Goal: Task Accomplishment & Management: Complete application form

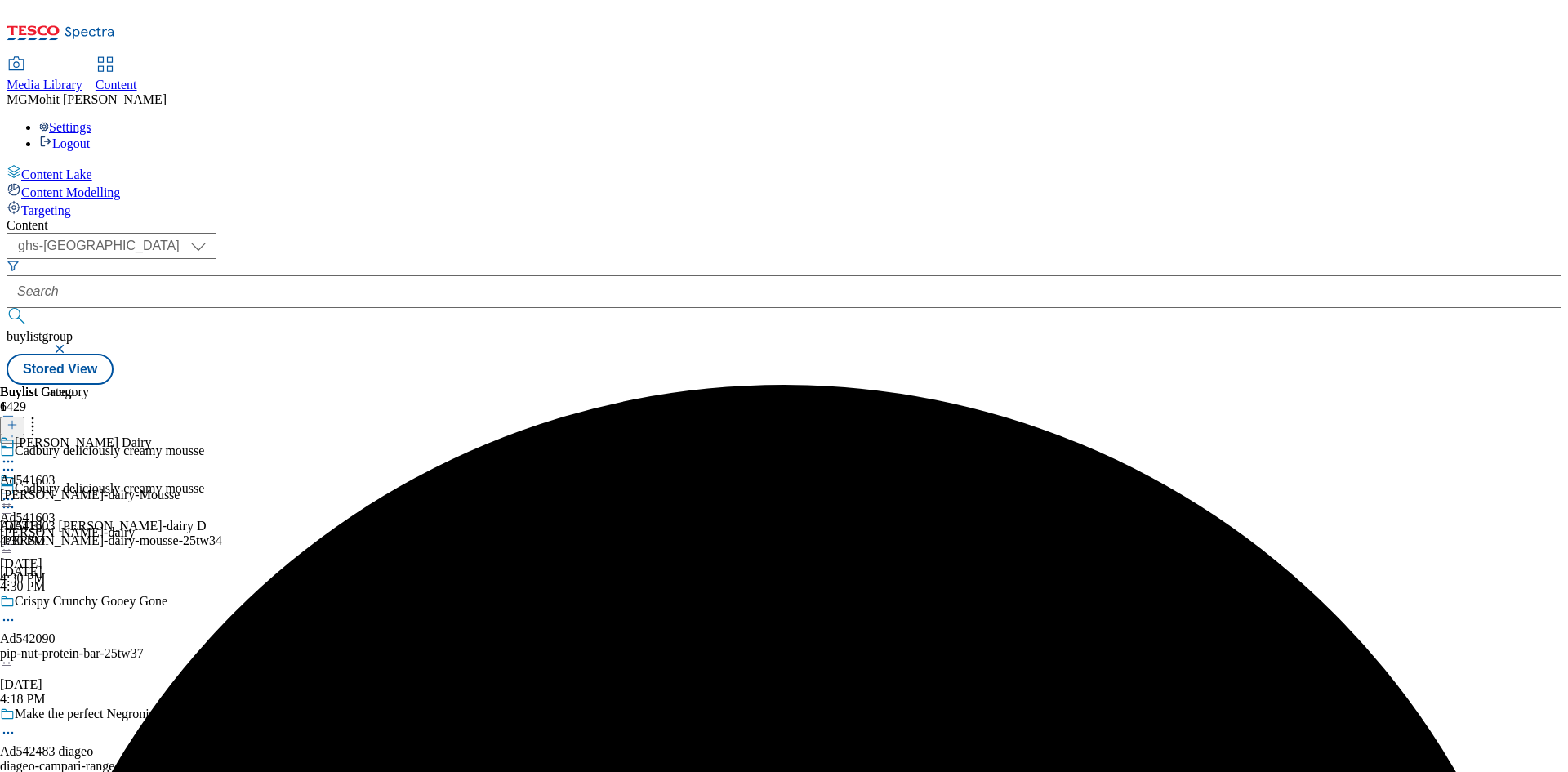
select select "ghs-[GEOGRAPHIC_DATA]"
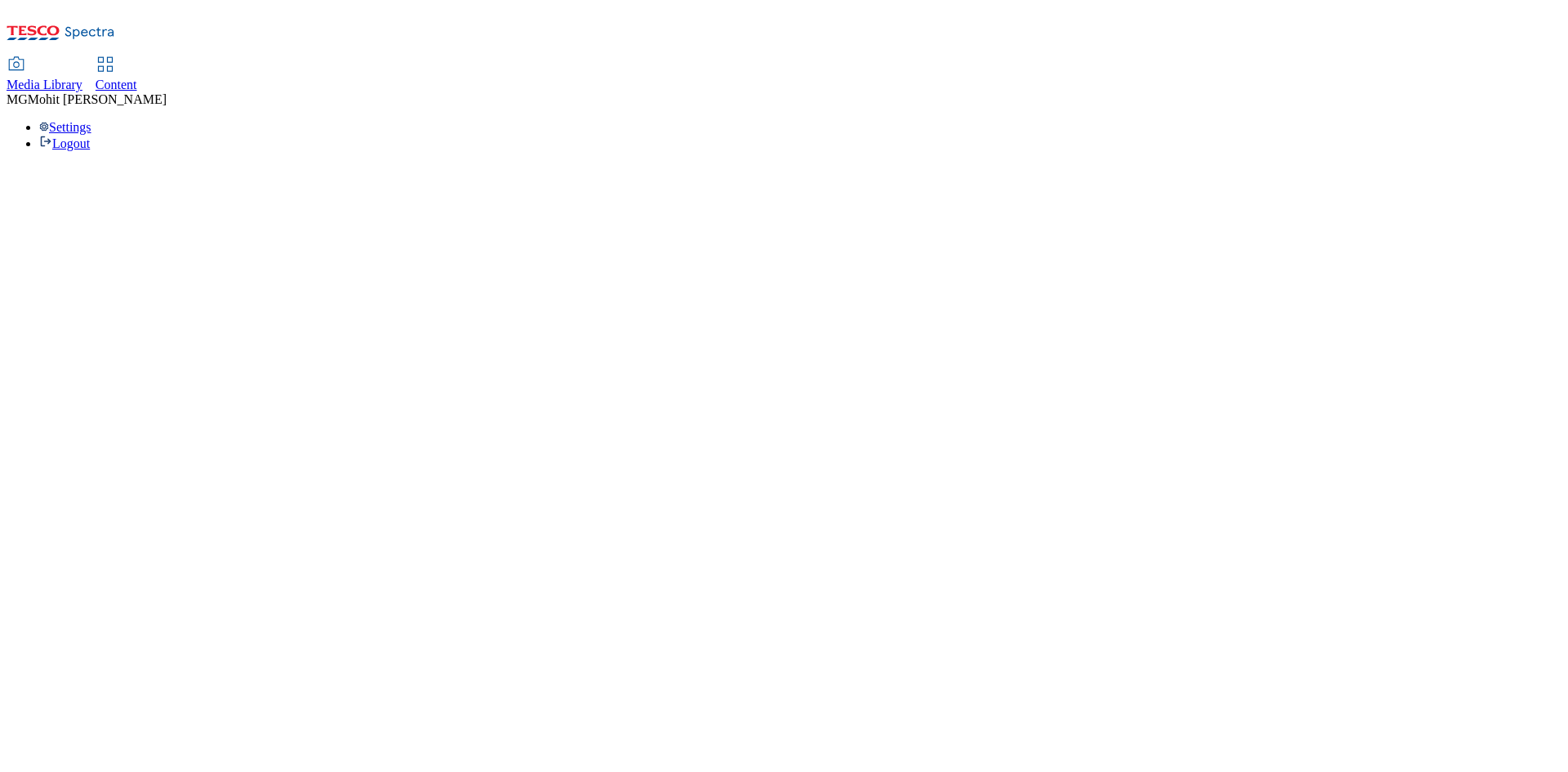
select select "ghs-uk"
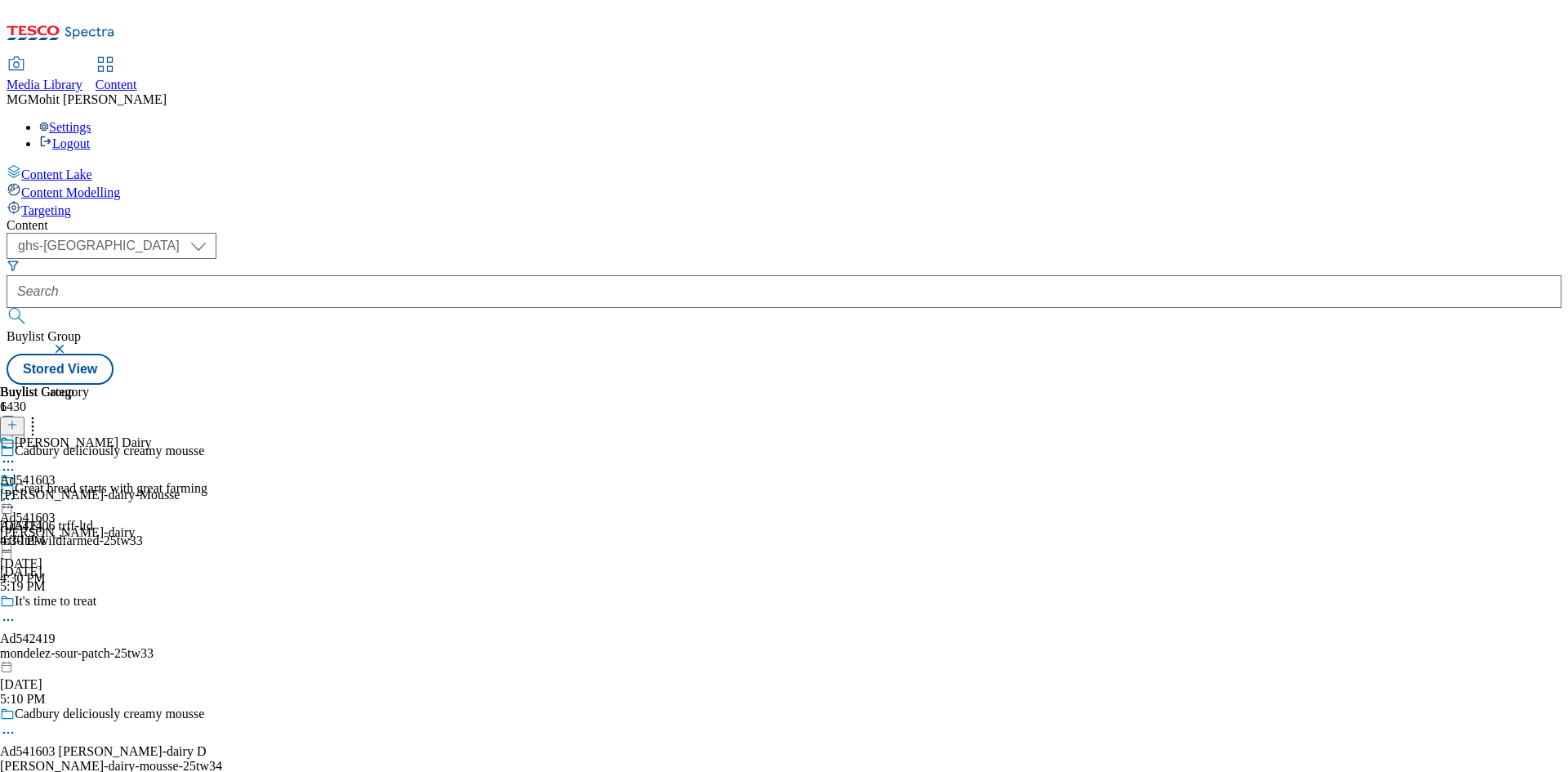
click at [18, 428] on icon at bounding box center [12, 433] width 11 height 11
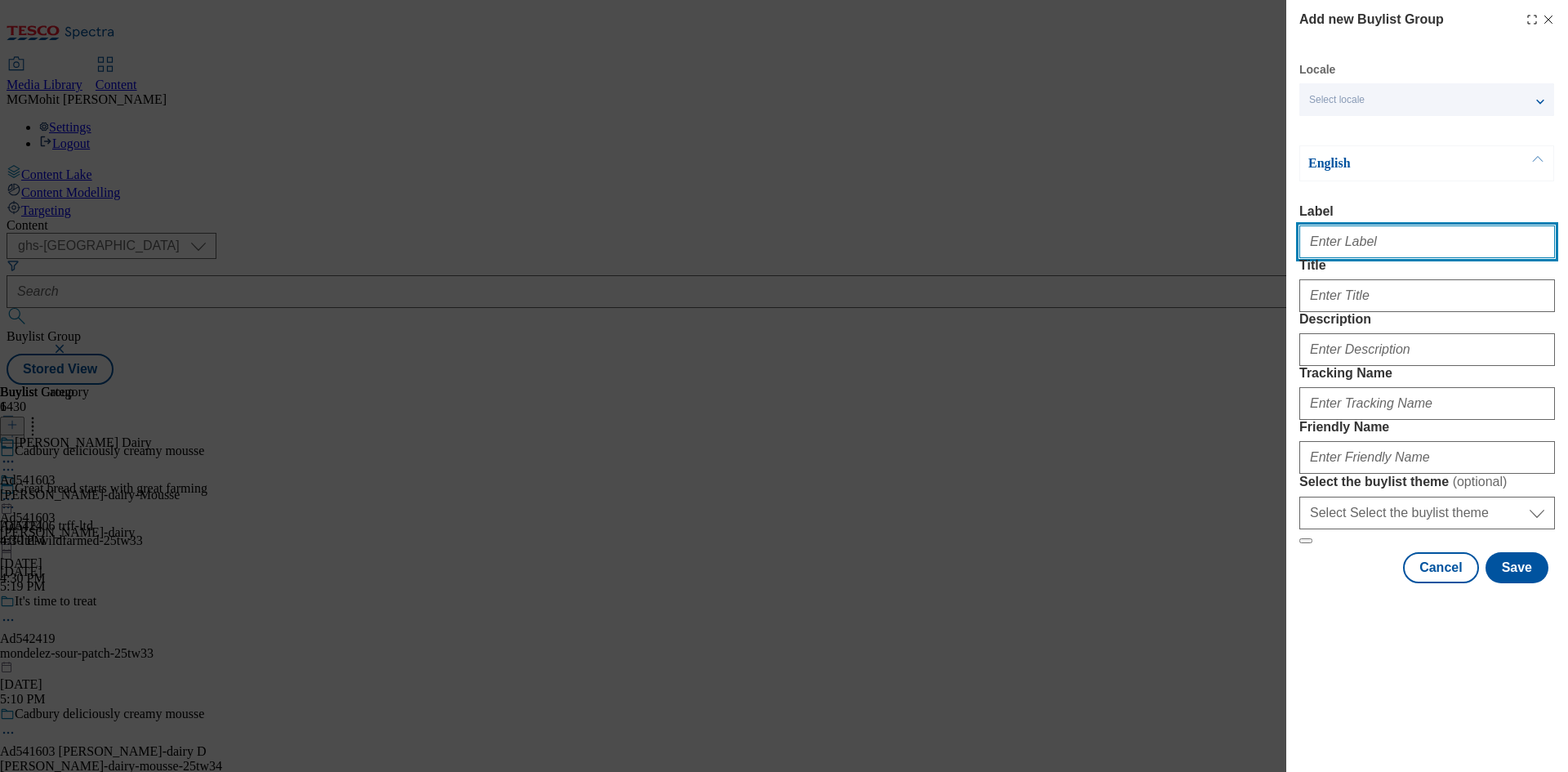
click at [1343, 243] on input "Label" at bounding box center [1426, 242] width 256 height 33
paste input "Ad542411 snow-monkey"
type input "Ad542411 snow-monkey"
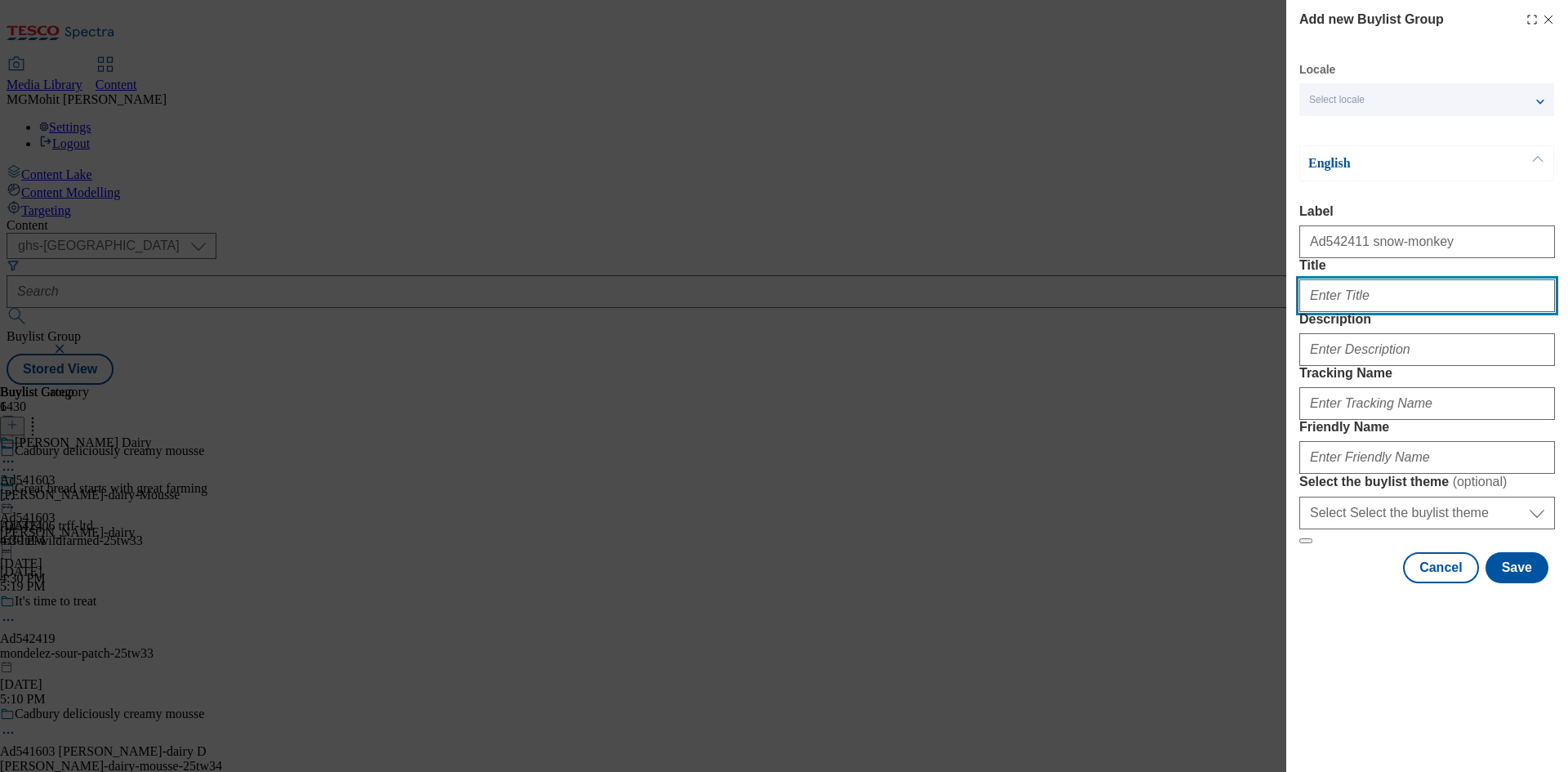
paste input "Strength of beast"
type input "Strength of beast"
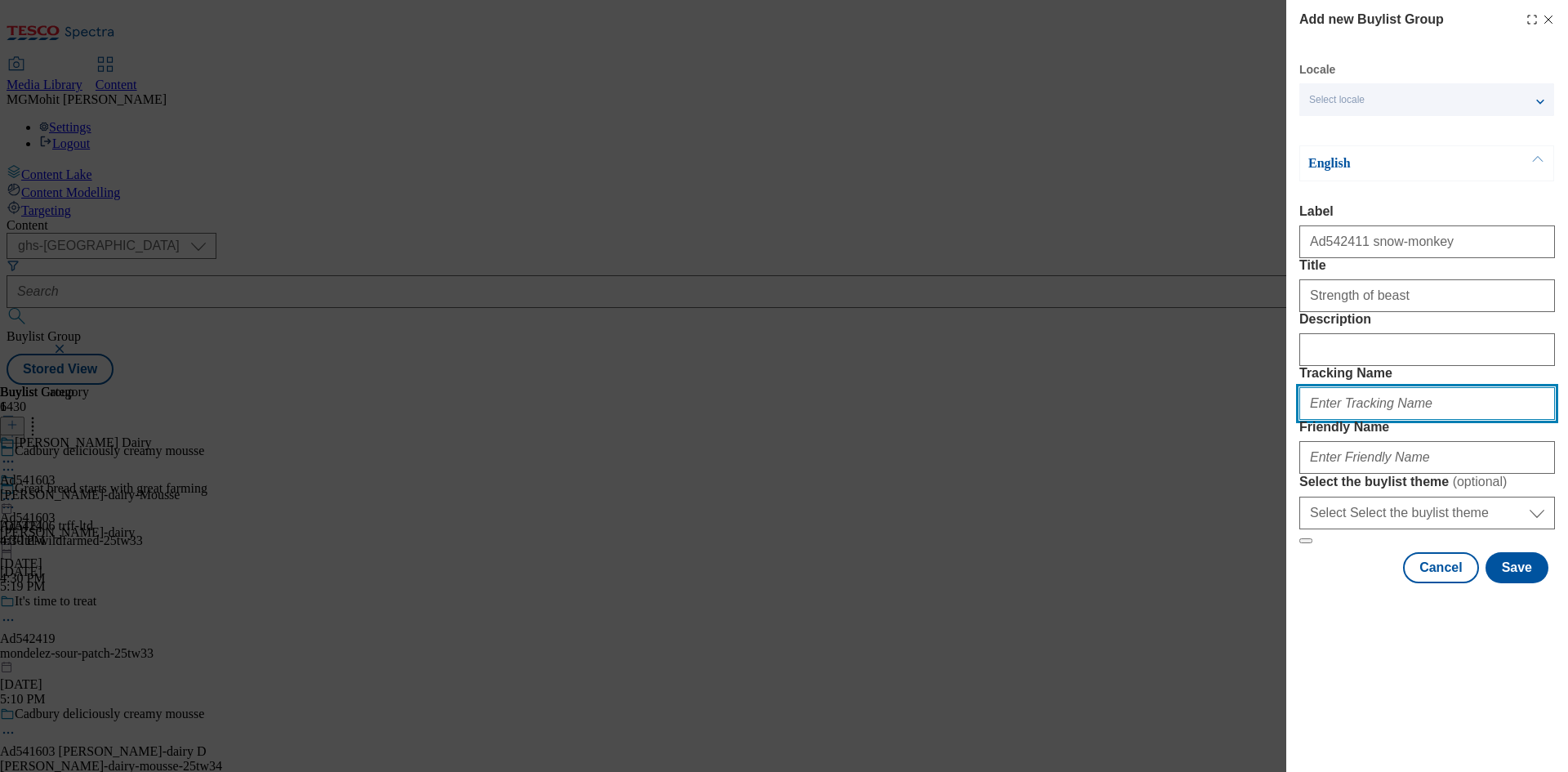
paste input "DH_AD542411"
type input "DH_AD542411"
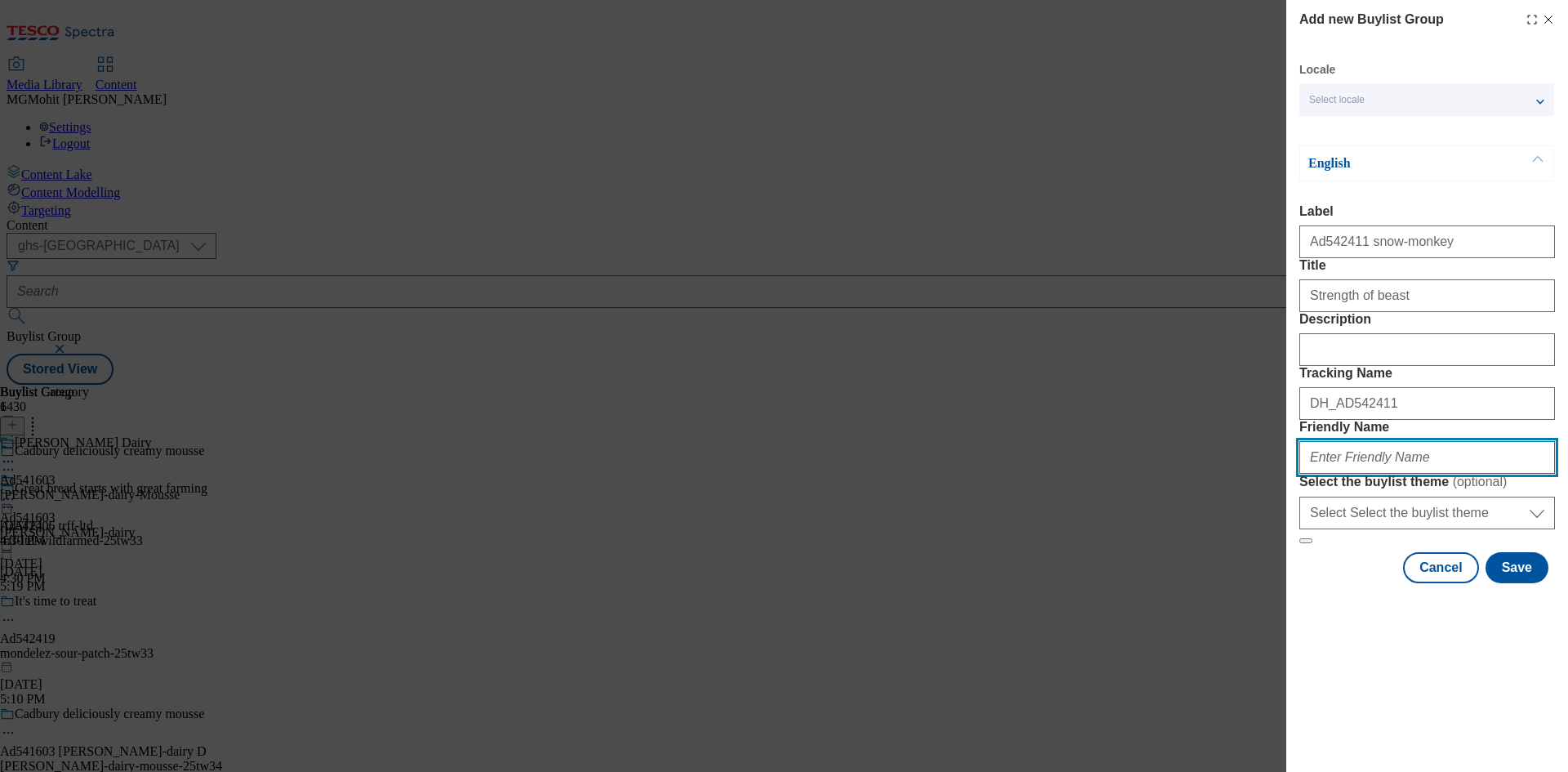
paste input "snow-monkey-beast-strenght-25tw34"
type input "snow-monkey-beast-strenght-25tw34"
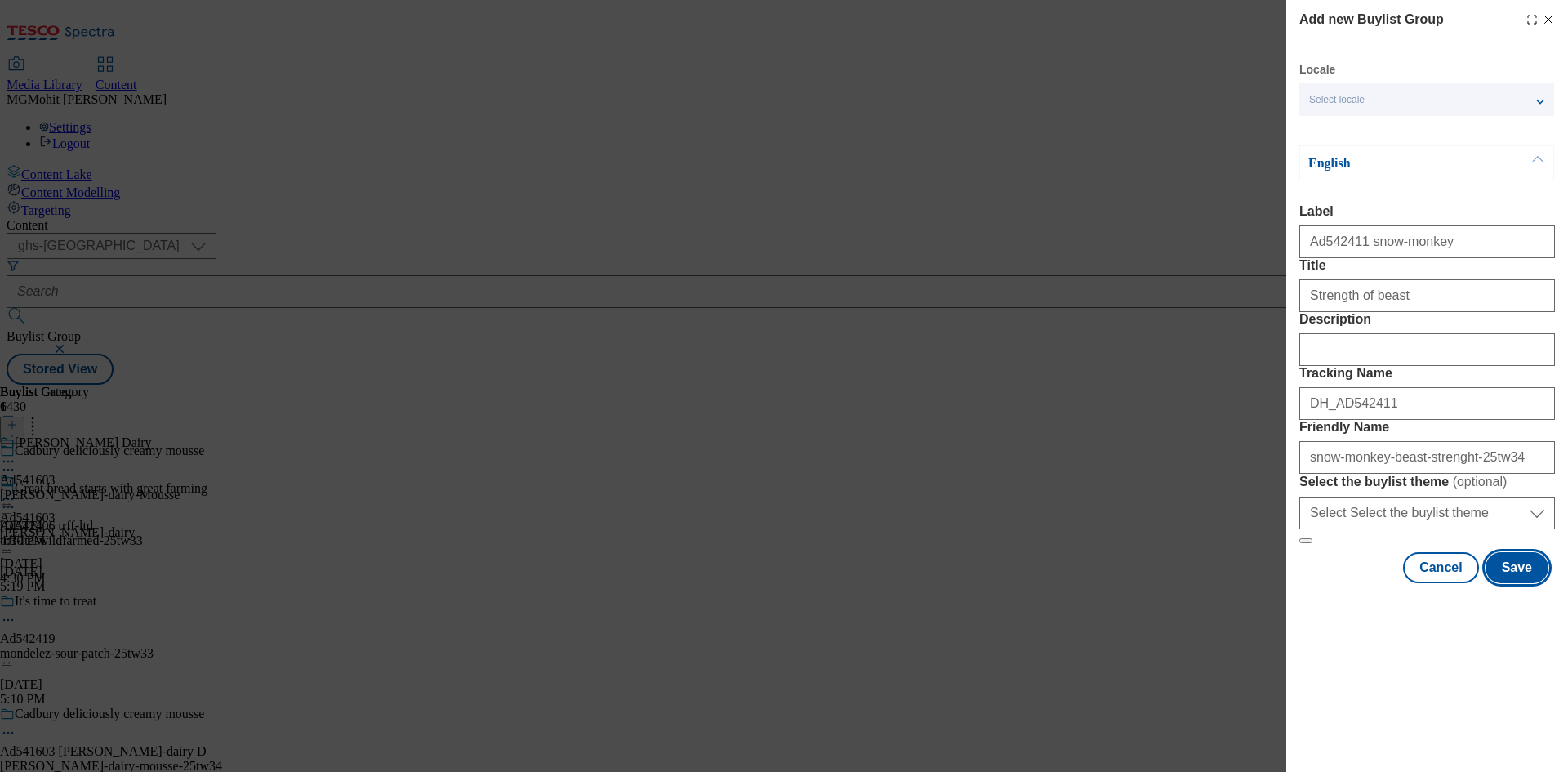
click at [1502, 583] on button "Save" at bounding box center [1517, 567] width 63 height 31
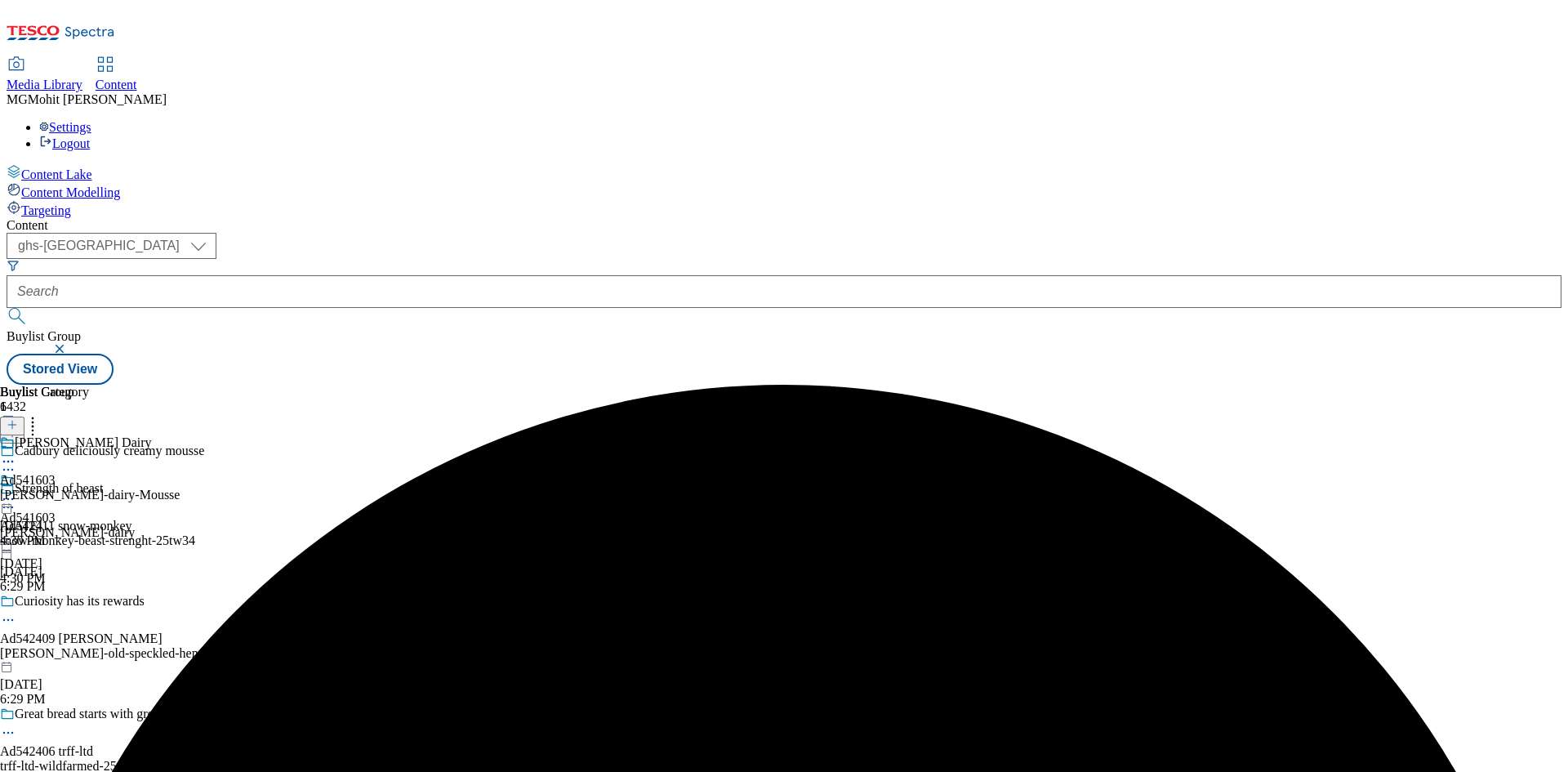
click at [295, 533] on div "snow-monkey-beast-strenght-25tw34" at bounding box center [147, 541] width 295 height 15
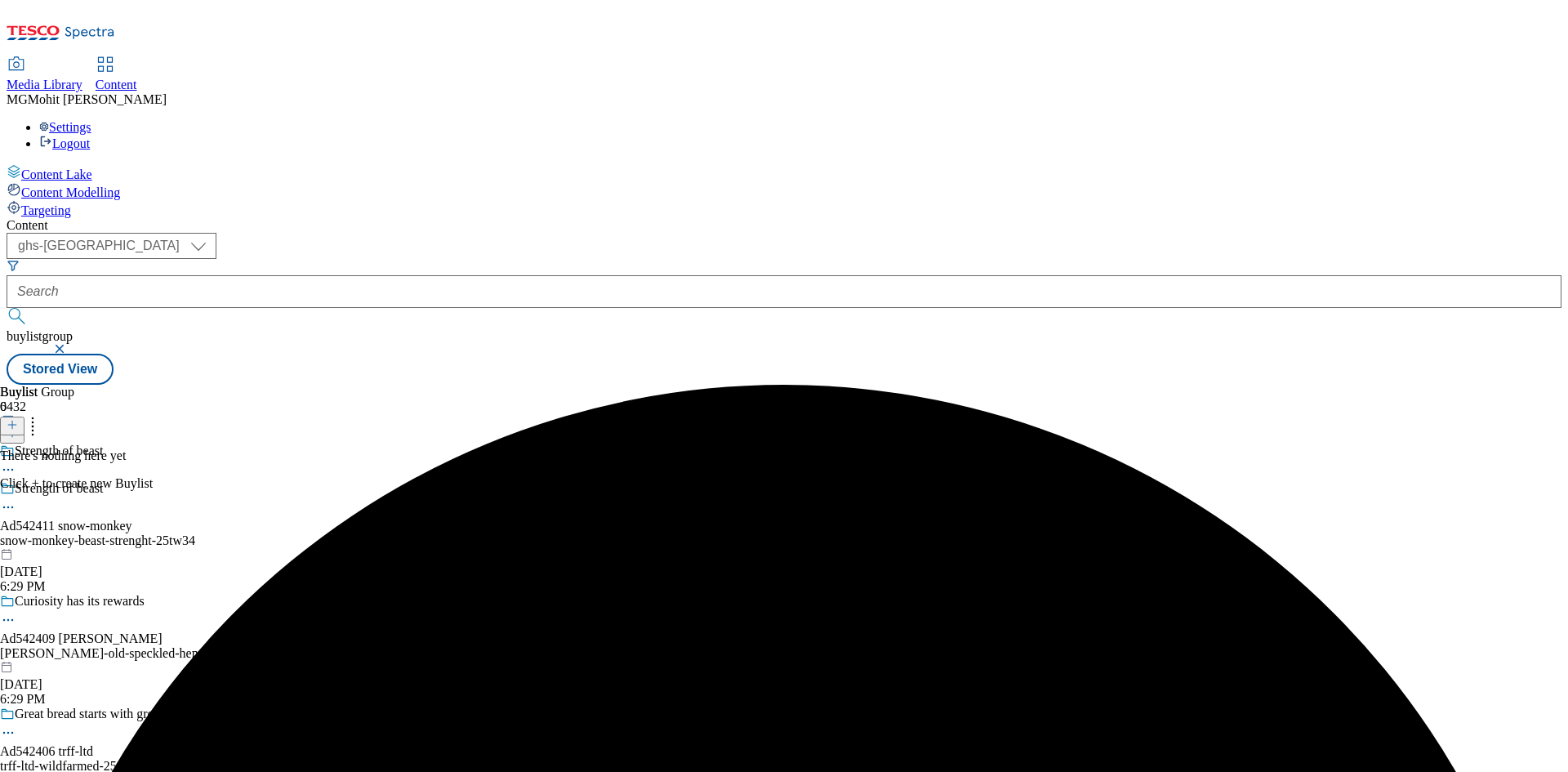
click at [295, 533] on div "snow-monkey-beast-strenght-25tw34" at bounding box center [147, 541] width 295 height 15
click at [25, 417] on button at bounding box center [12, 427] width 25 height 19
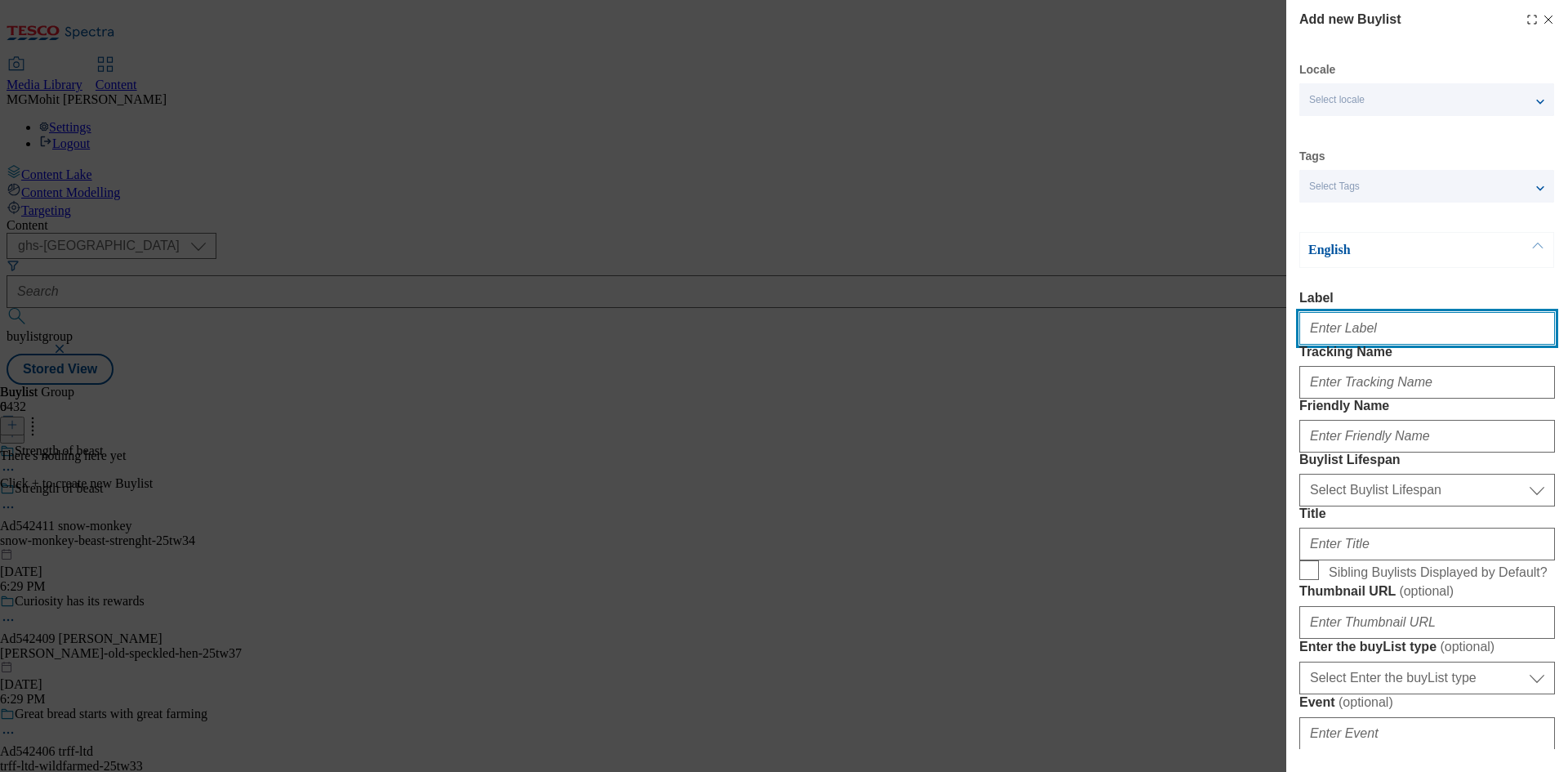
click at [1356, 333] on input "Label" at bounding box center [1426, 328] width 256 height 33
paste input "Ad542411"
type input "Ad542411"
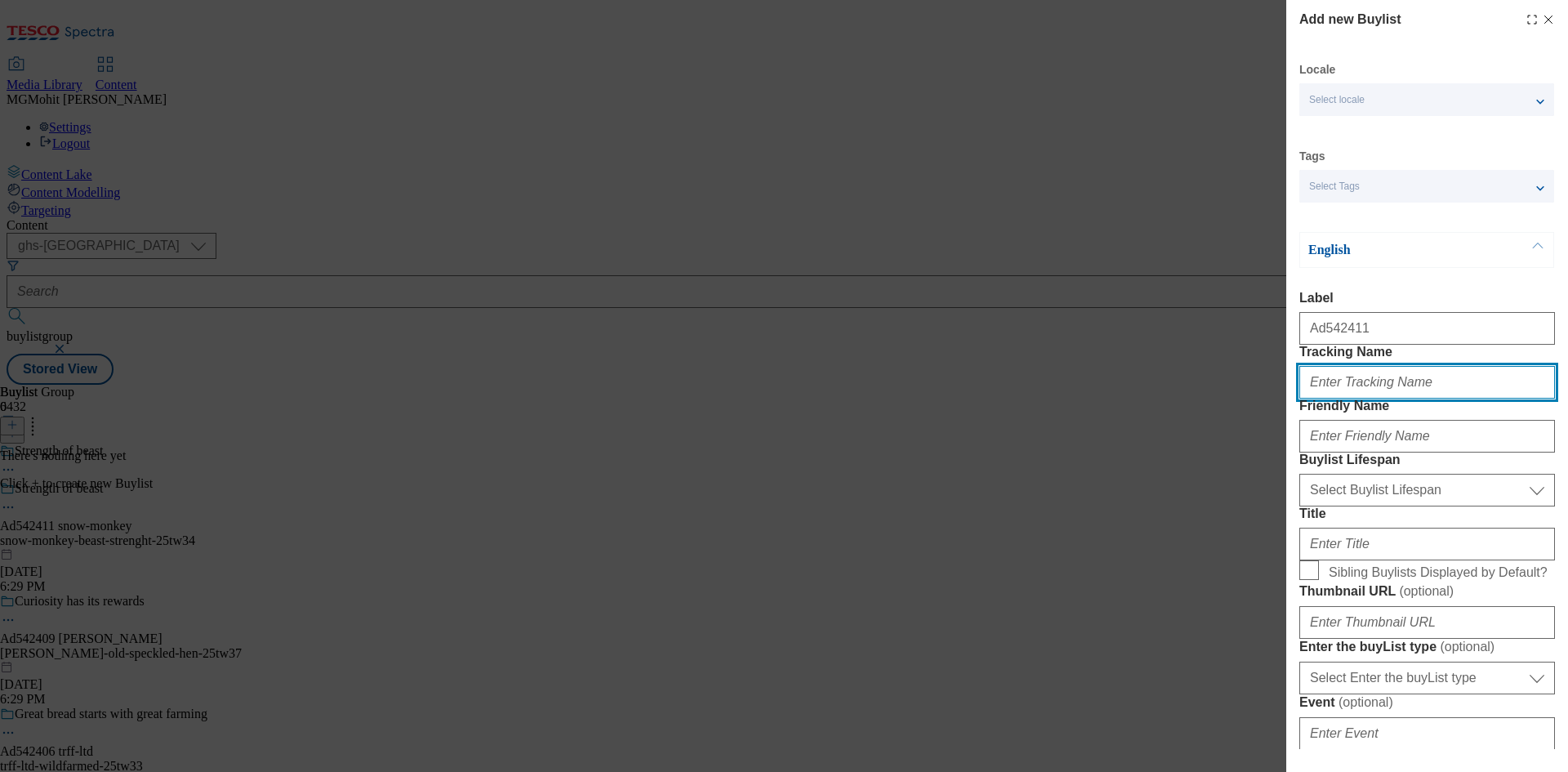
paste input "DH_AD542411"
type input "DH_AD542411"
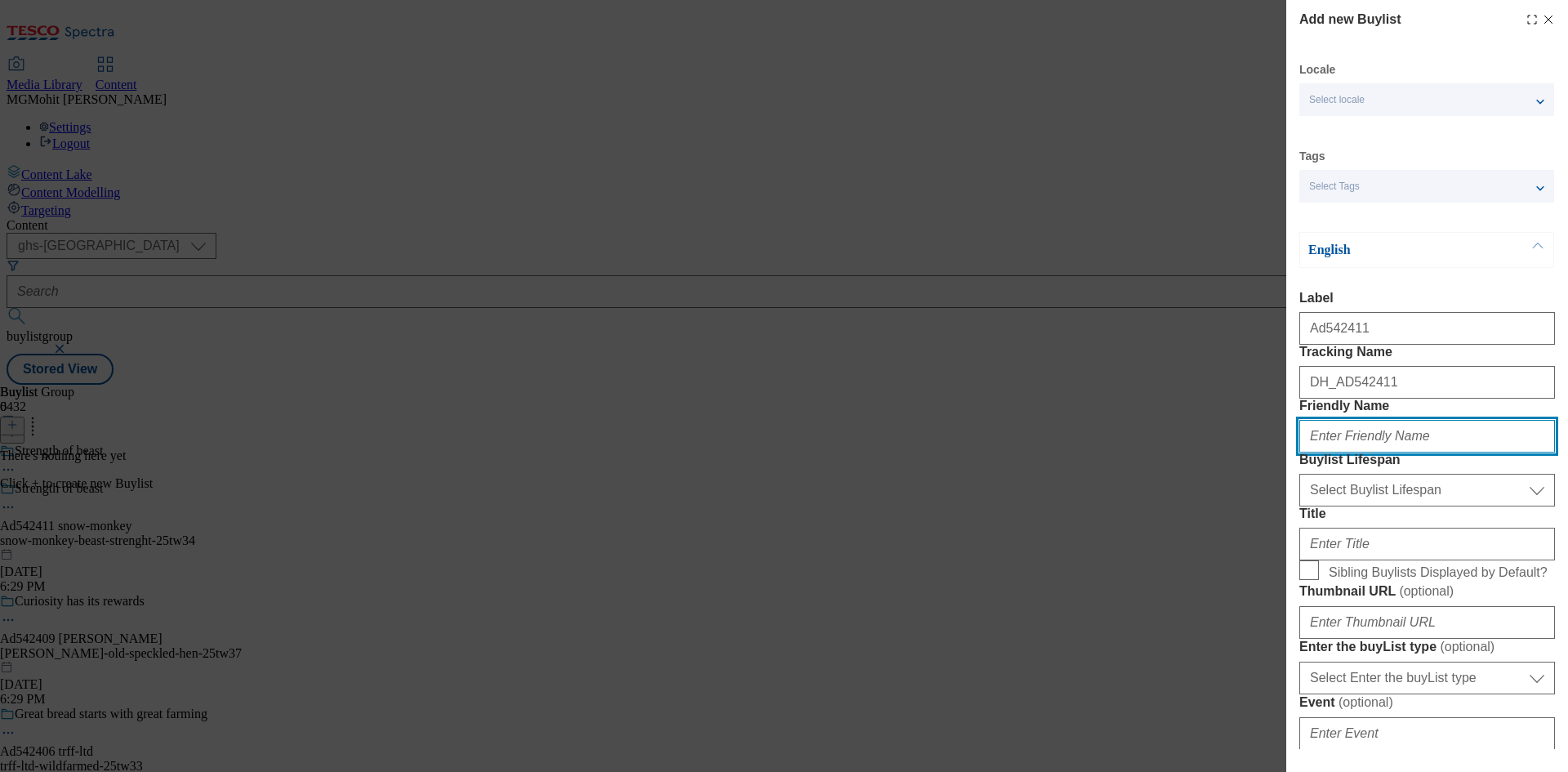
paste input "snow-monkey"
type input "snow-monkey"
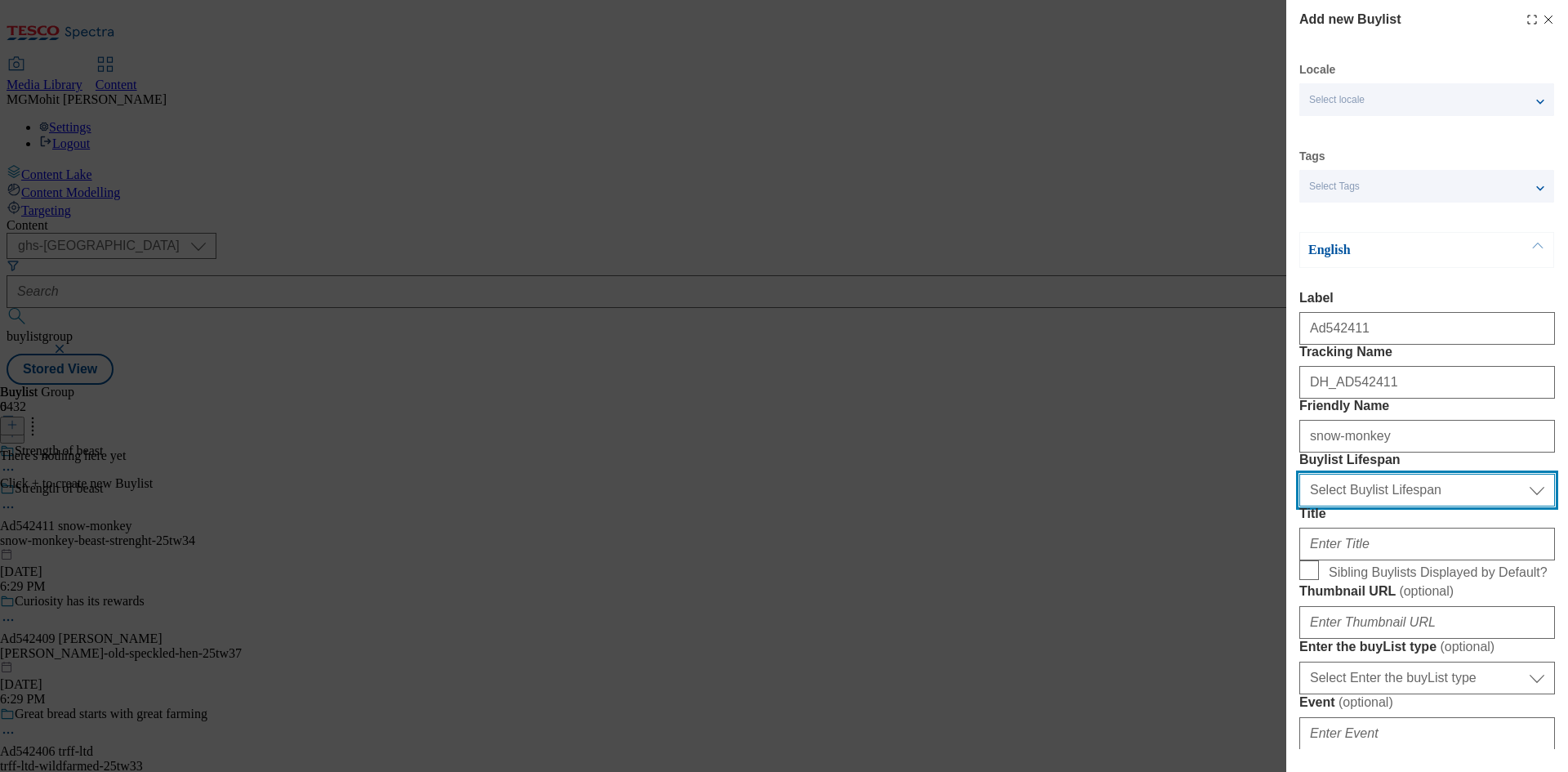
drag, startPoint x: 1333, startPoint y: 581, endPoint x: 1333, endPoint y: 596, distance: 15.0
click at [1333, 507] on select "Select Buylist Lifespan evergreen seasonal tactical" at bounding box center [1426, 490] width 256 height 33
select select "tactical"
click at [1299, 507] on select "Select Buylist Lifespan evergreen seasonal tactical" at bounding box center [1426, 490] width 256 height 33
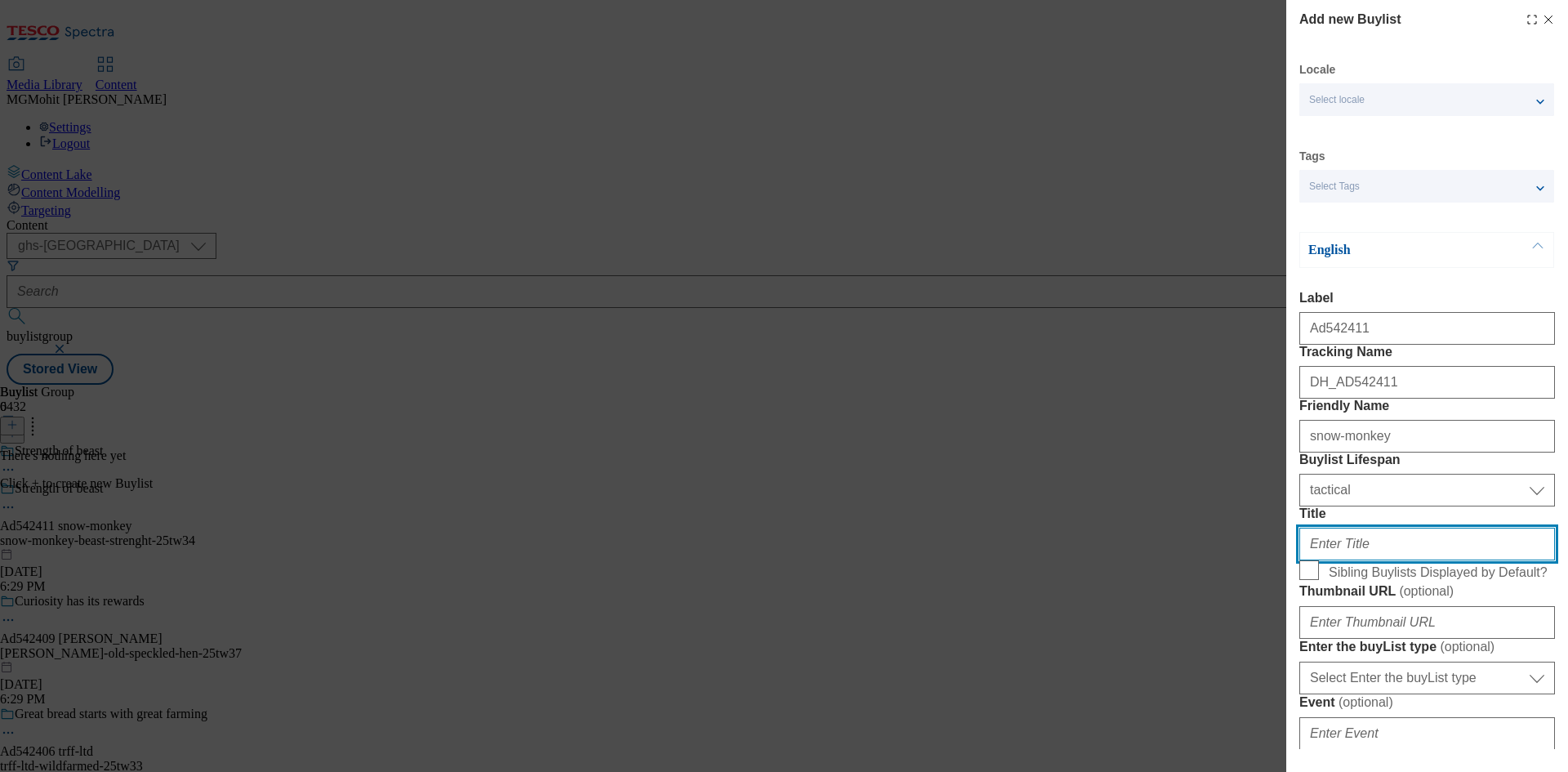
click at [1326, 561] on input "Title" at bounding box center [1426, 544] width 256 height 33
paste input "Made from 100% recycled aluminium"
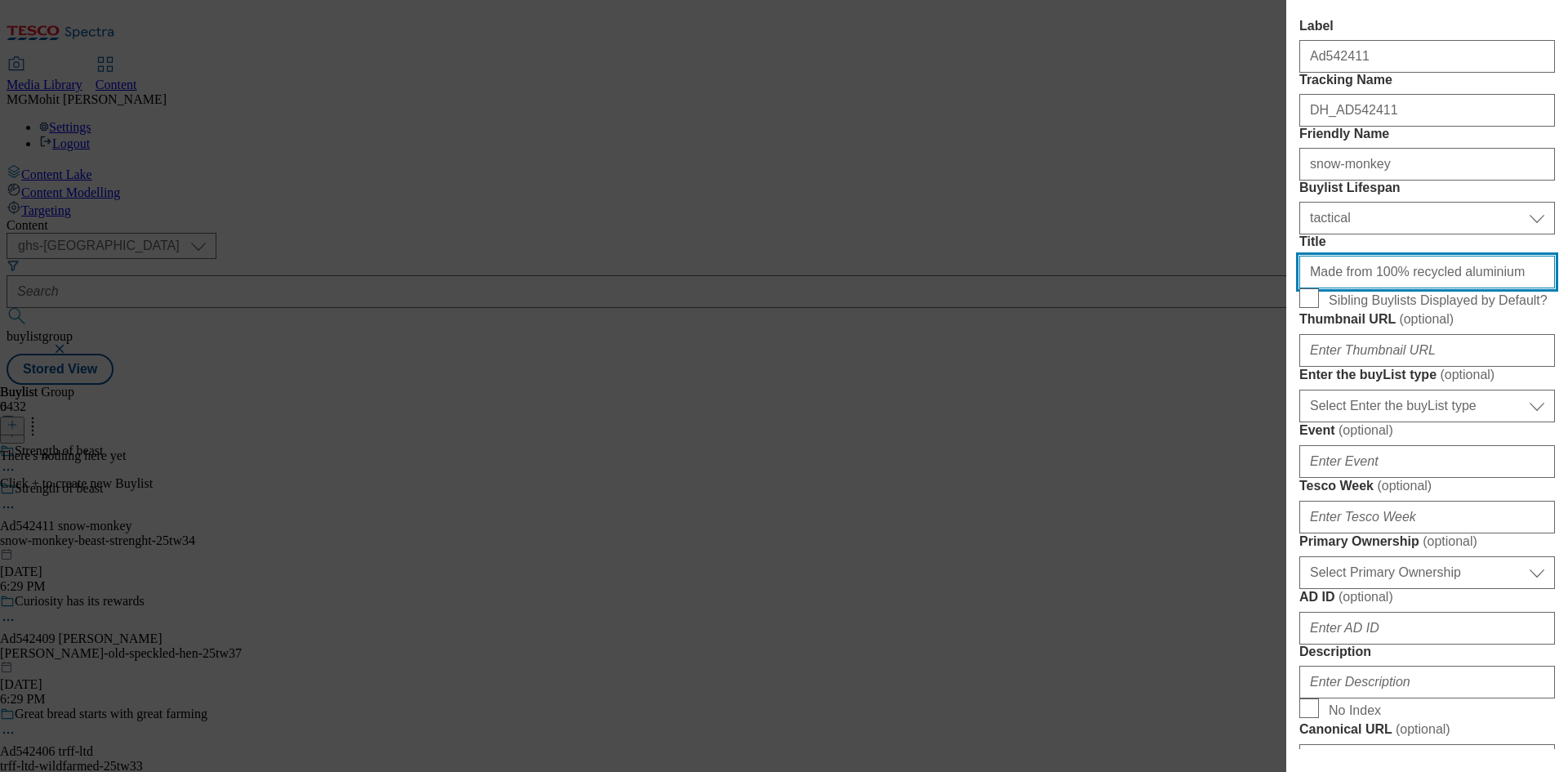
scroll to position [327, 0]
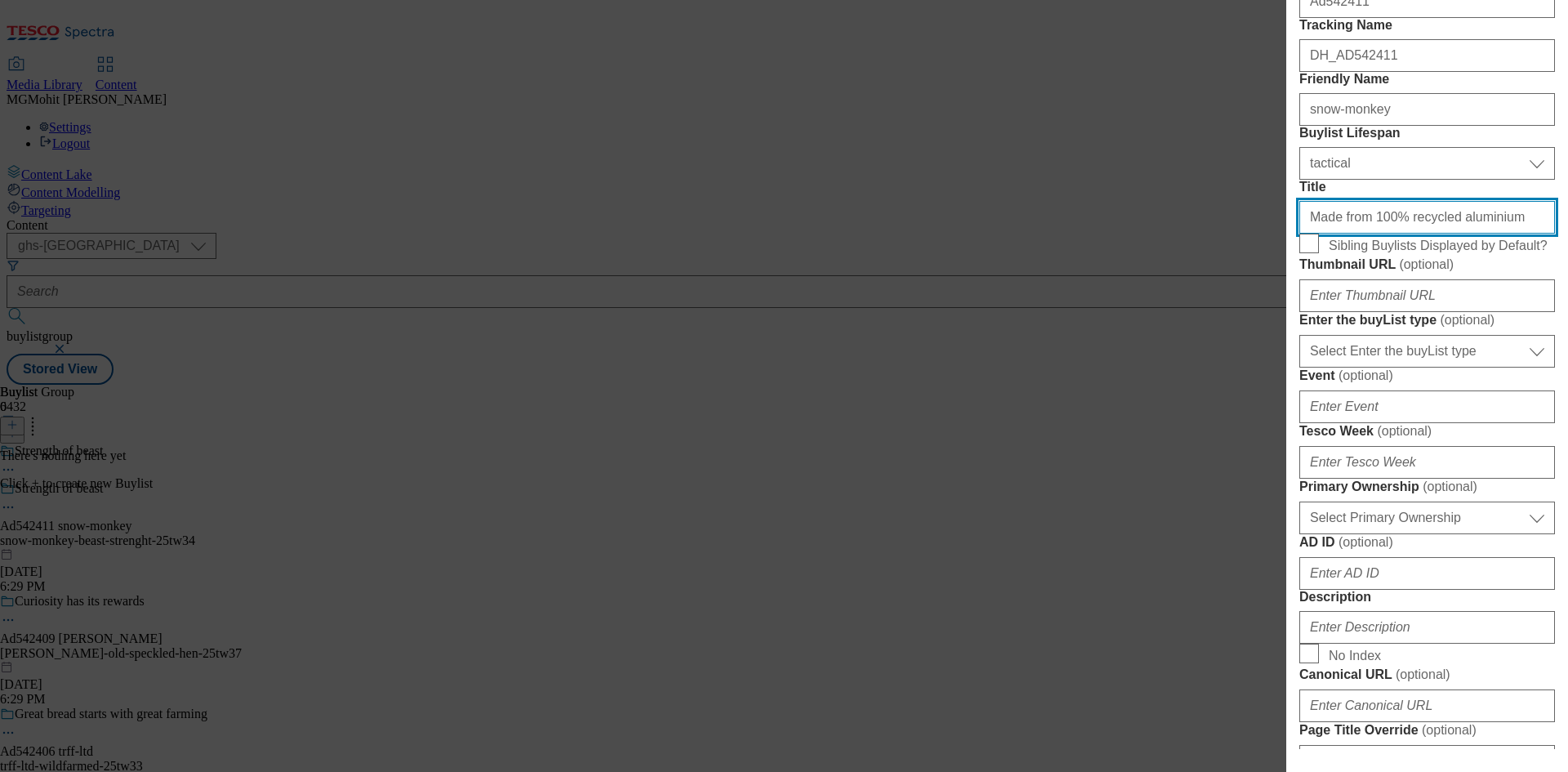
type input "Made from 100% recycled aluminium"
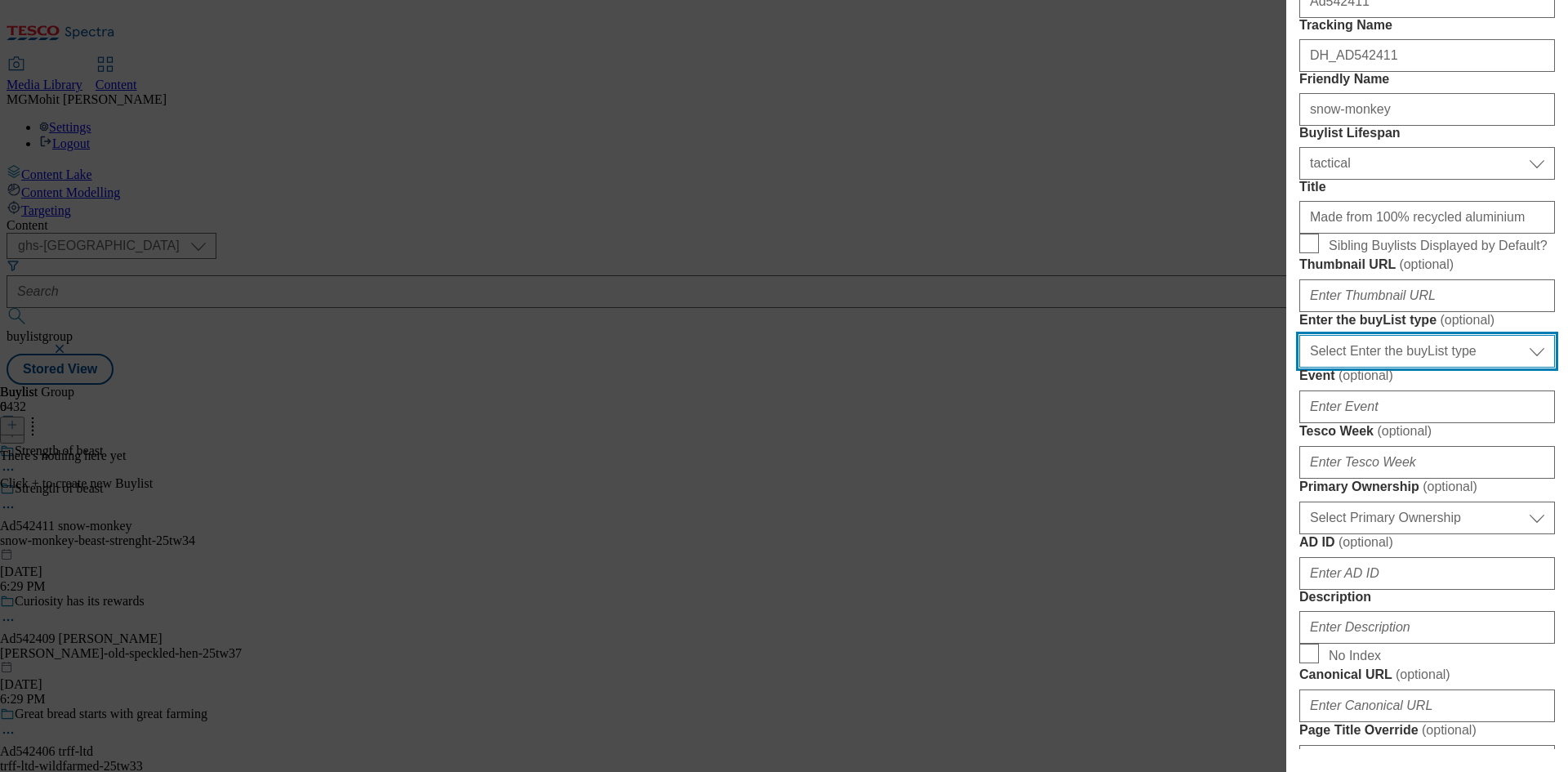
drag, startPoint x: 1386, startPoint y: 552, endPoint x: 1376, endPoint y: 558, distance: 11.7
click at [1386, 368] on select "Select Enter the buyList type event supplier funded long term >4 weeks supplier…" at bounding box center [1426, 351] width 256 height 33
select select "supplier funded short term 1-3 weeks"
click at [1299, 368] on select "Select Enter the buyList type event supplier funded long term >4 weeks supplier…" at bounding box center [1426, 351] width 256 height 33
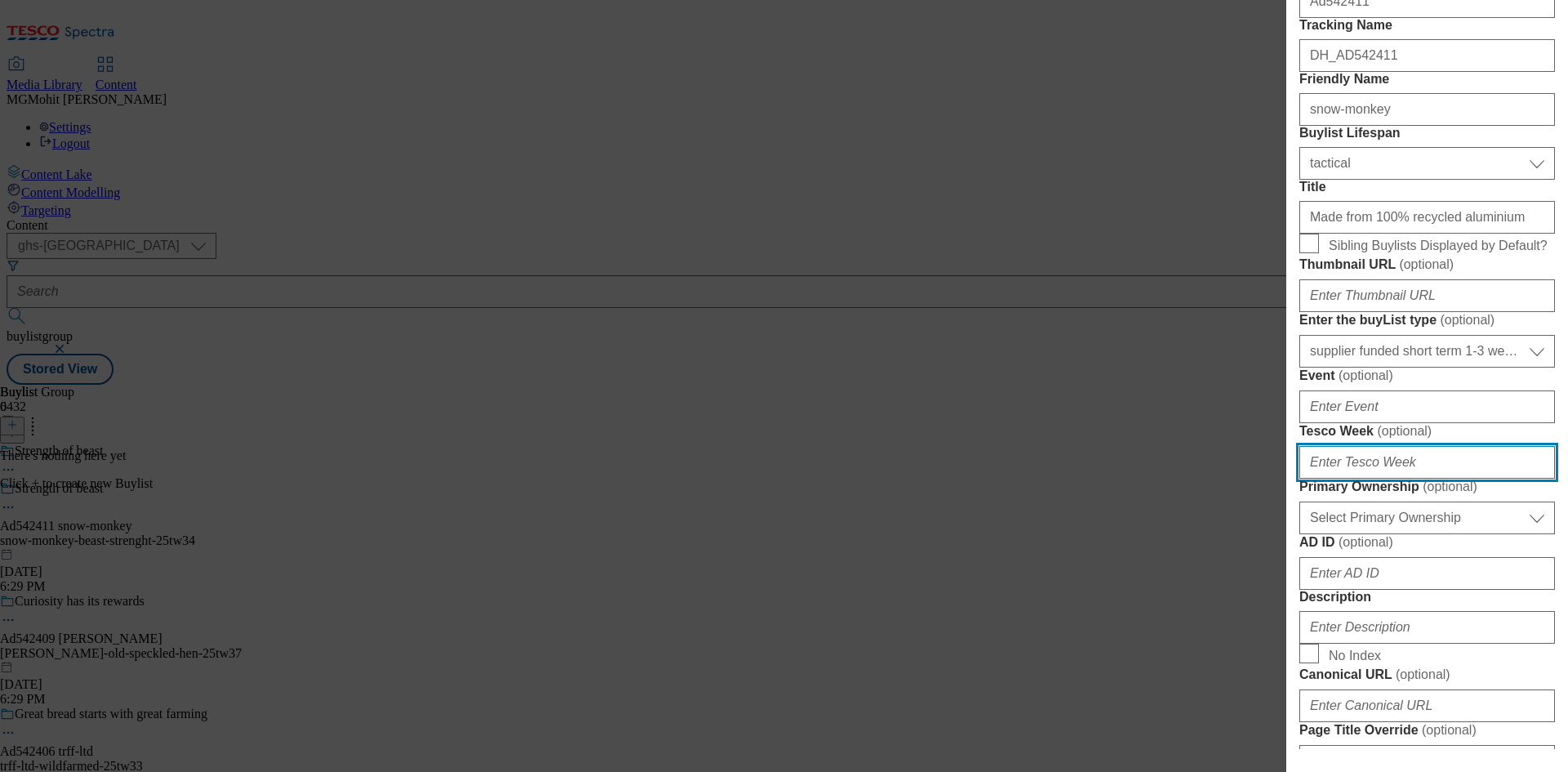
click at [1352, 478] on input "Tesco Week ( optional )" at bounding box center [1426, 462] width 256 height 33
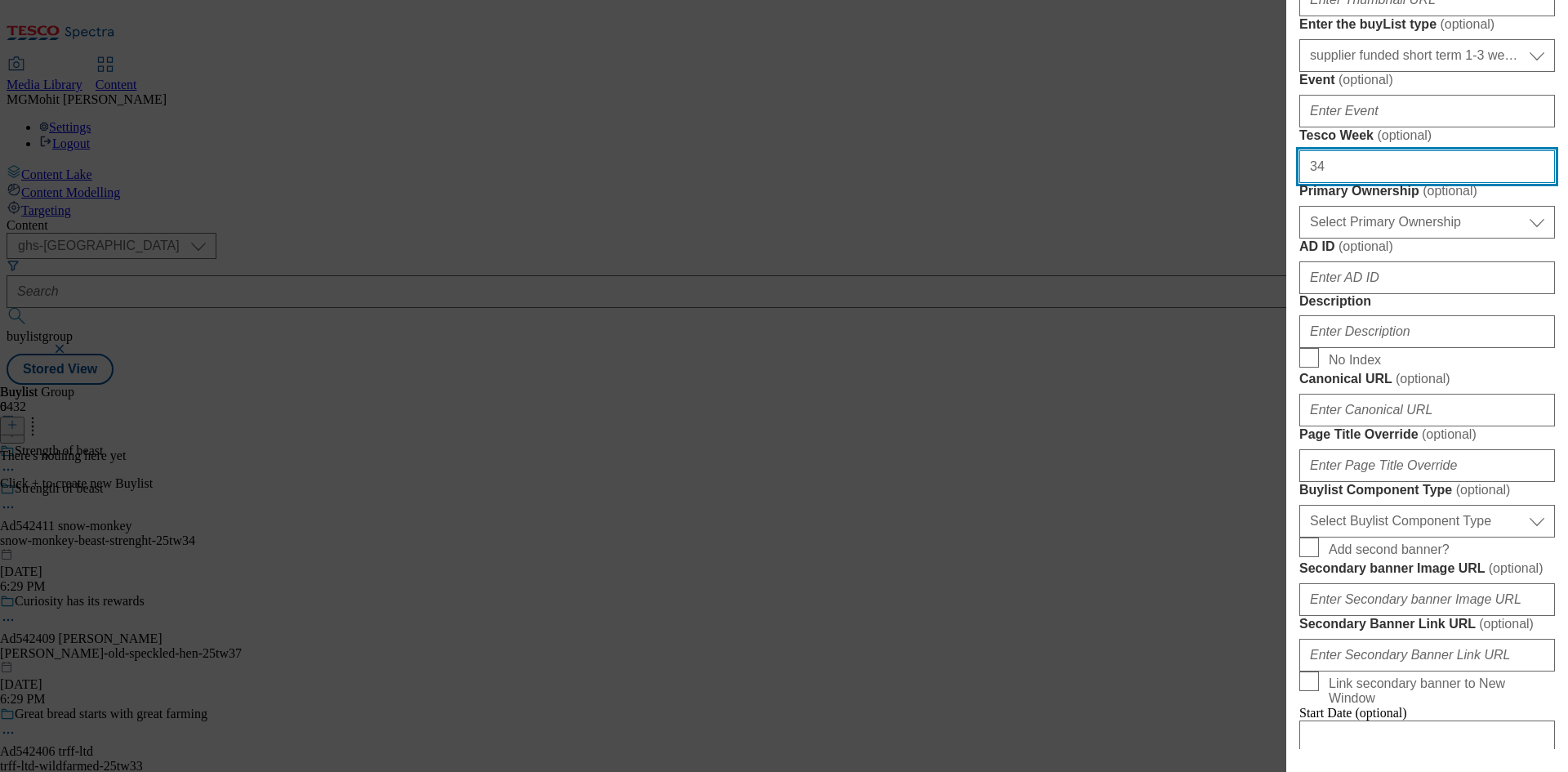
scroll to position [654, 0]
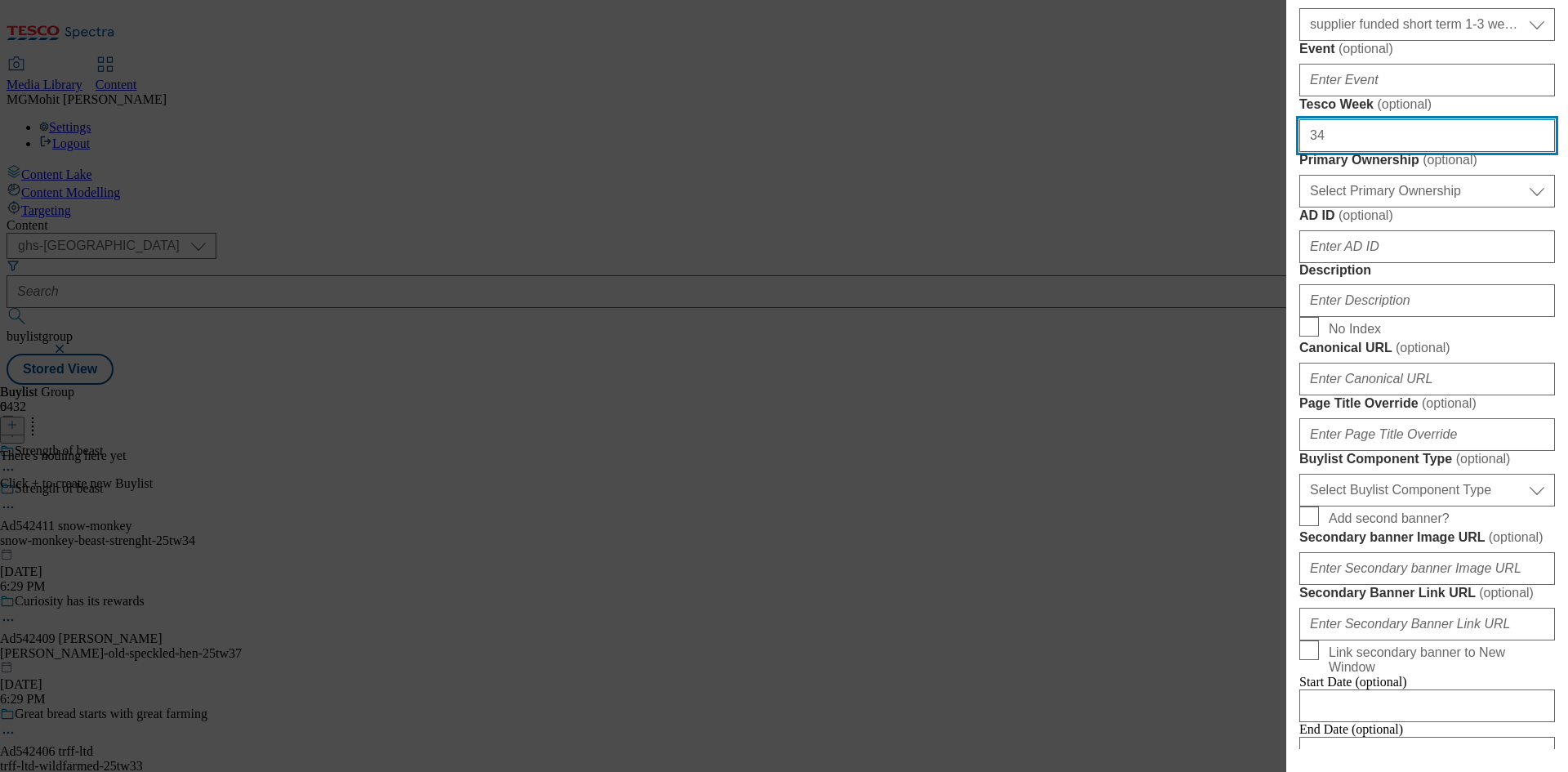
type input "34"
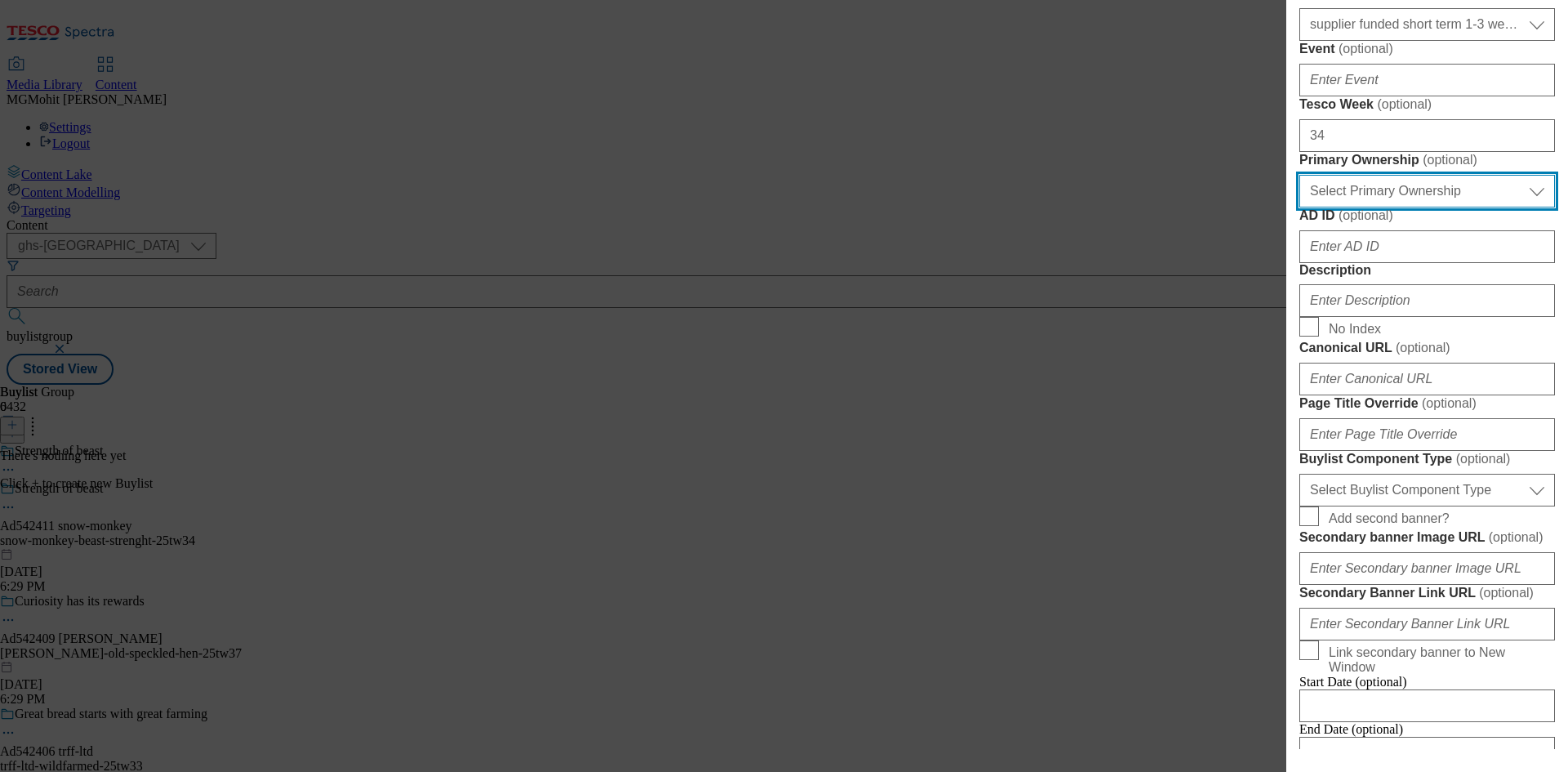
click at [1387, 208] on select "Select Primary Ownership tesco dunnhumby" at bounding box center [1426, 191] width 256 height 33
select select "dunnhumby"
click at [1299, 208] on select "Select Primary Ownership tesco dunnhumby" at bounding box center [1426, 191] width 256 height 33
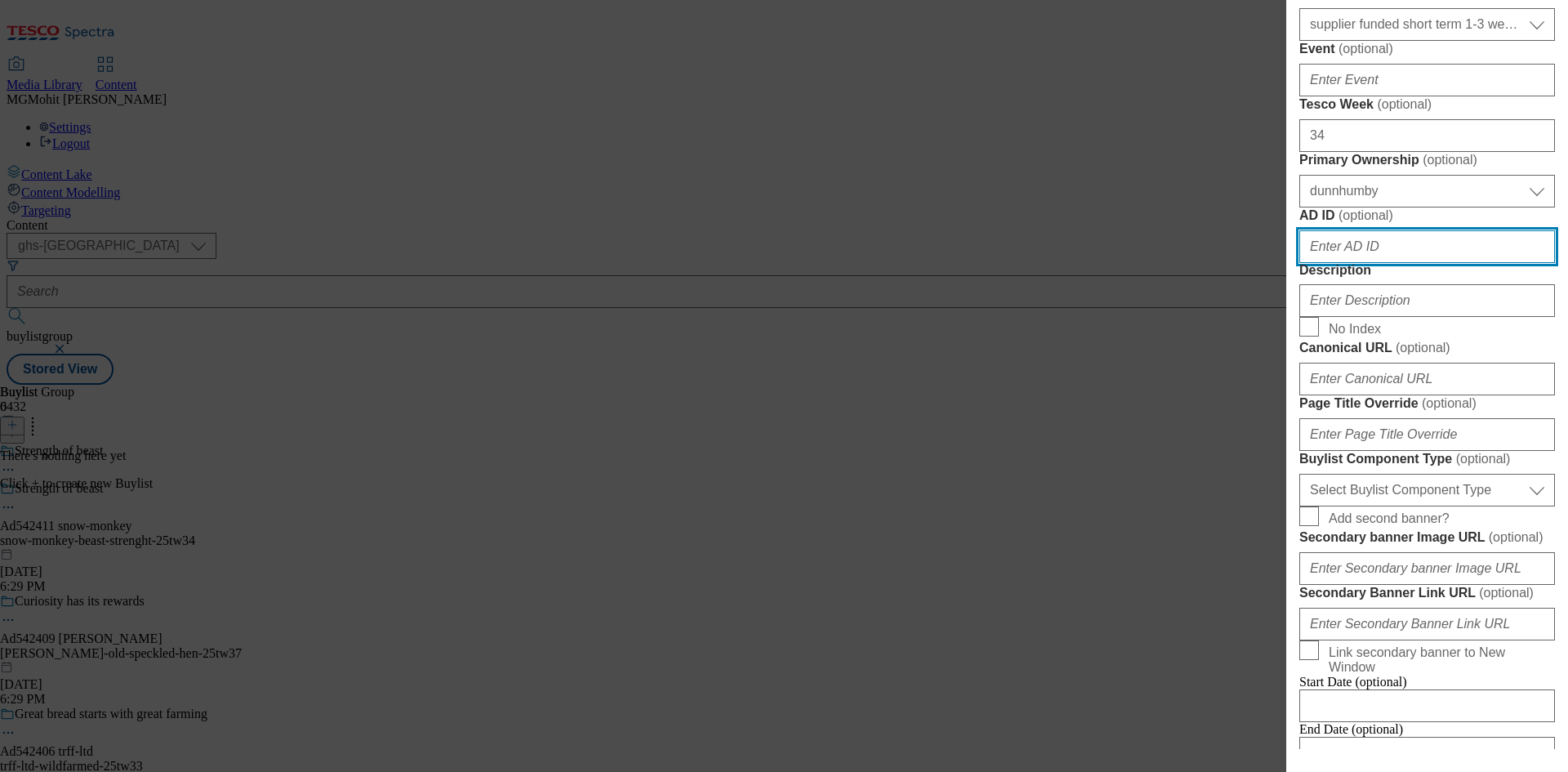
click at [1353, 263] on input "AD ID ( optional )" at bounding box center [1426, 246] width 256 height 33
paste input "542411"
type input "542411"
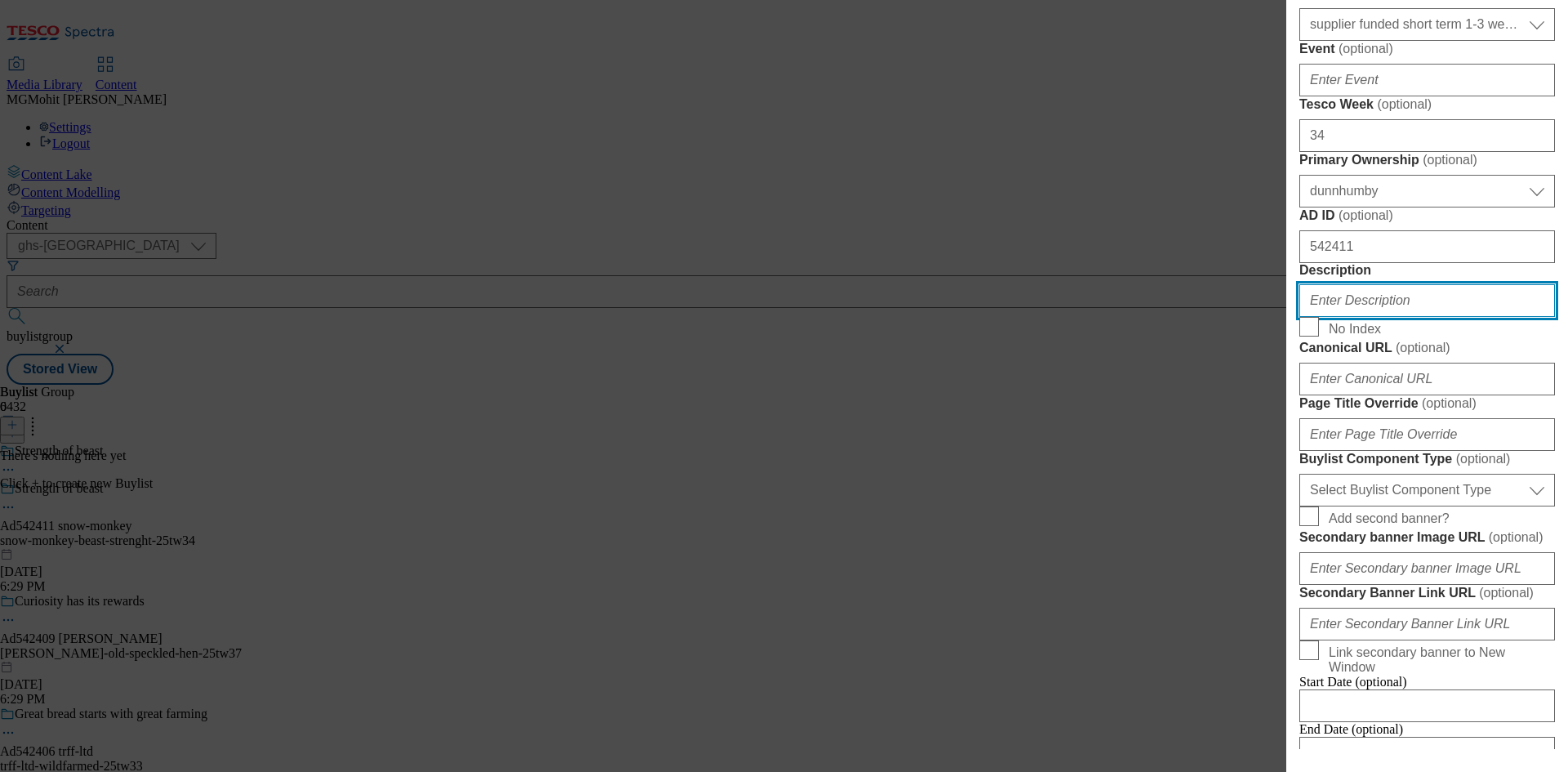
click at [1346, 317] on input "Description" at bounding box center [1426, 300] width 256 height 33
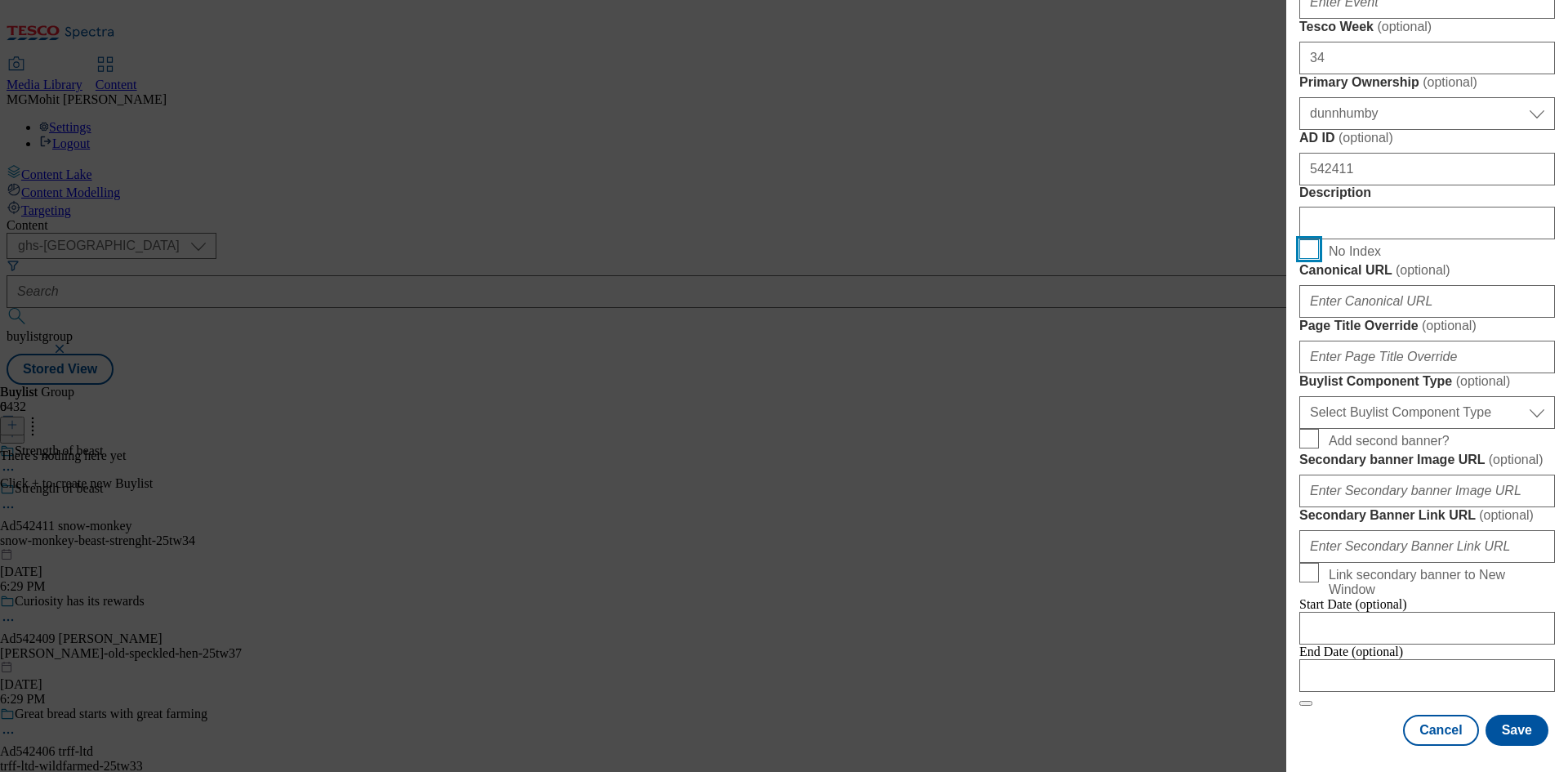
scroll to position [981, 0]
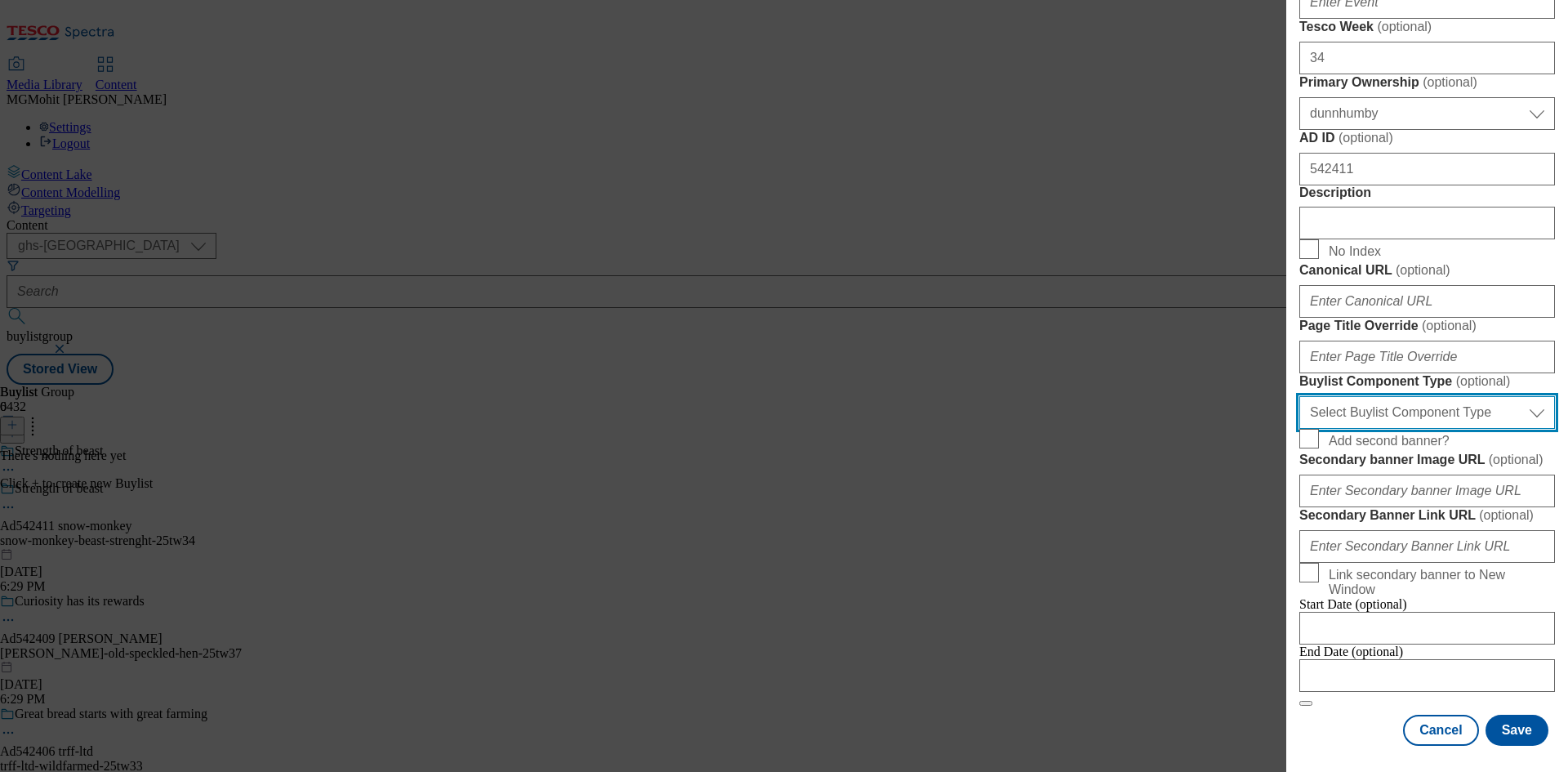
click at [1361, 429] on select "Select Buylist Component Type Banner Competition Header Meal" at bounding box center [1426, 412] width 256 height 33
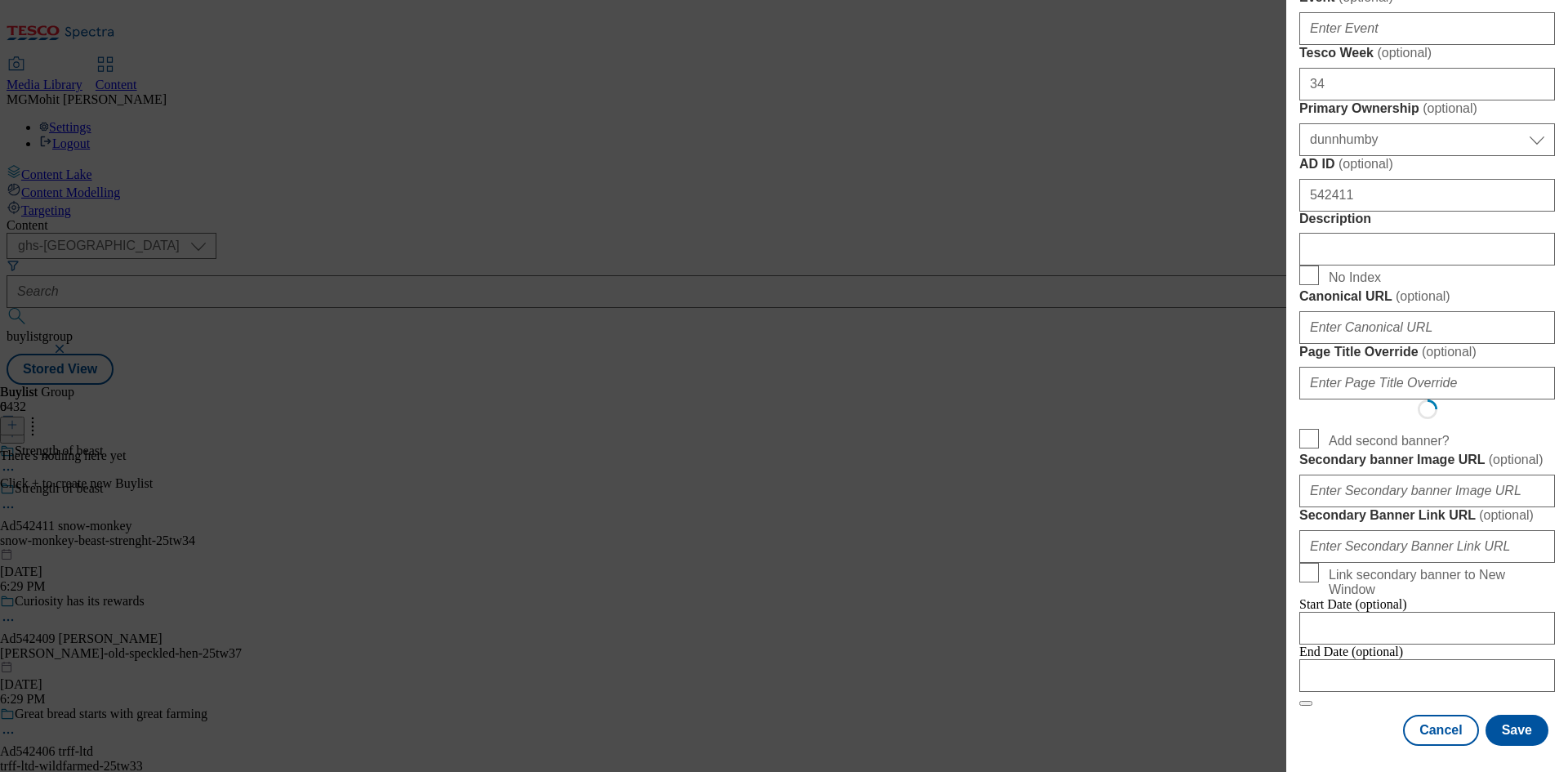
scroll to position [0, 0]
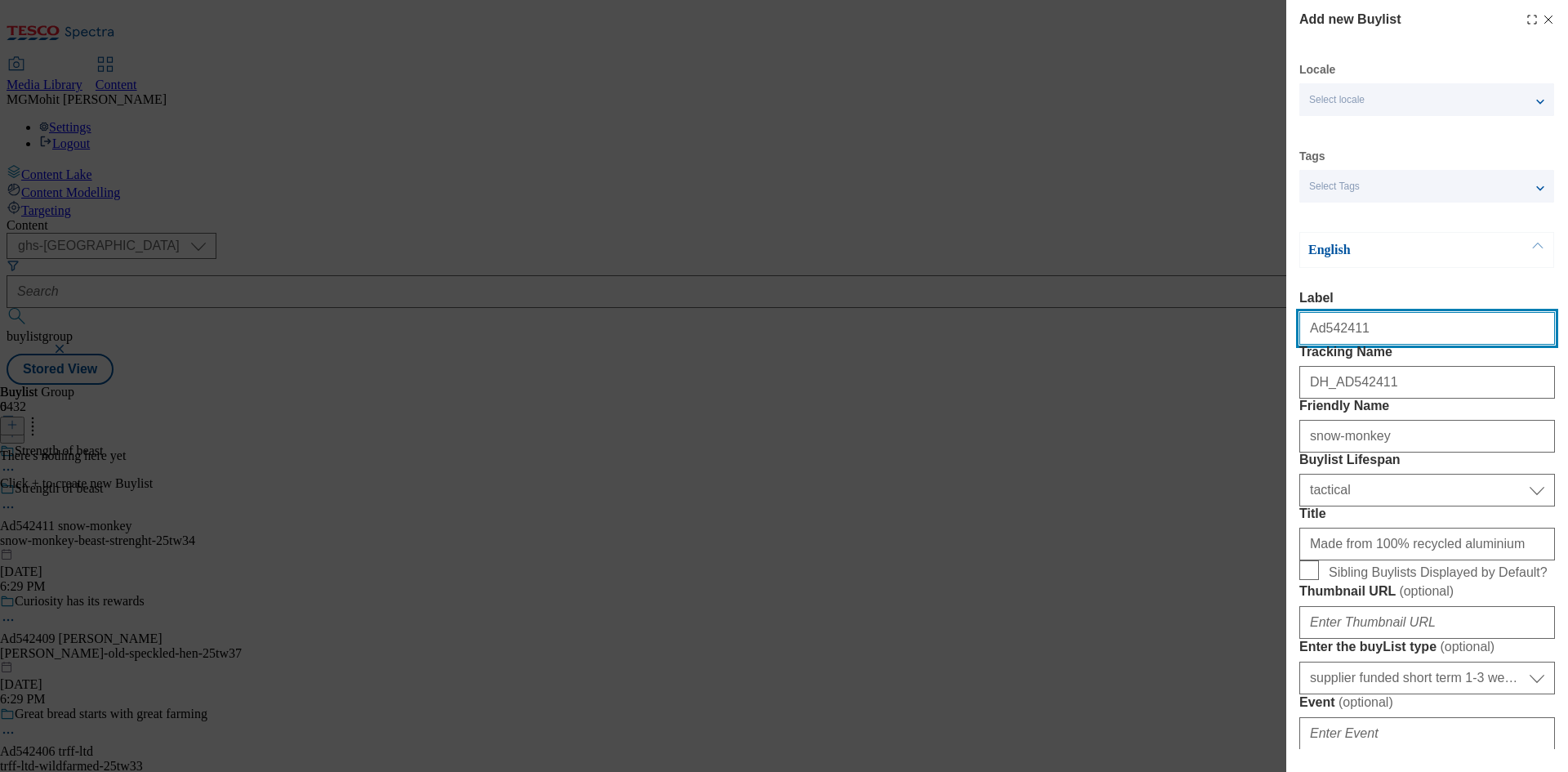
select select "Banner"
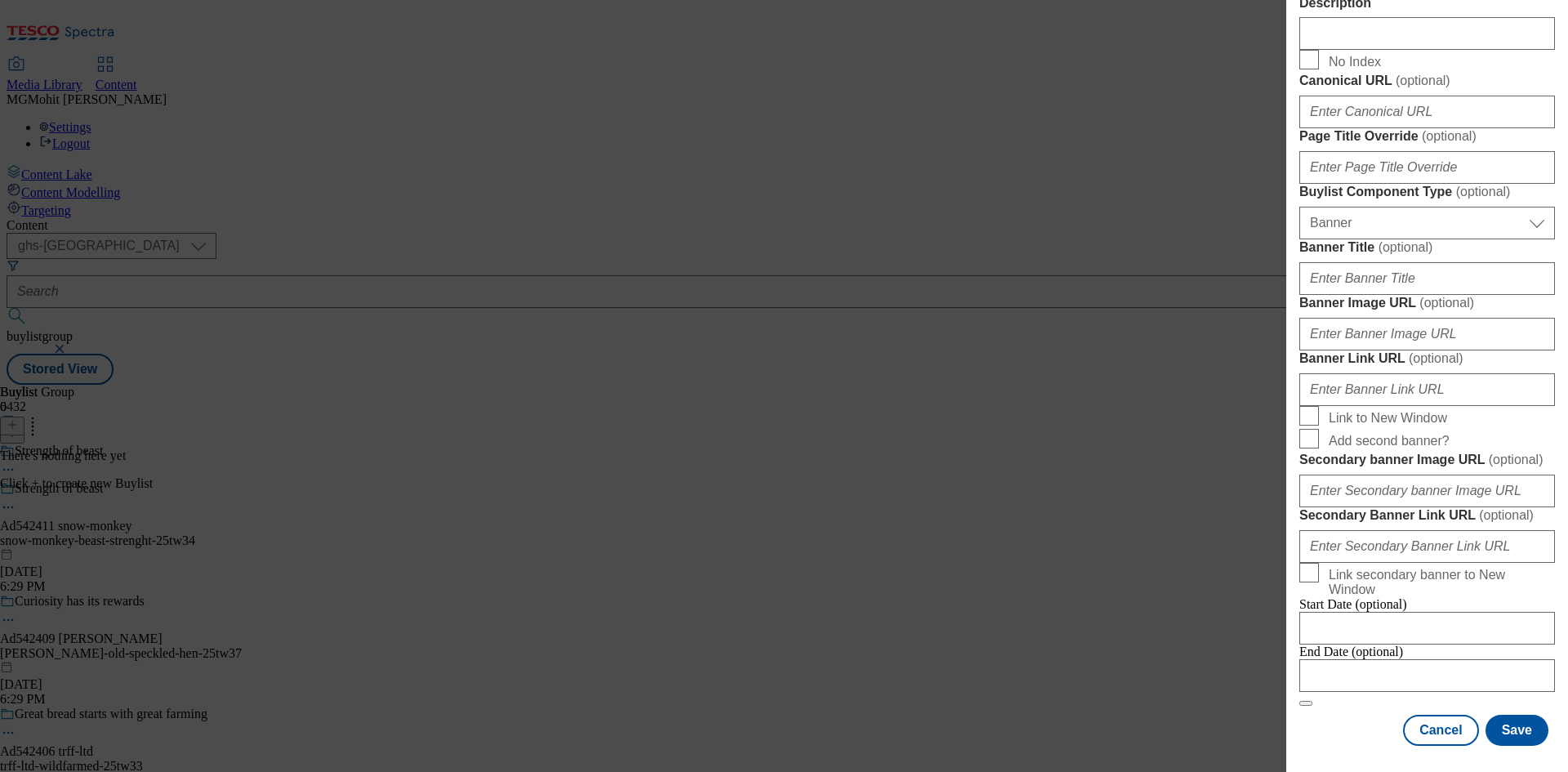
scroll to position [1620, 0]
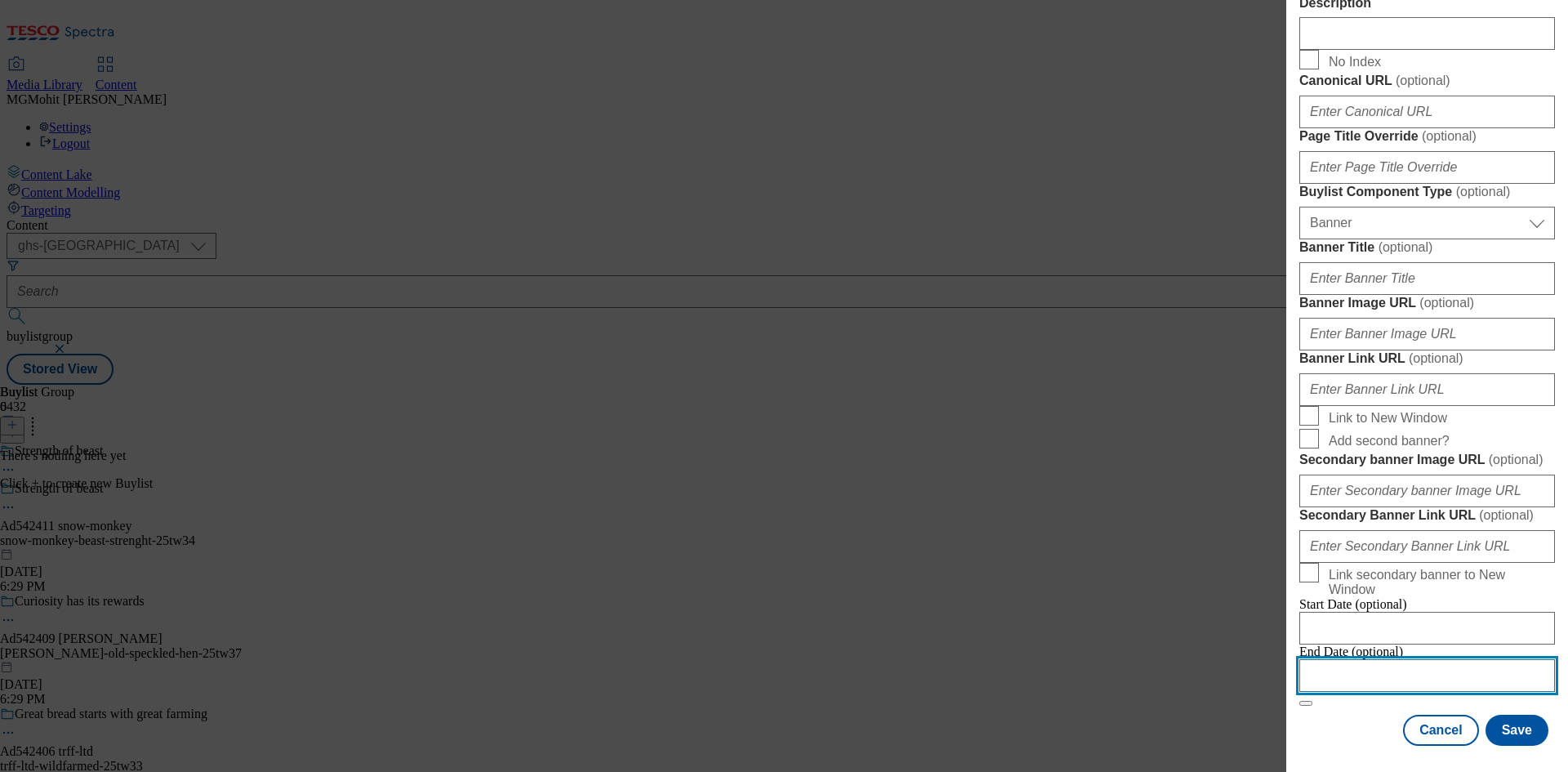
click at [1377, 663] on input "Modal" at bounding box center [1426, 676] width 256 height 33
select select "2025"
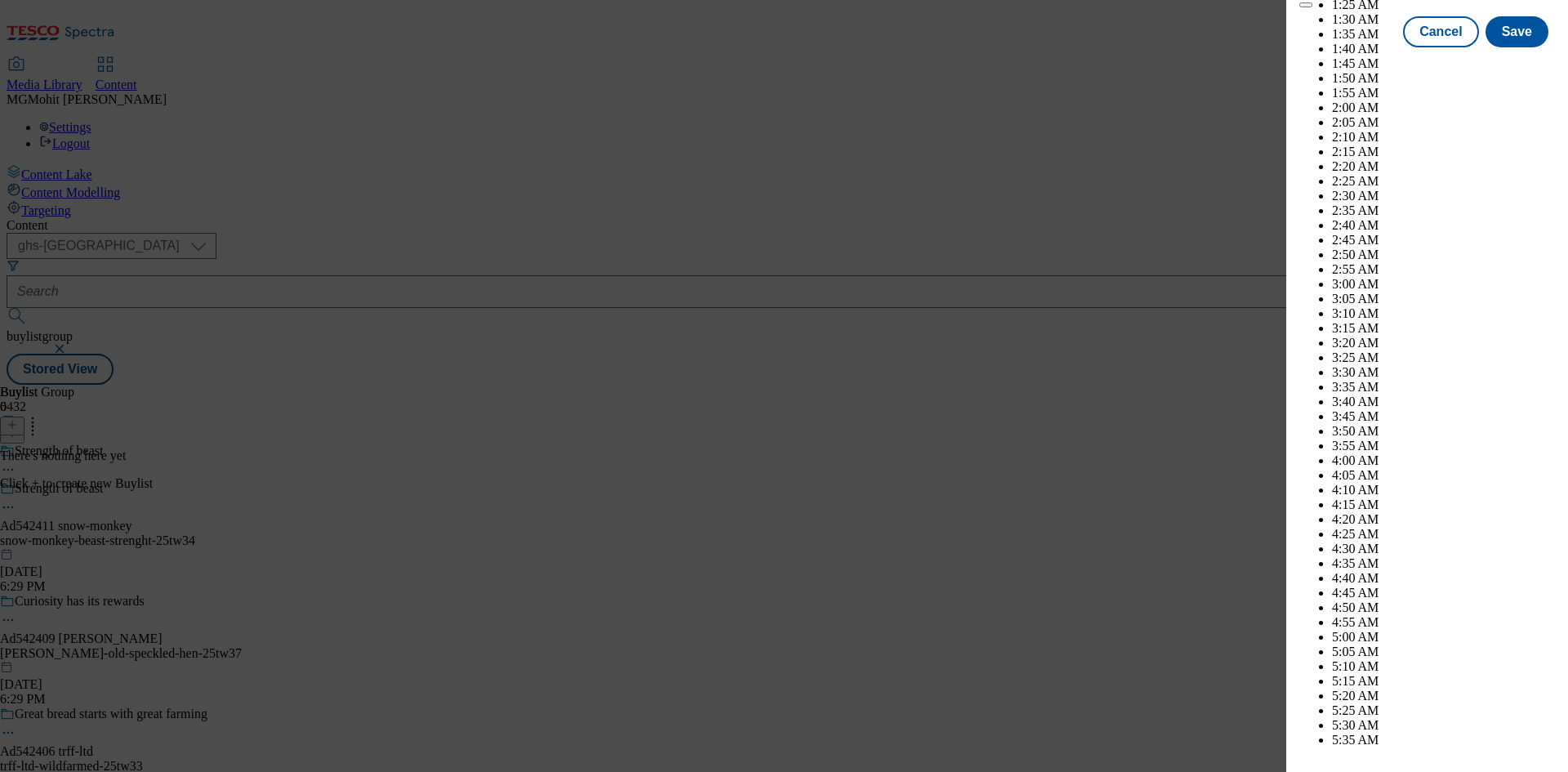
scroll to position [6703, 0]
select select "December"
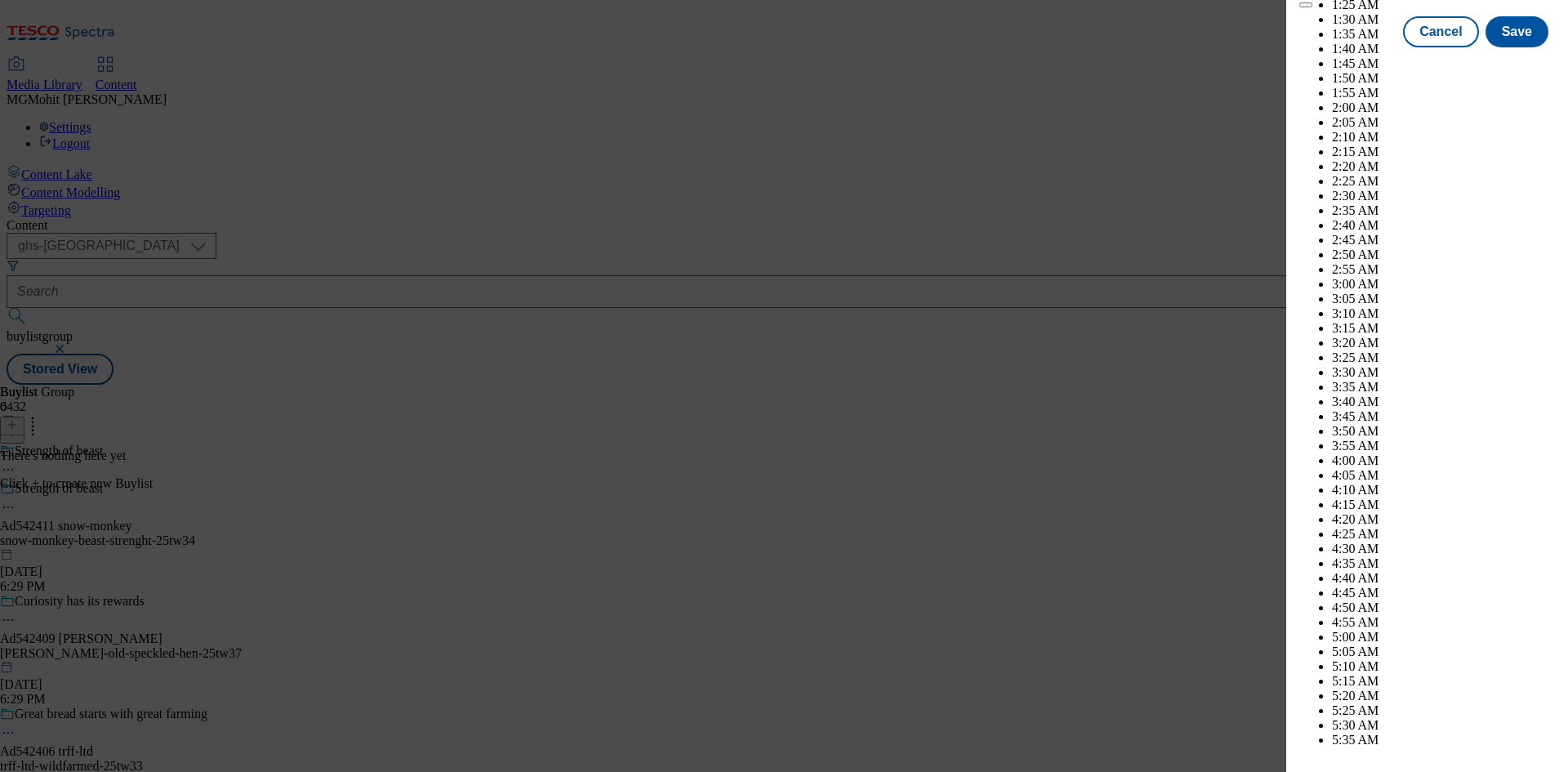
select select "2026"
select select "January"
drag, startPoint x: 1342, startPoint y: 729, endPoint x: 1444, endPoint y: 728, distance: 102.0
click at [1345, 62] on div "Cancel Save" at bounding box center [1426, 46] width 256 height 31
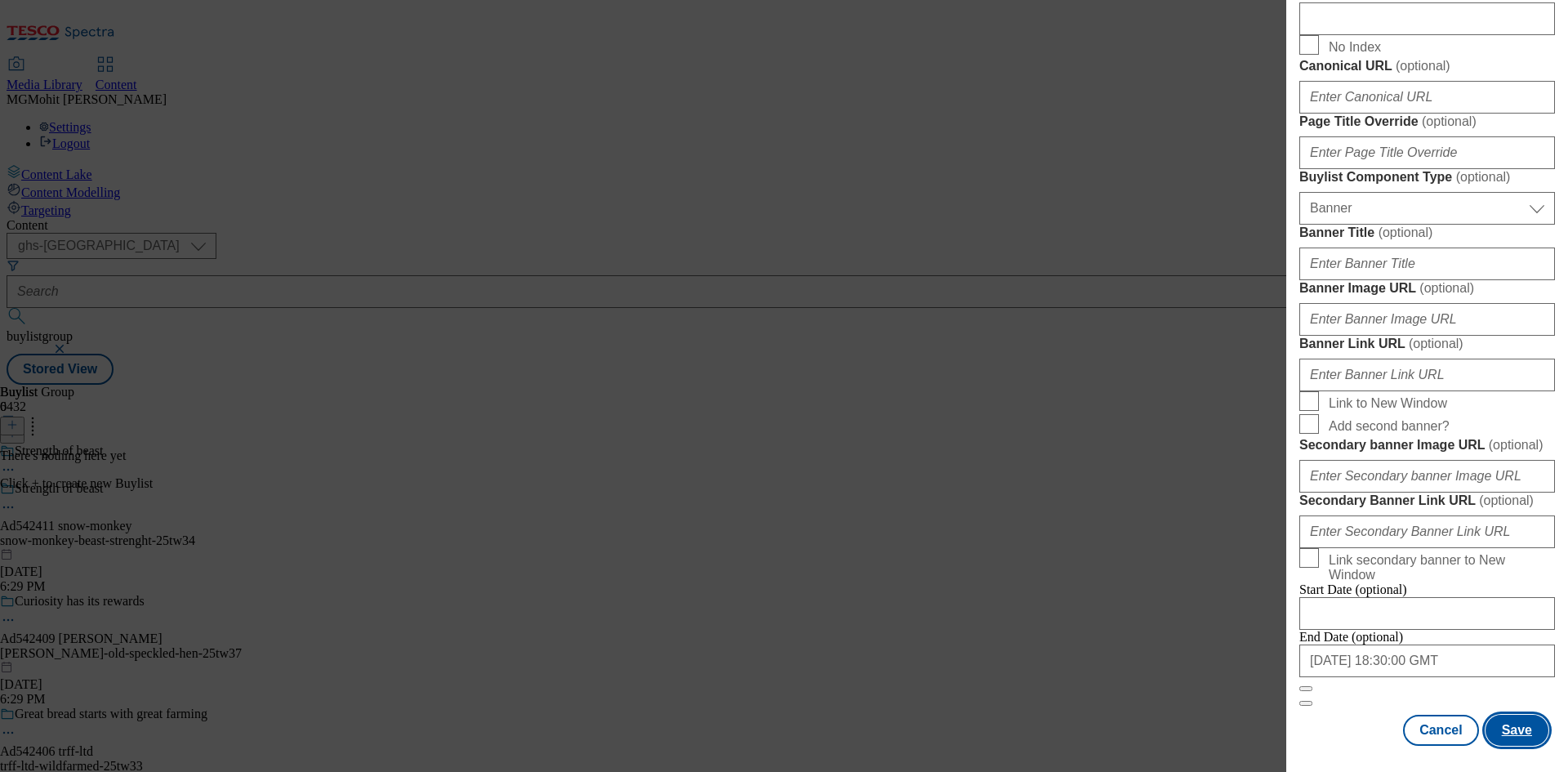
click at [1506, 732] on button "Save" at bounding box center [1517, 730] width 63 height 31
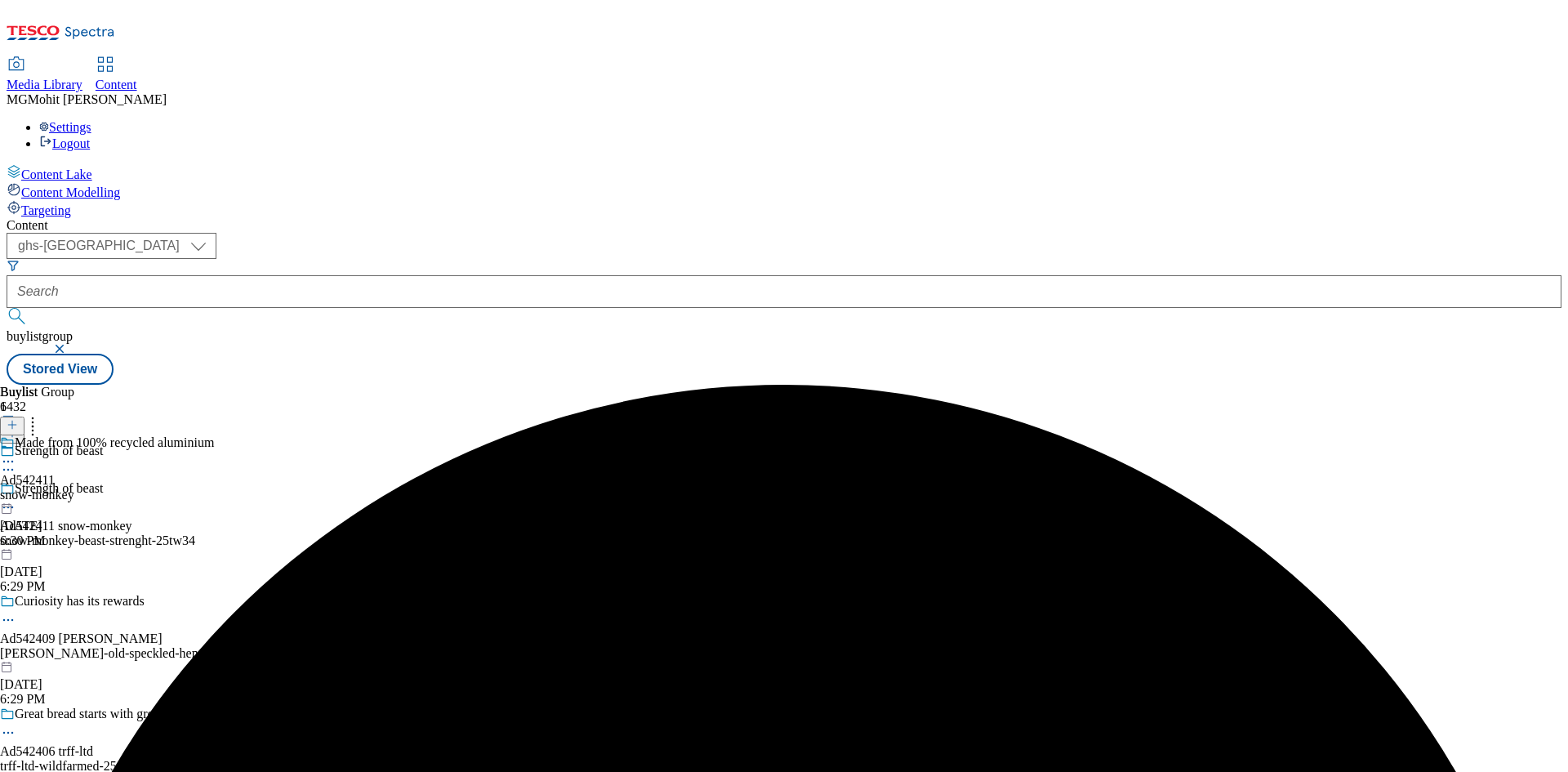
click at [214, 488] on div "snow-monkey" at bounding box center [107, 495] width 214 height 15
click at [12, 421] on line at bounding box center [12, 425] width 0 height 8
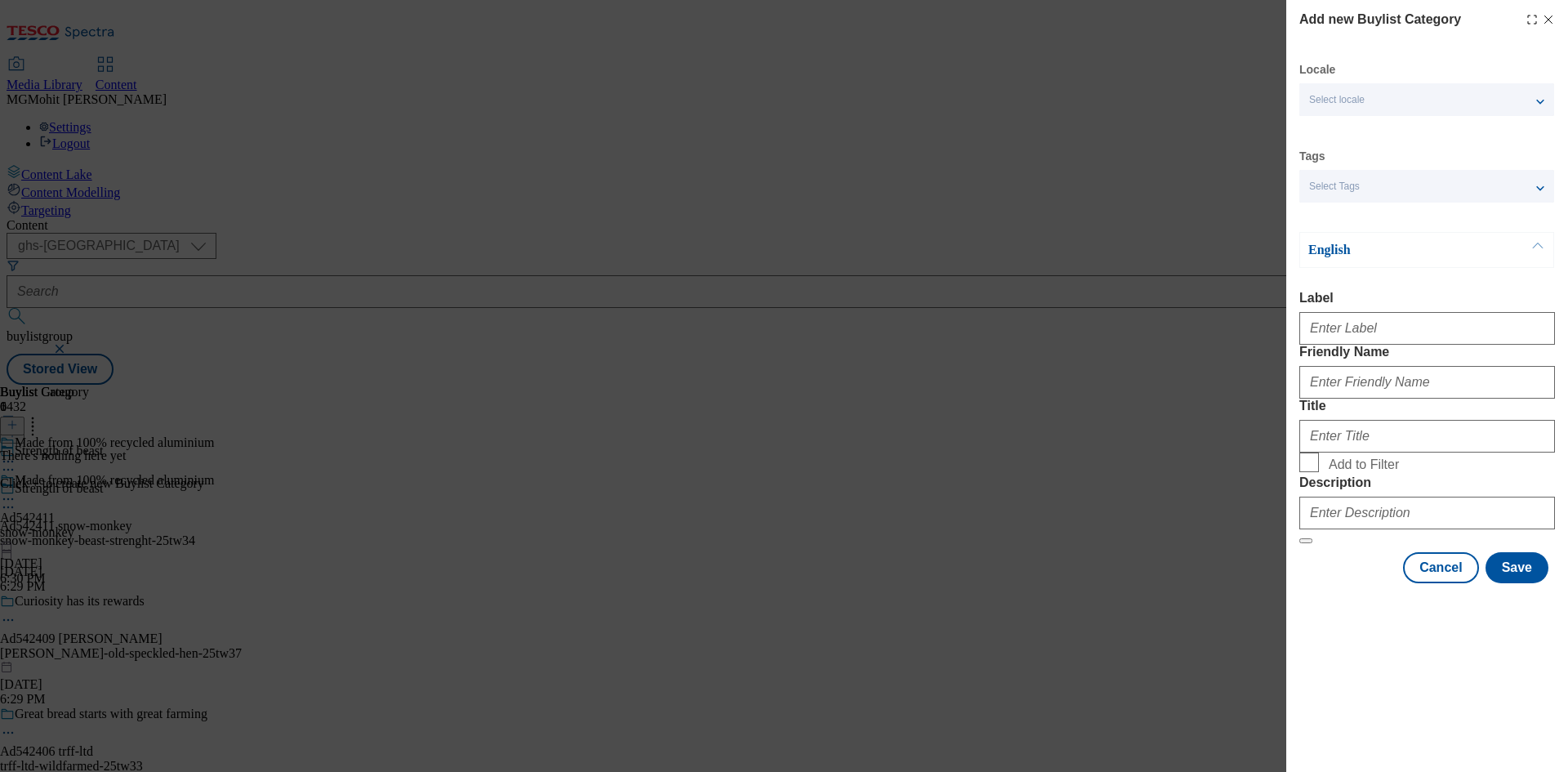
click at [1328, 344] on div "Modal" at bounding box center [1426, 326] width 256 height 40
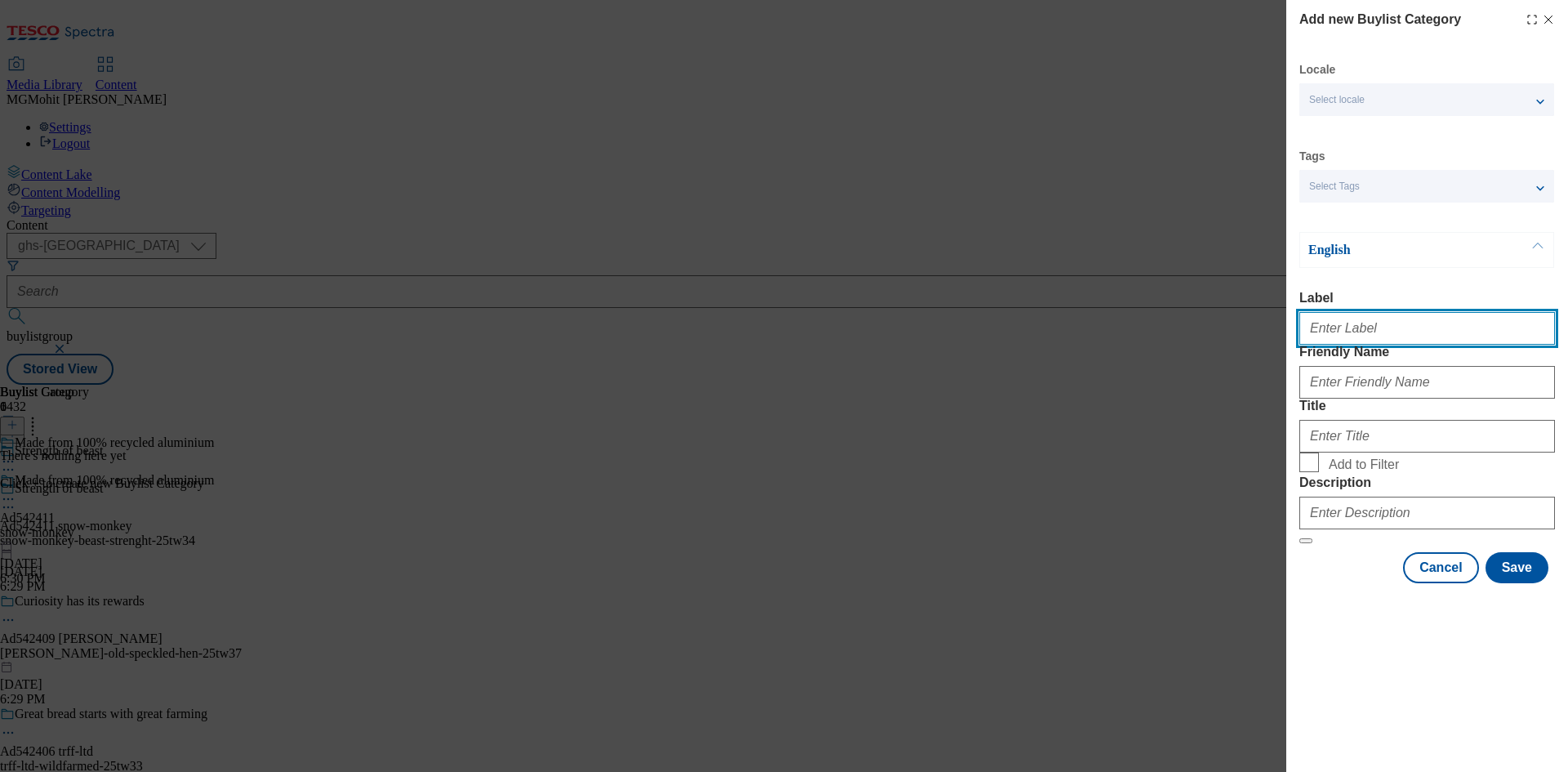
click at [1336, 335] on input "Label" at bounding box center [1426, 328] width 256 height 33
paste input "Ad542411"
type input "Ad542411"
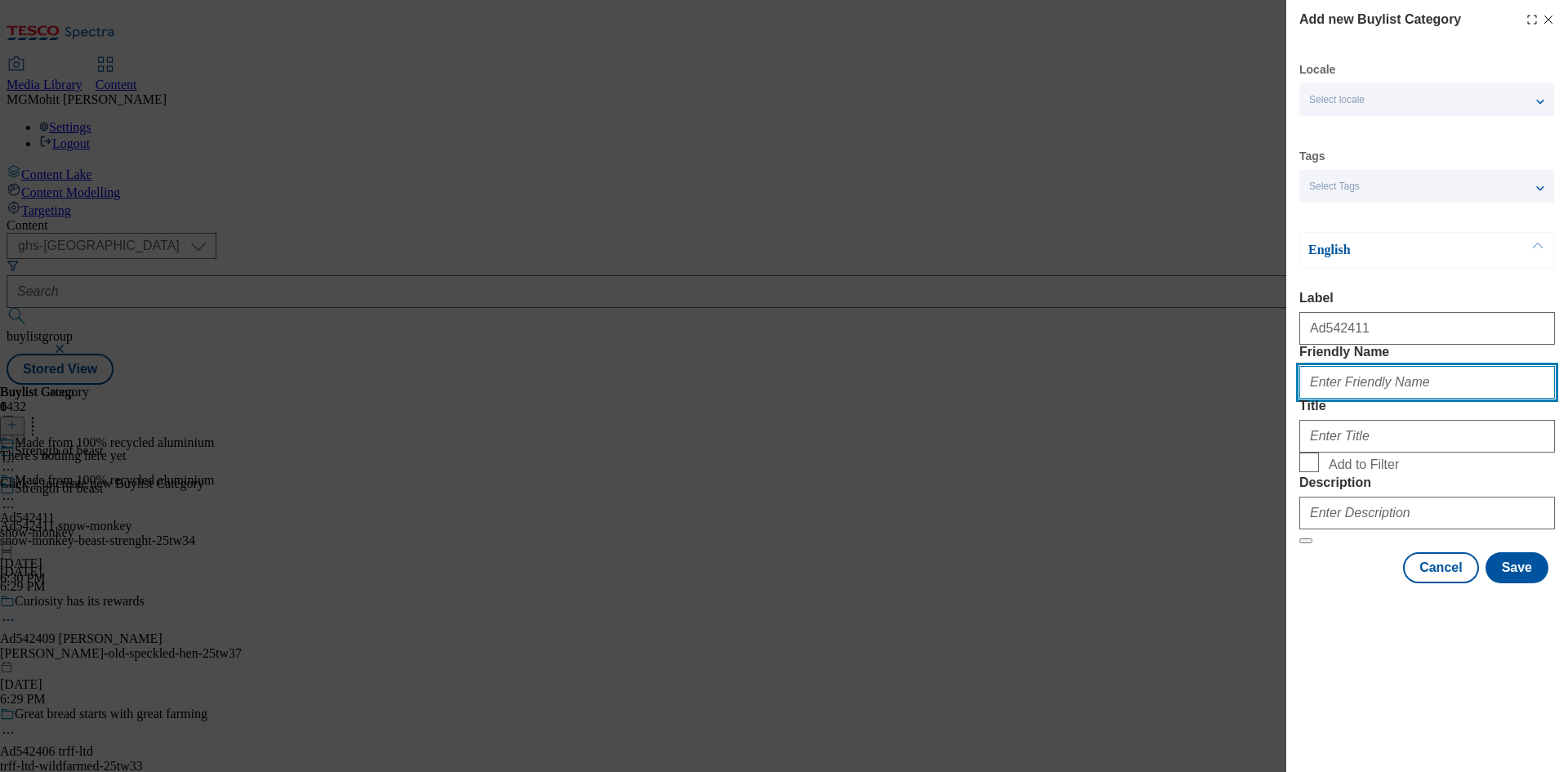
paste input "snow-monkey-beast-strenght"
type input "snow-monkey-beast-strenght"
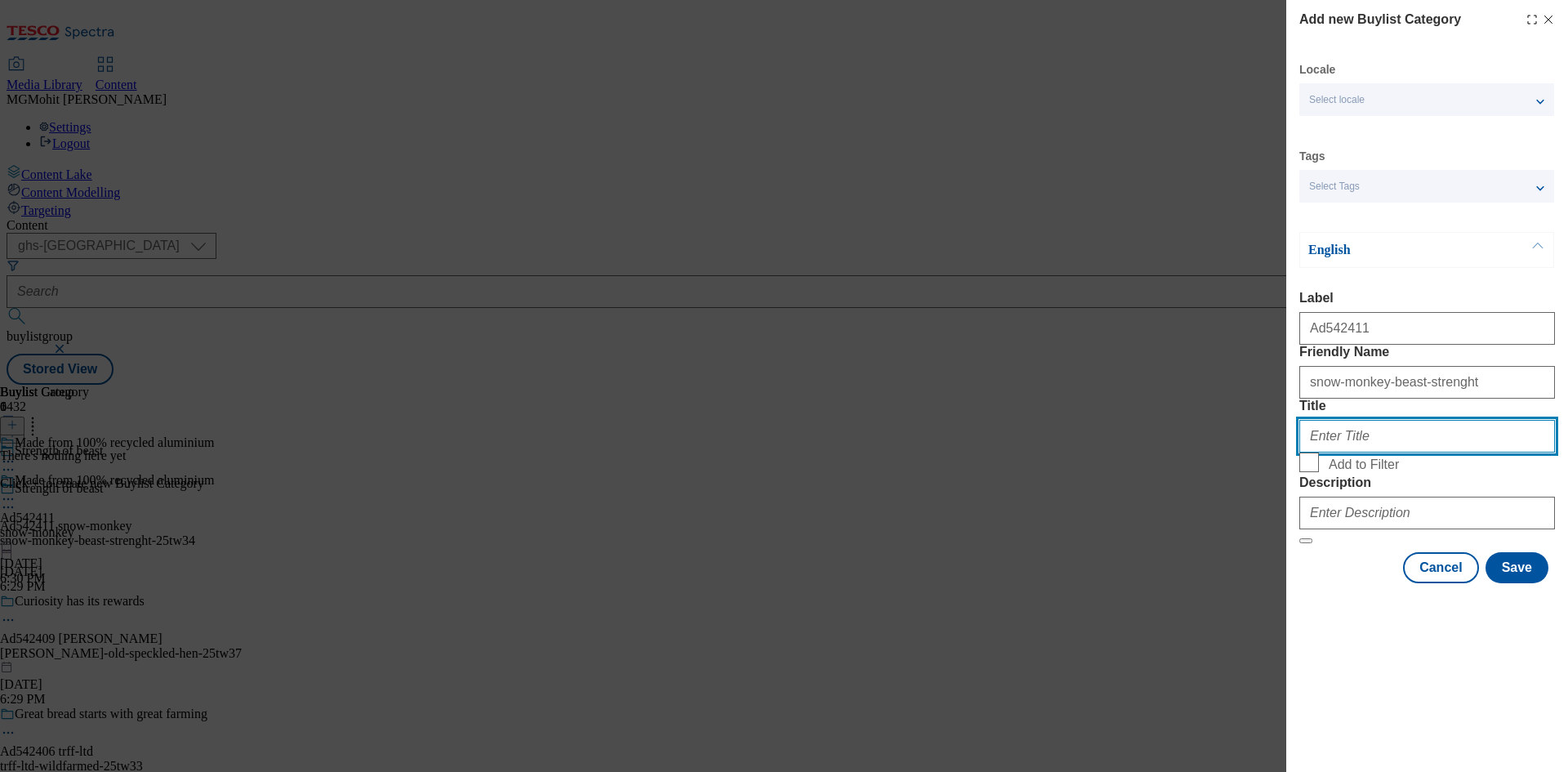
click at [1323, 453] on input "Title" at bounding box center [1426, 436] width 256 height 33
paste input "SnowMonkey"
type input "Snow Monkey"
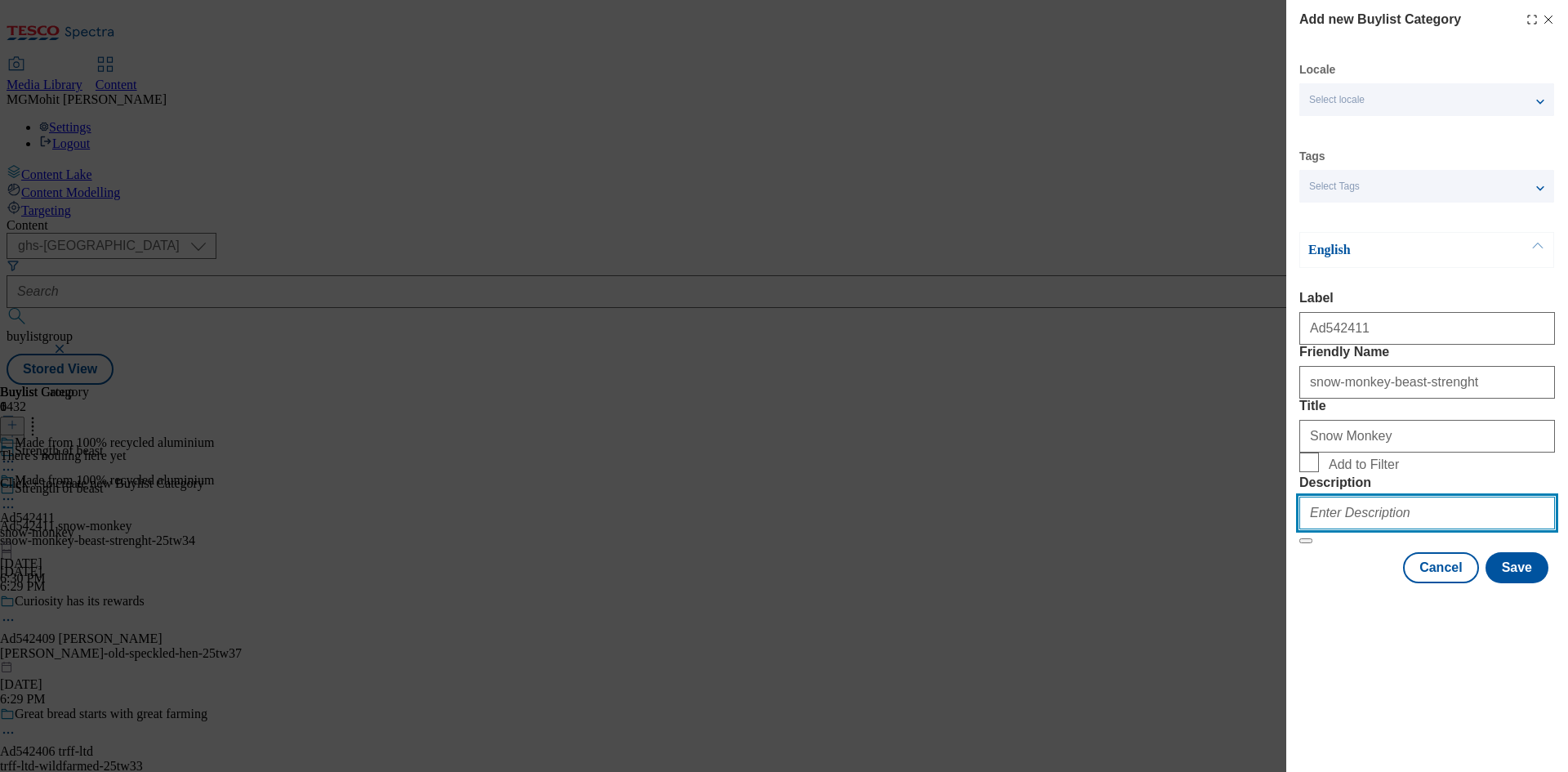
click at [1351, 529] on input "Description" at bounding box center [1426, 512] width 256 height 33
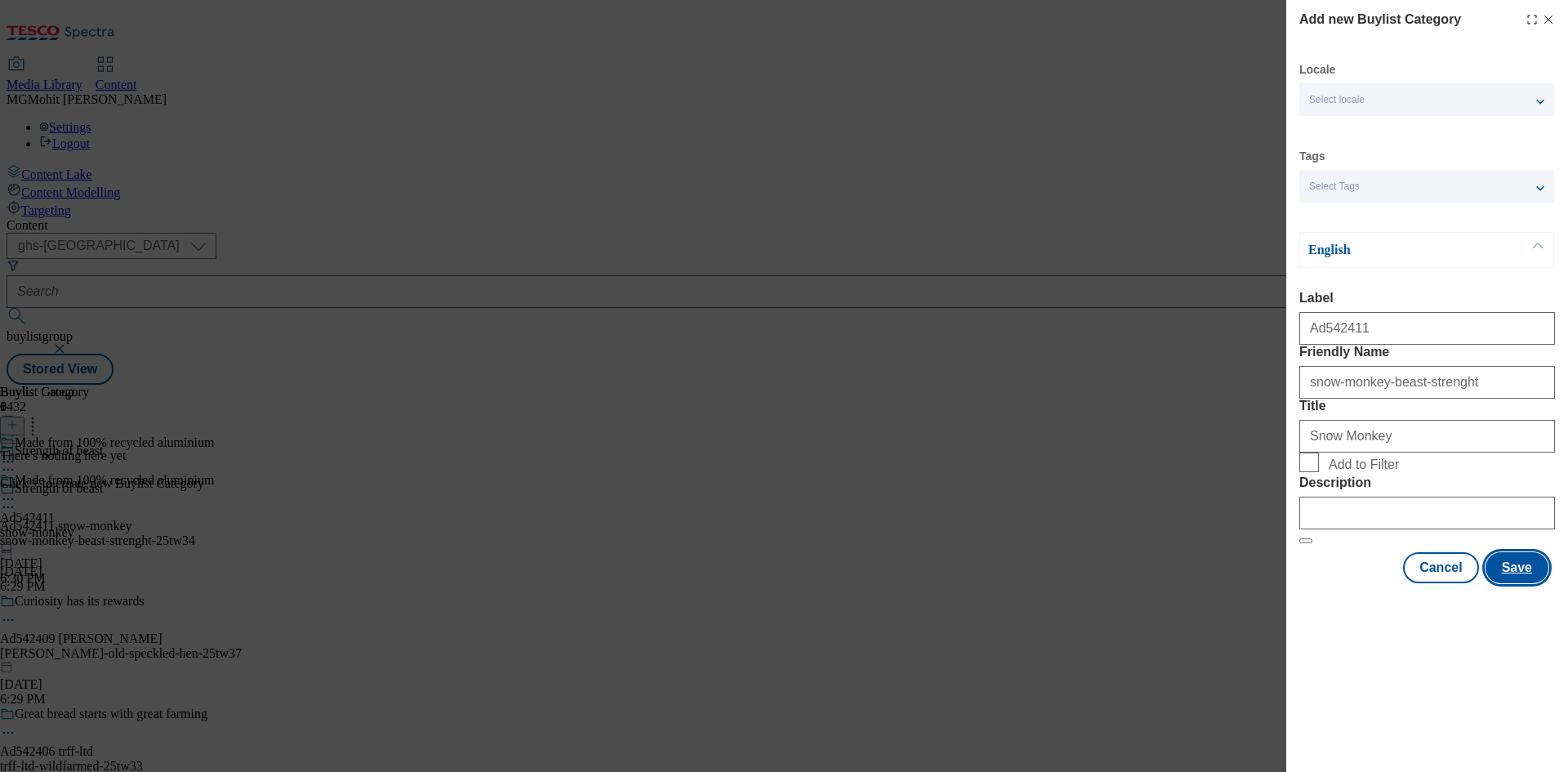
click at [1524, 583] on button "Save" at bounding box center [1517, 567] width 63 height 31
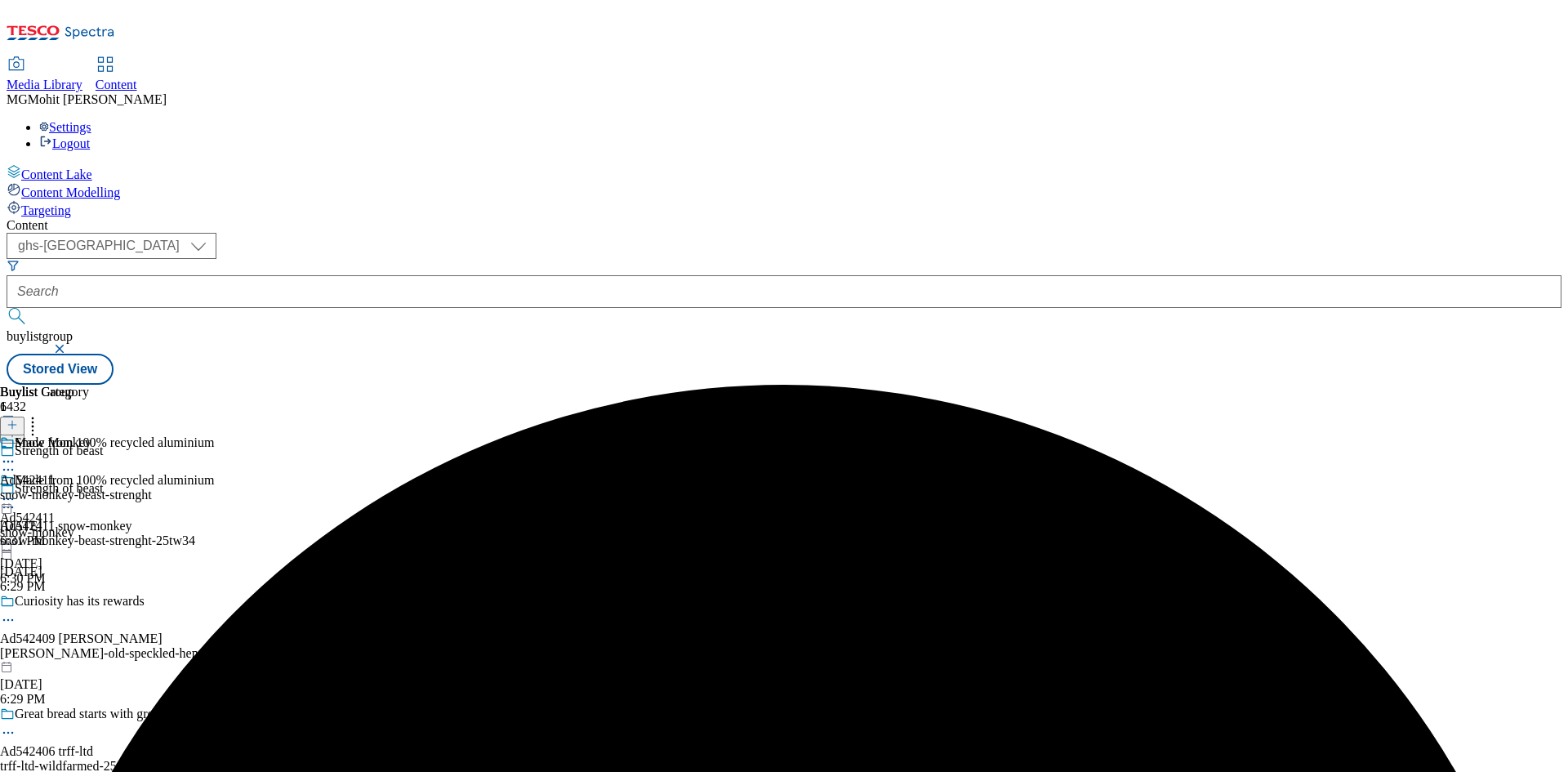
click at [152, 435] on div "Snow Monkey Ad542411 snow-monkey-beast-strenght Oct 3, 2025 6:31 PM" at bounding box center [75, 491] width 152 height 112
click at [18, 419] on icon at bounding box center [12, 425] width 11 height 11
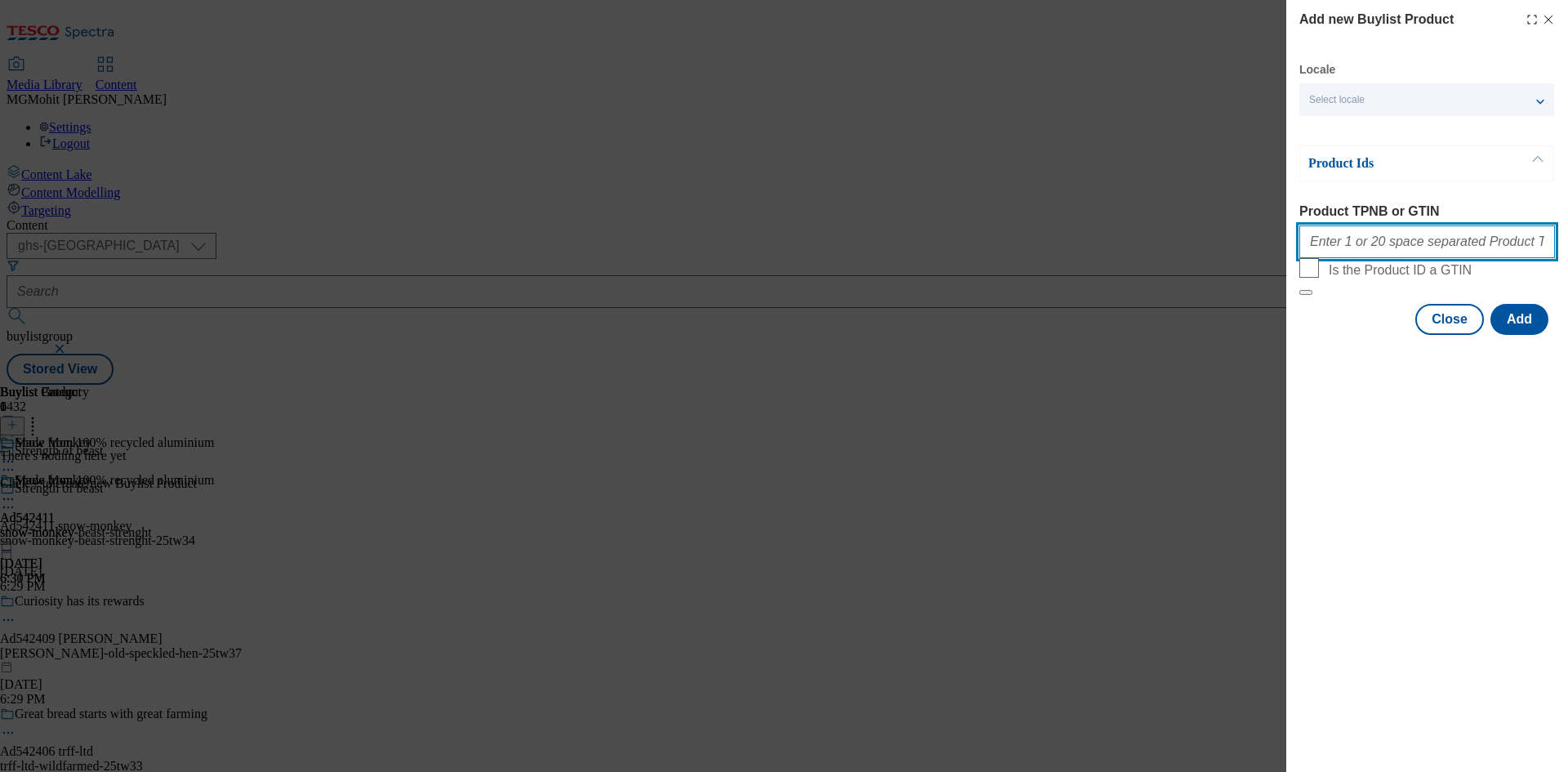
click at [1354, 248] on input "Product TPNB or GTIN" at bounding box center [1426, 242] width 256 height 33
paste input "093155026 091178470 088891238"
type input "093155026 091178470 088891238"
click at [1512, 335] on button "Add" at bounding box center [1519, 319] width 58 height 31
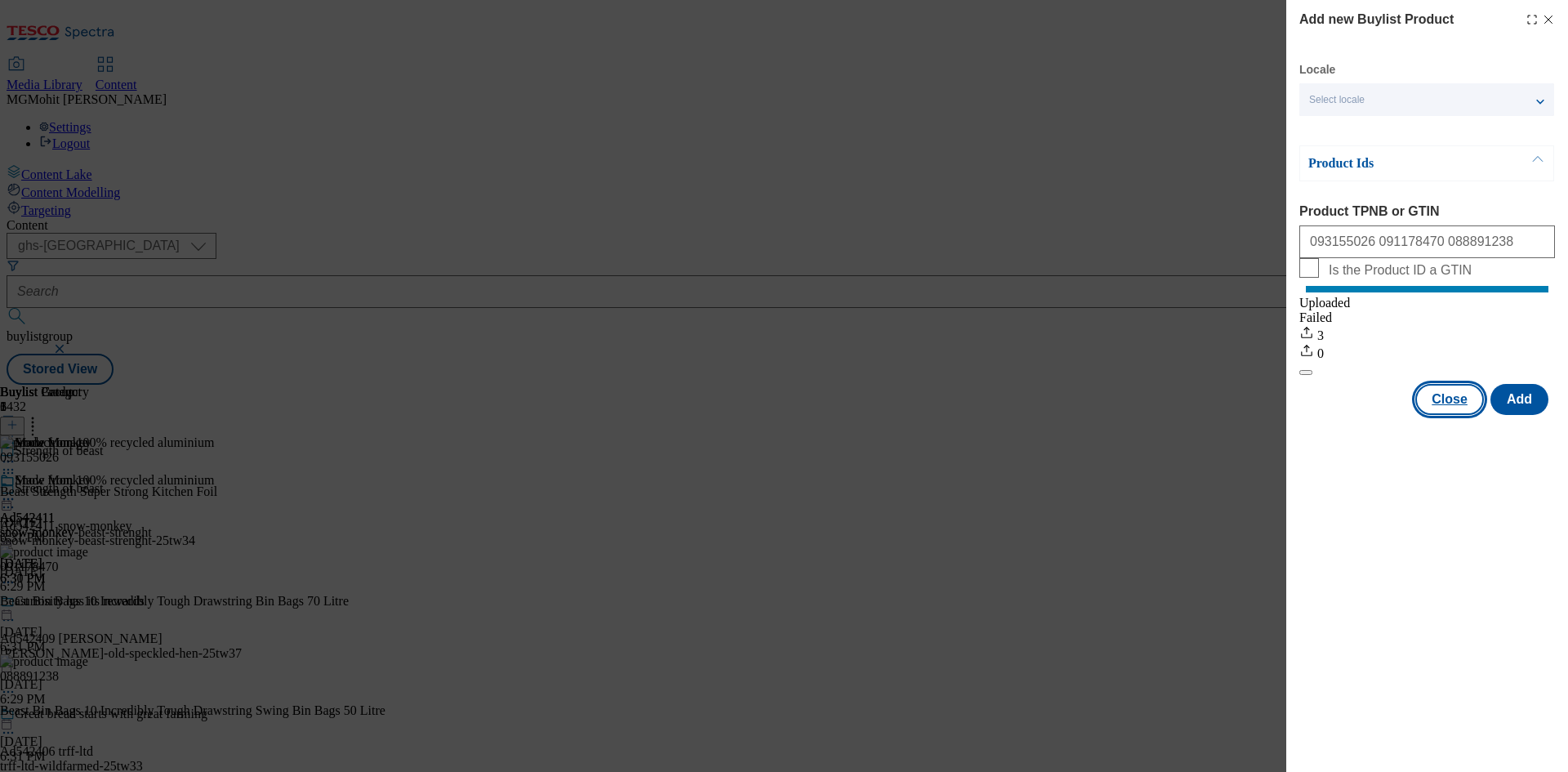
click at [1458, 415] on button "Close" at bounding box center [1449, 399] width 69 height 31
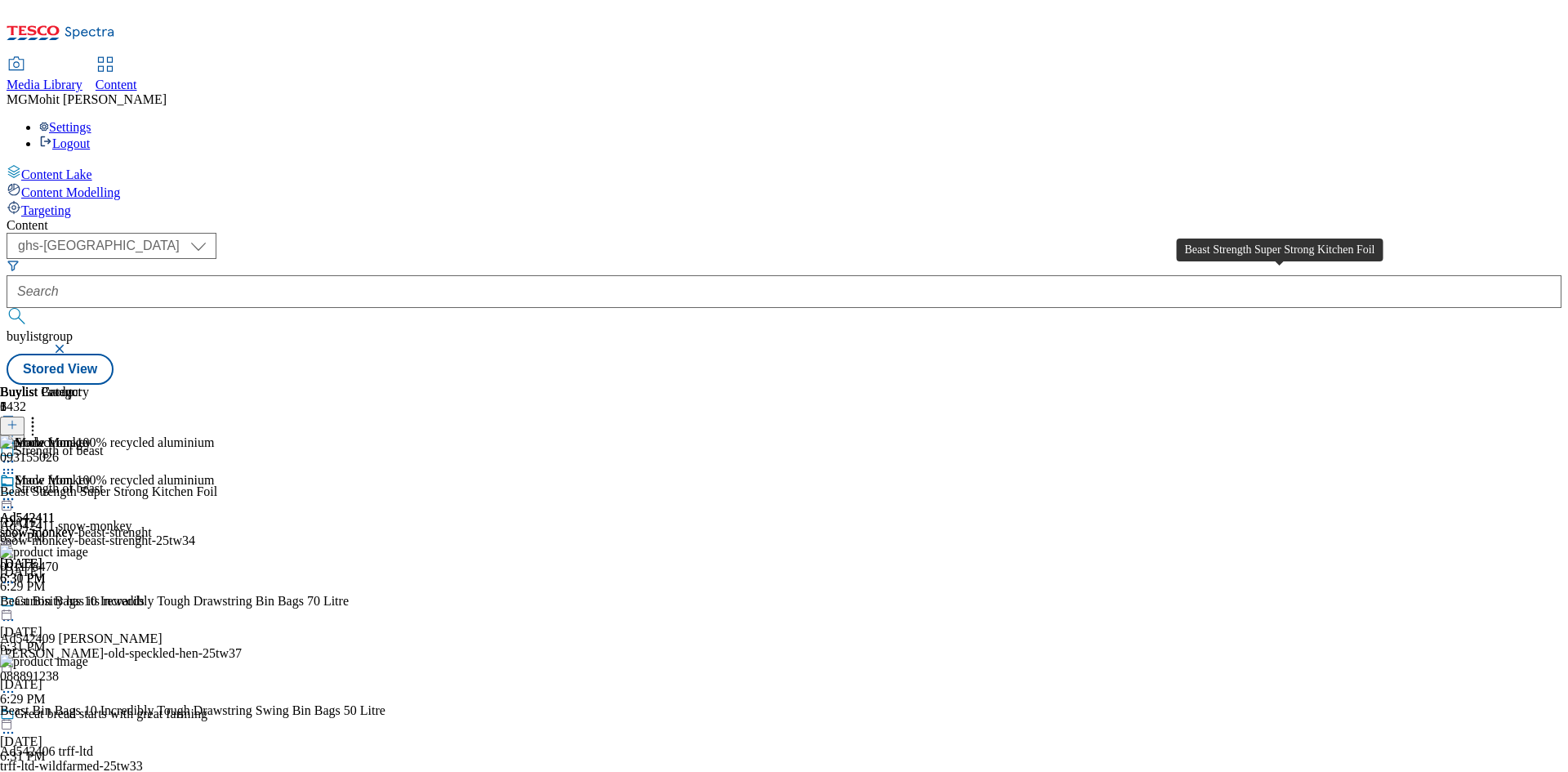
click at [217, 484] on div "Beast Strength Super Strong Kitchen Foil" at bounding box center [108, 492] width 217 height 15
click at [16, 491] on icon at bounding box center [8, 498] width 16 height 16
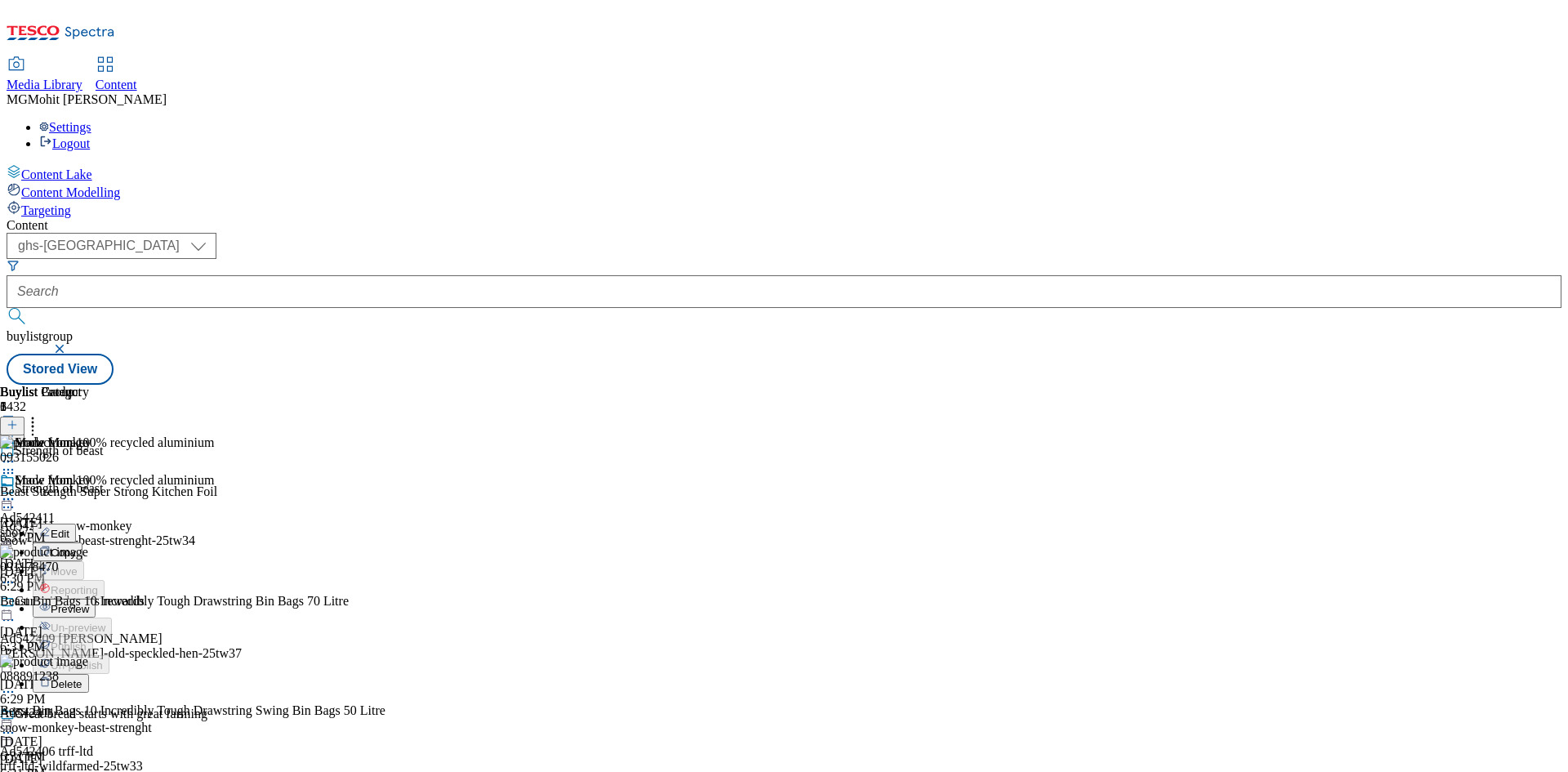
click at [70, 528] on span "Edit" at bounding box center [60, 533] width 19 height 12
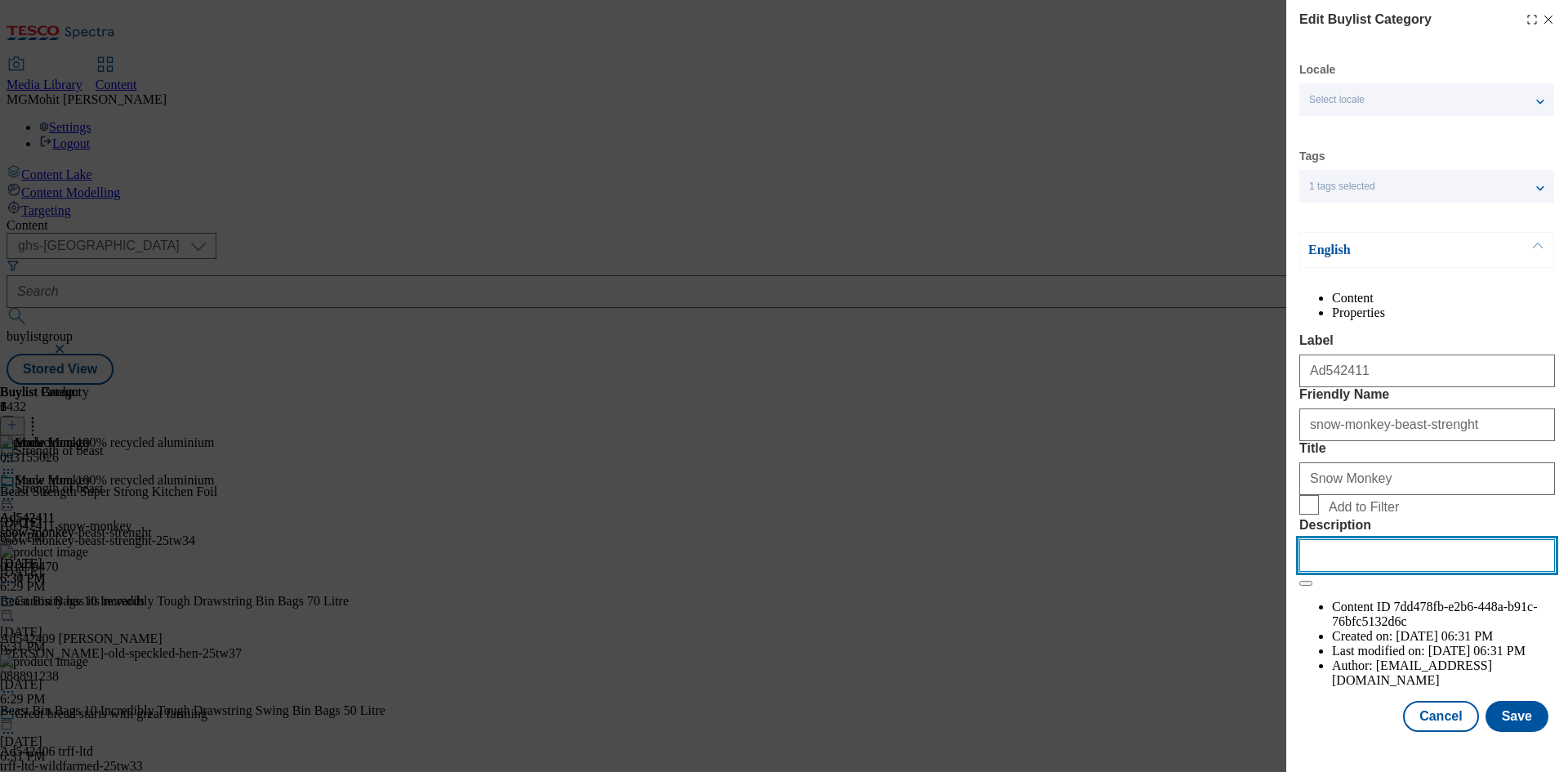
click at [1348, 572] on input "Description" at bounding box center [1426, 555] width 256 height 33
paste input "Beast Strength Super Strong Kitchen Foil"
type input "Beast Strength Super Strong Kitchen Foil"
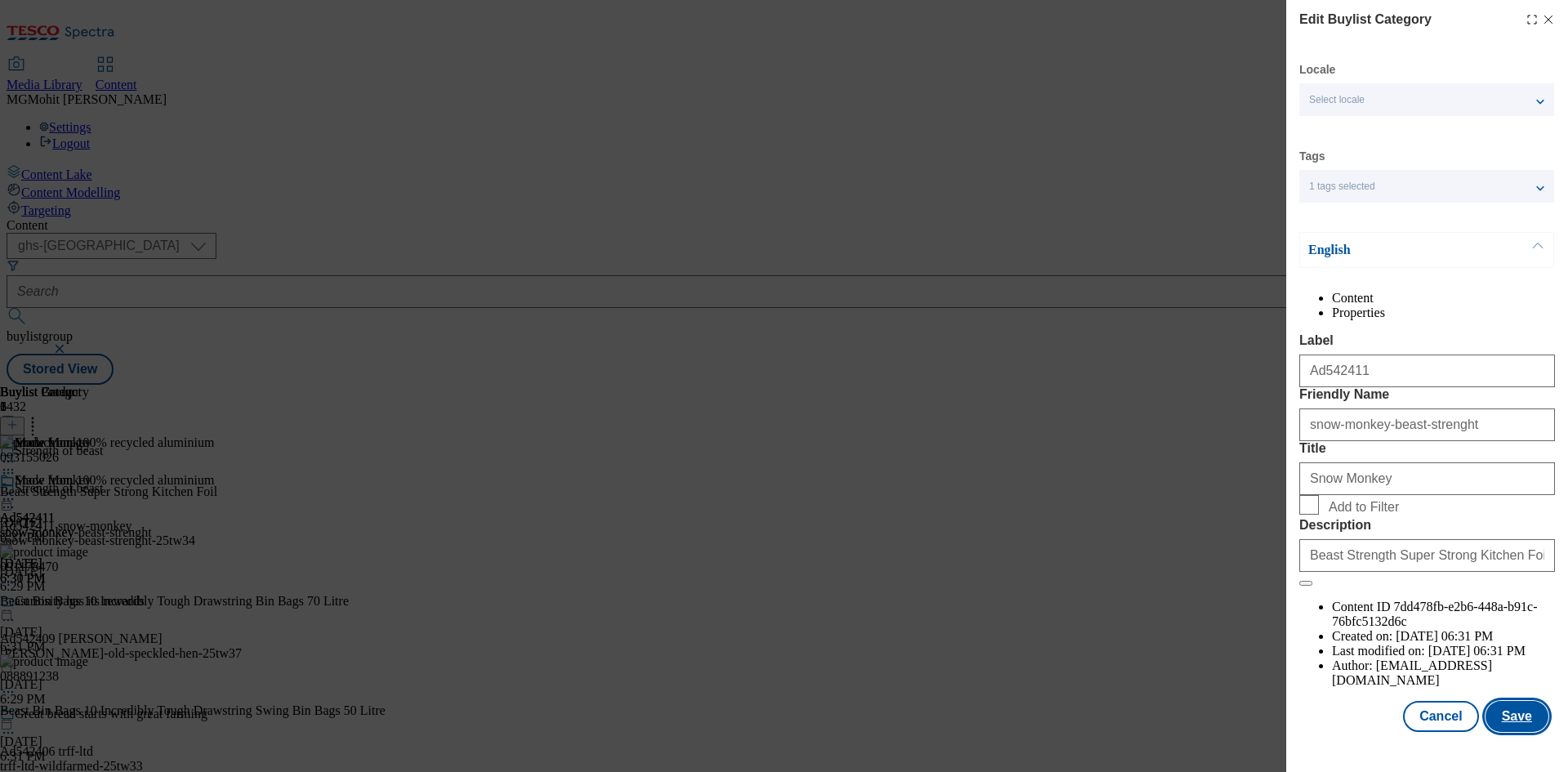
click at [1508, 730] on button "Save" at bounding box center [1517, 716] width 63 height 31
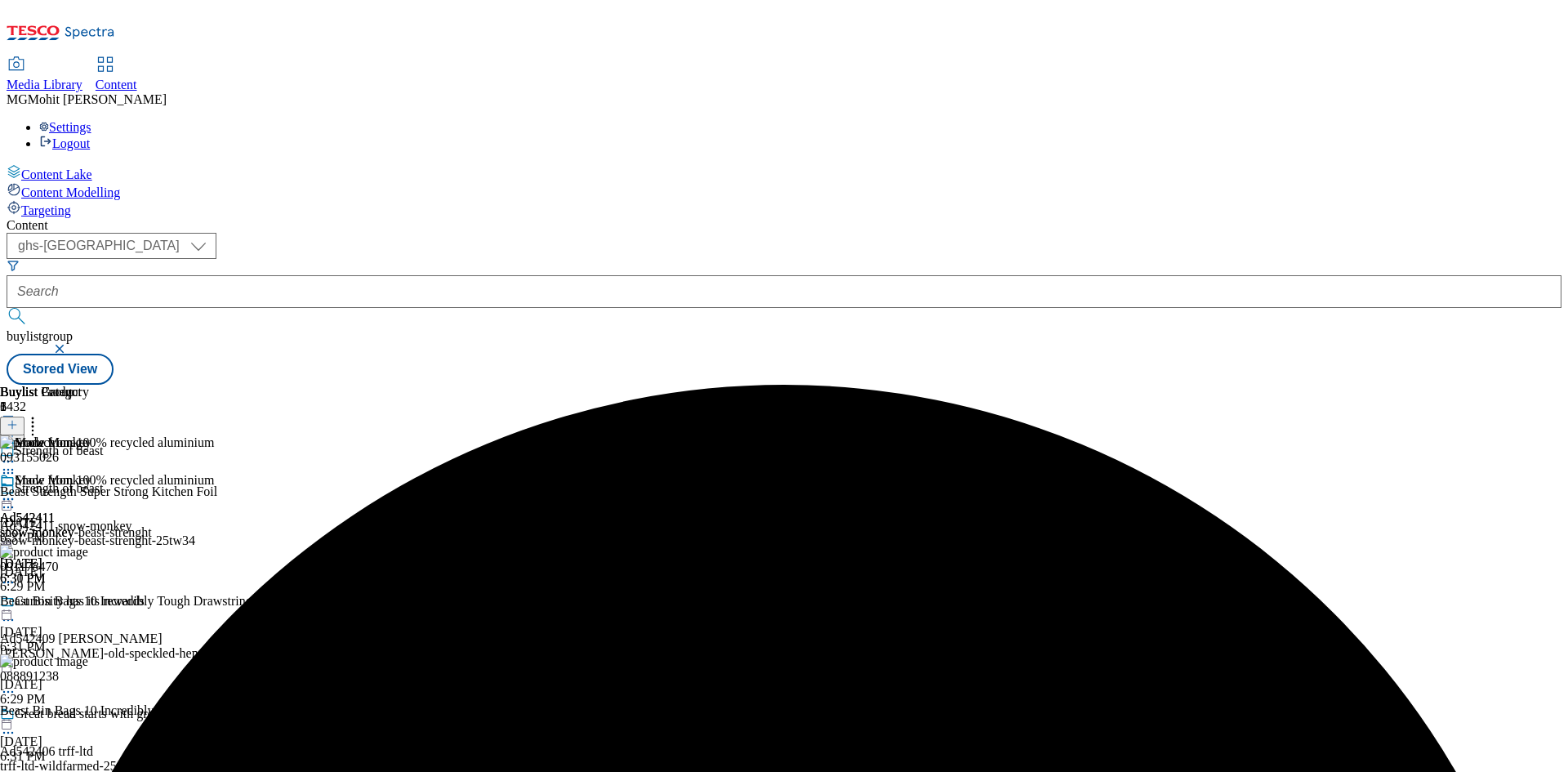
click at [16, 491] on icon at bounding box center [8, 498] width 16 height 16
click at [70, 528] on span "Edit" at bounding box center [60, 533] width 19 height 12
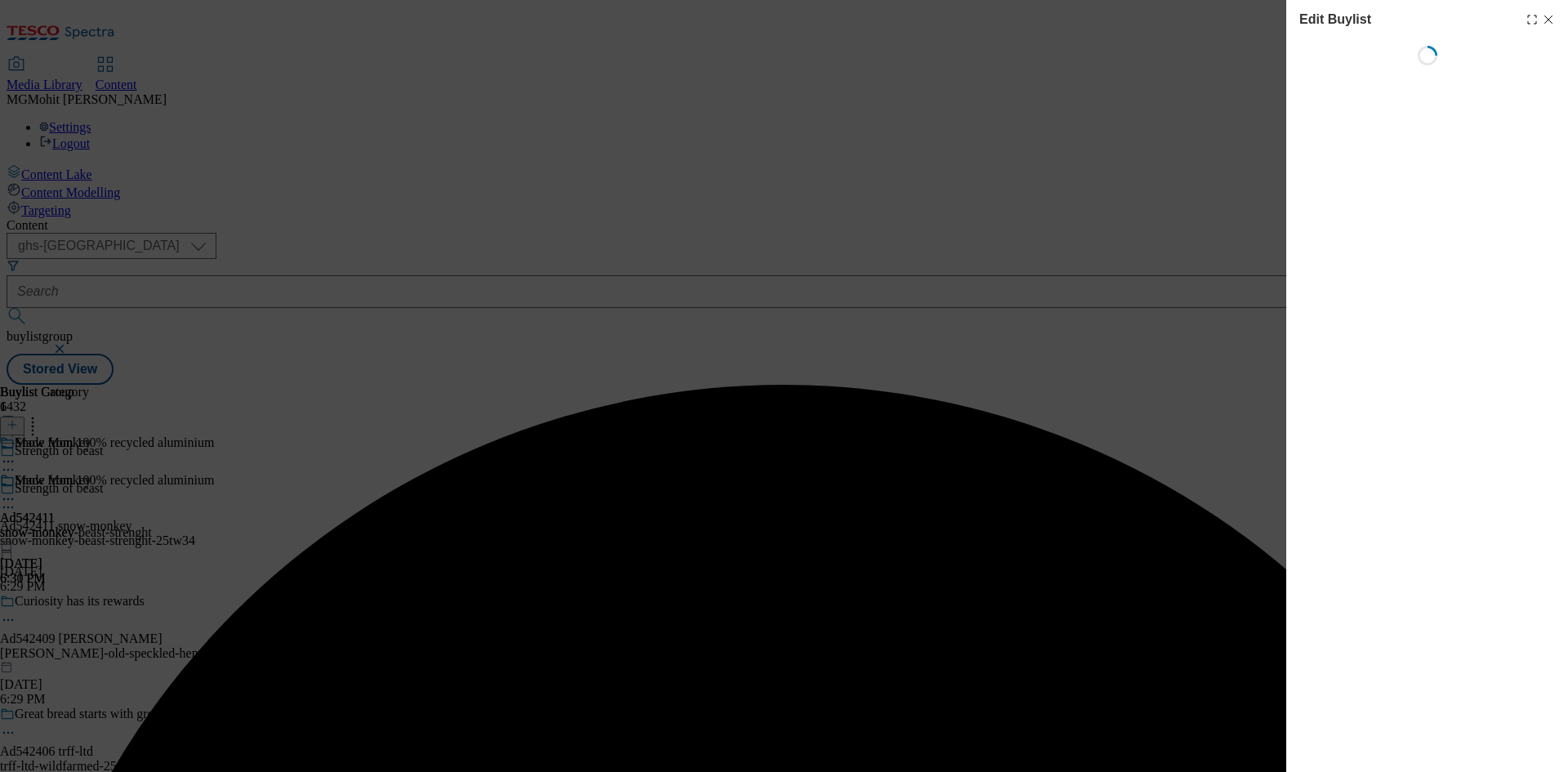
select select "tactical"
select select "supplier funded short term 1-3 weeks"
select select "dunnhumby"
select select "Banner"
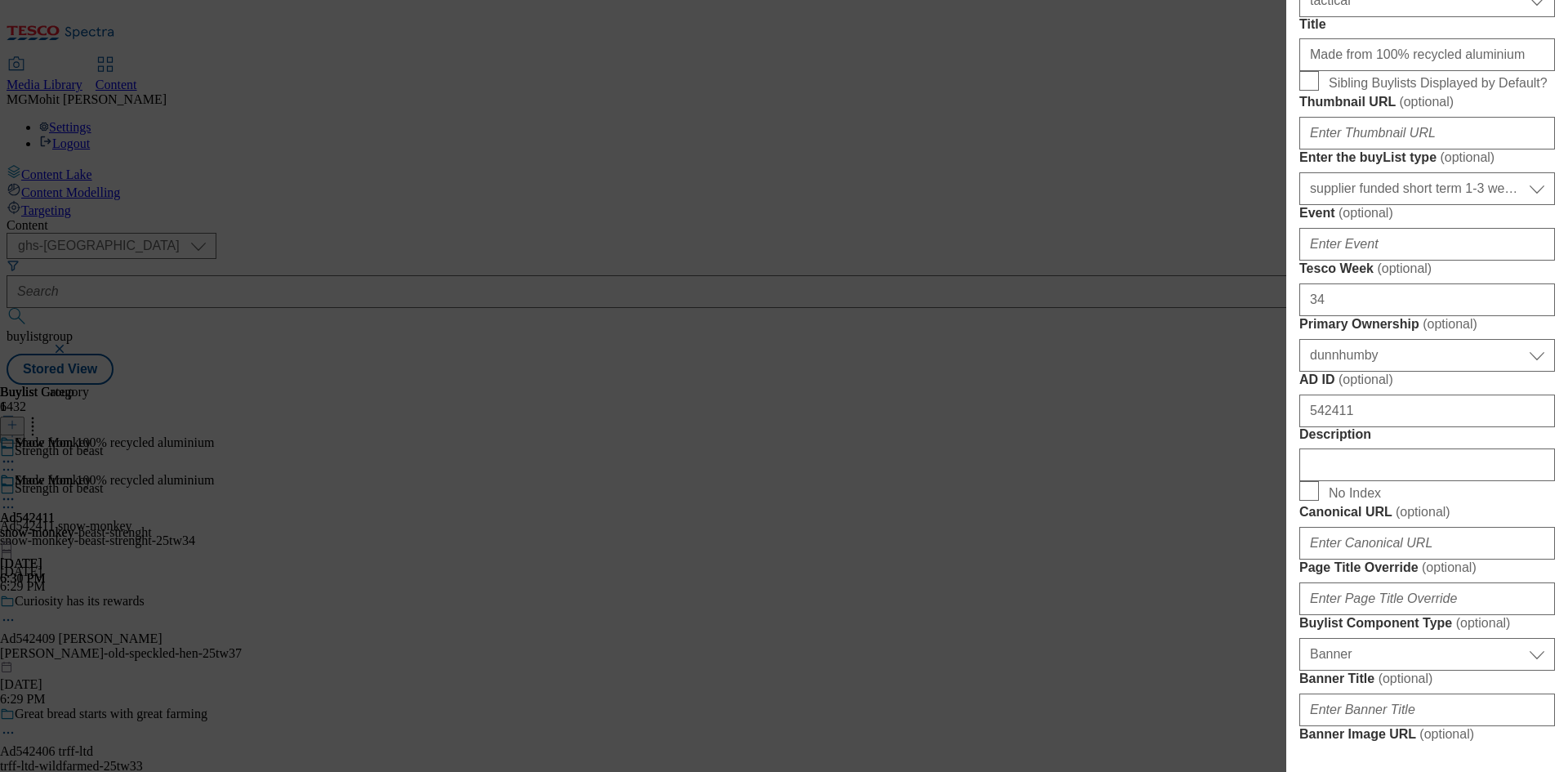
scroll to position [654, 0]
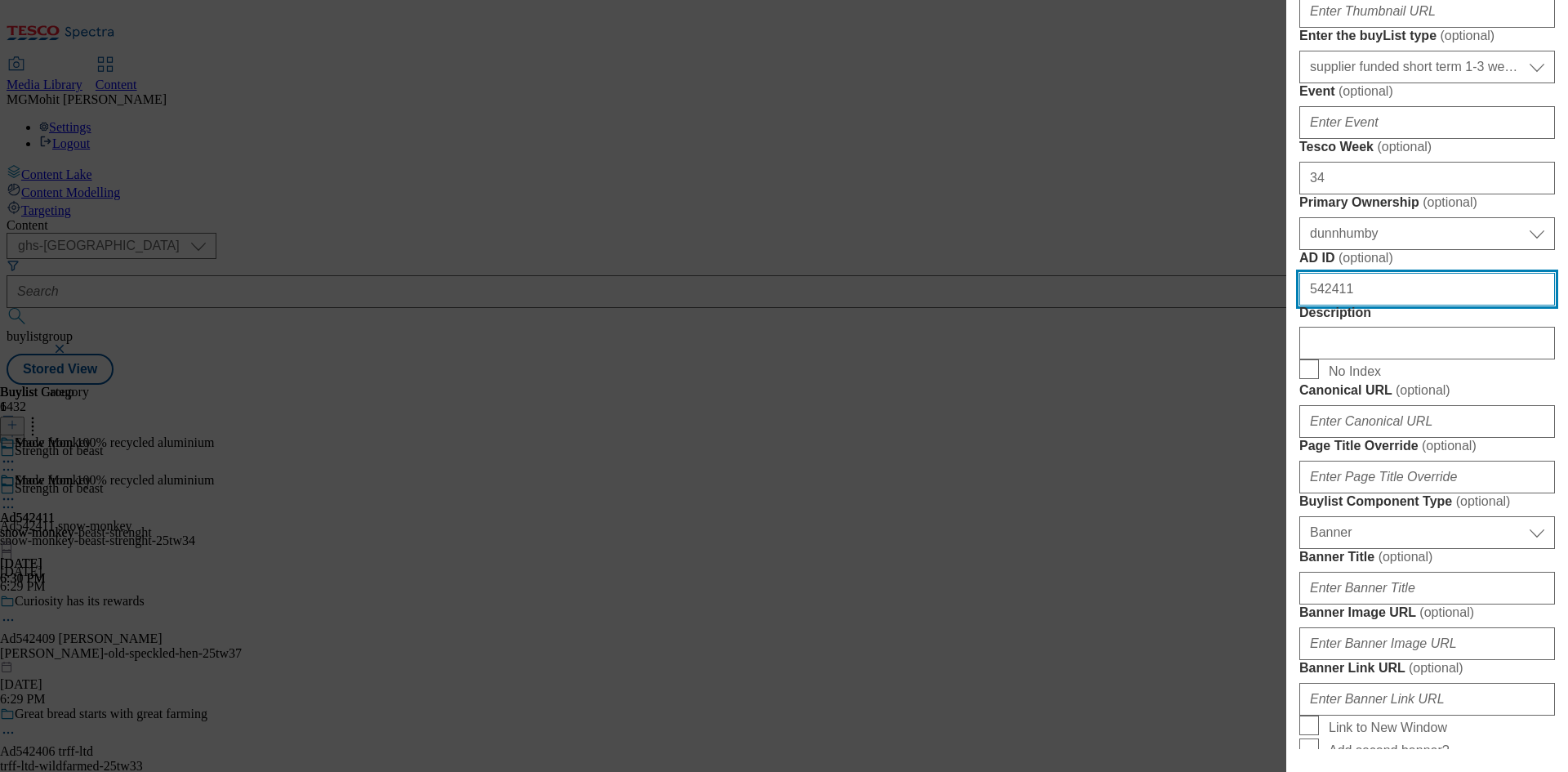
click at [1338, 306] on input "542411" at bounding box center [1426, 289] width 256 height 33
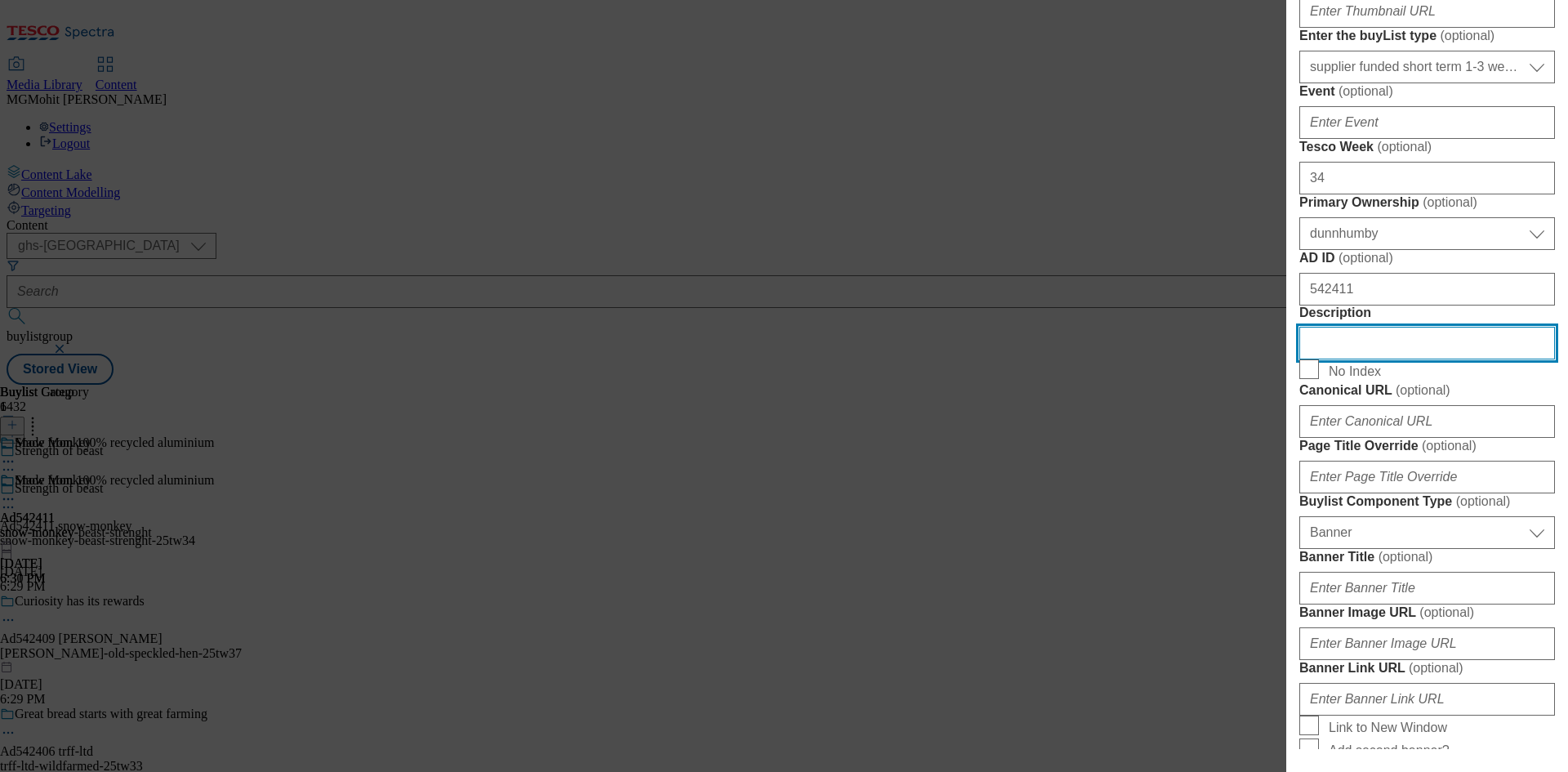
click at [1348, 360] on input "Description" at bounding box center [1426, 343] width 256 height 33
paste input "Beast Strength Super Strong Kitchen Foil"
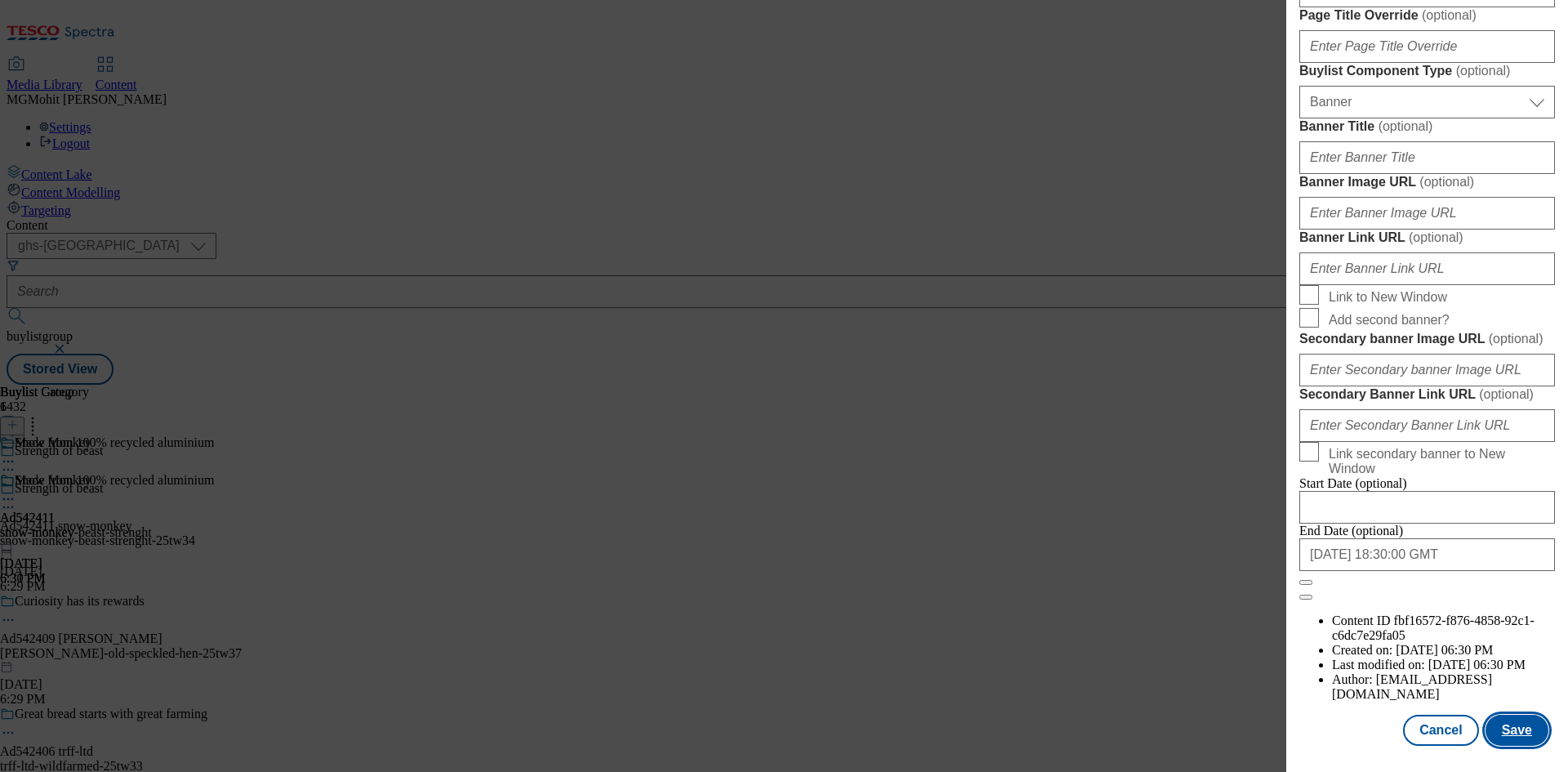
scroll to position [1691, 0]
type input "Beast Strength Super Strong Kitchen Foil"
click at [1516, 734] on button "Save" at bounding box center [1517, 730] width 63 height 31
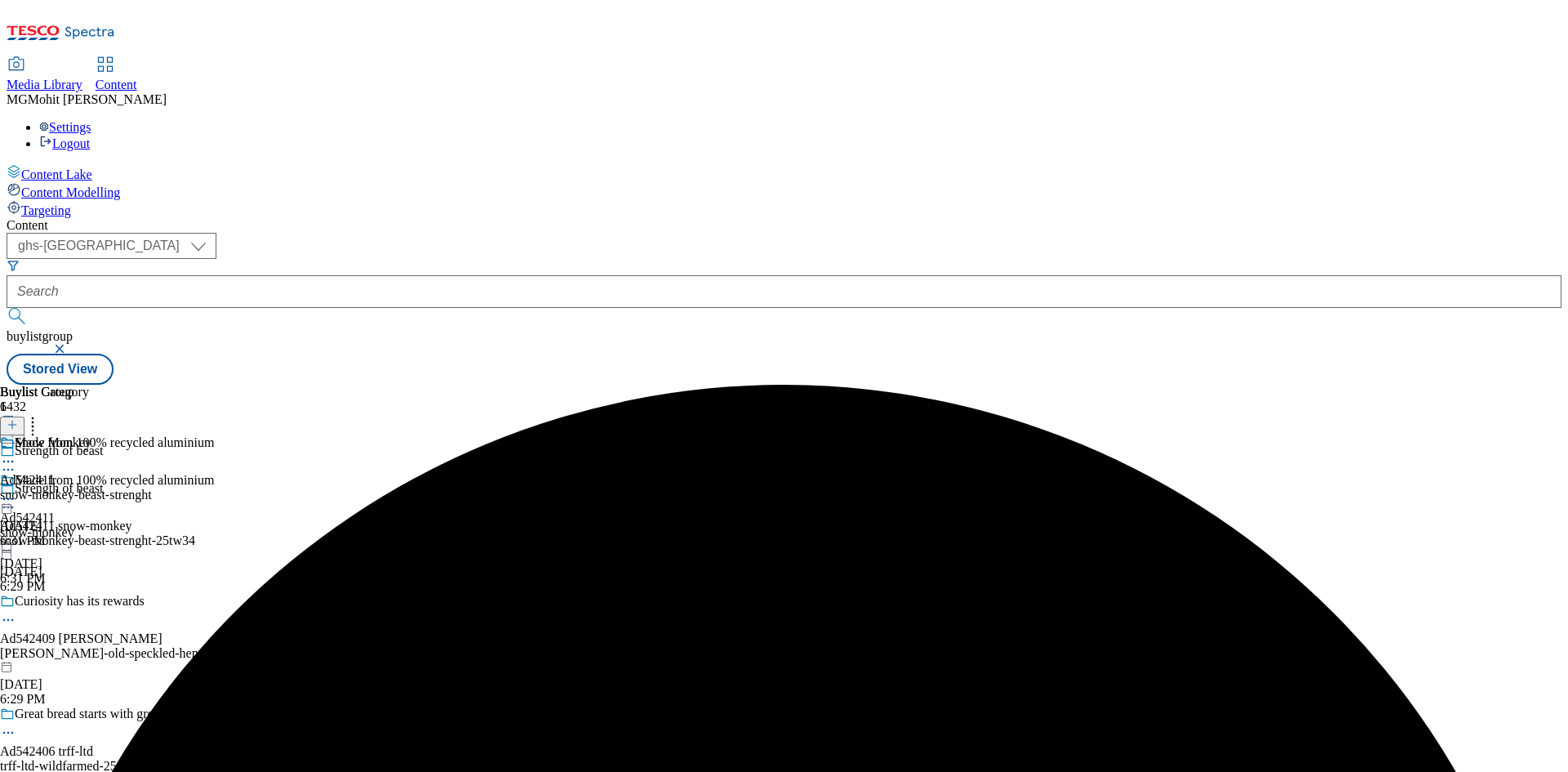
click at [16, 499] on icon at bounding box center [8, 507] width 16 height 16
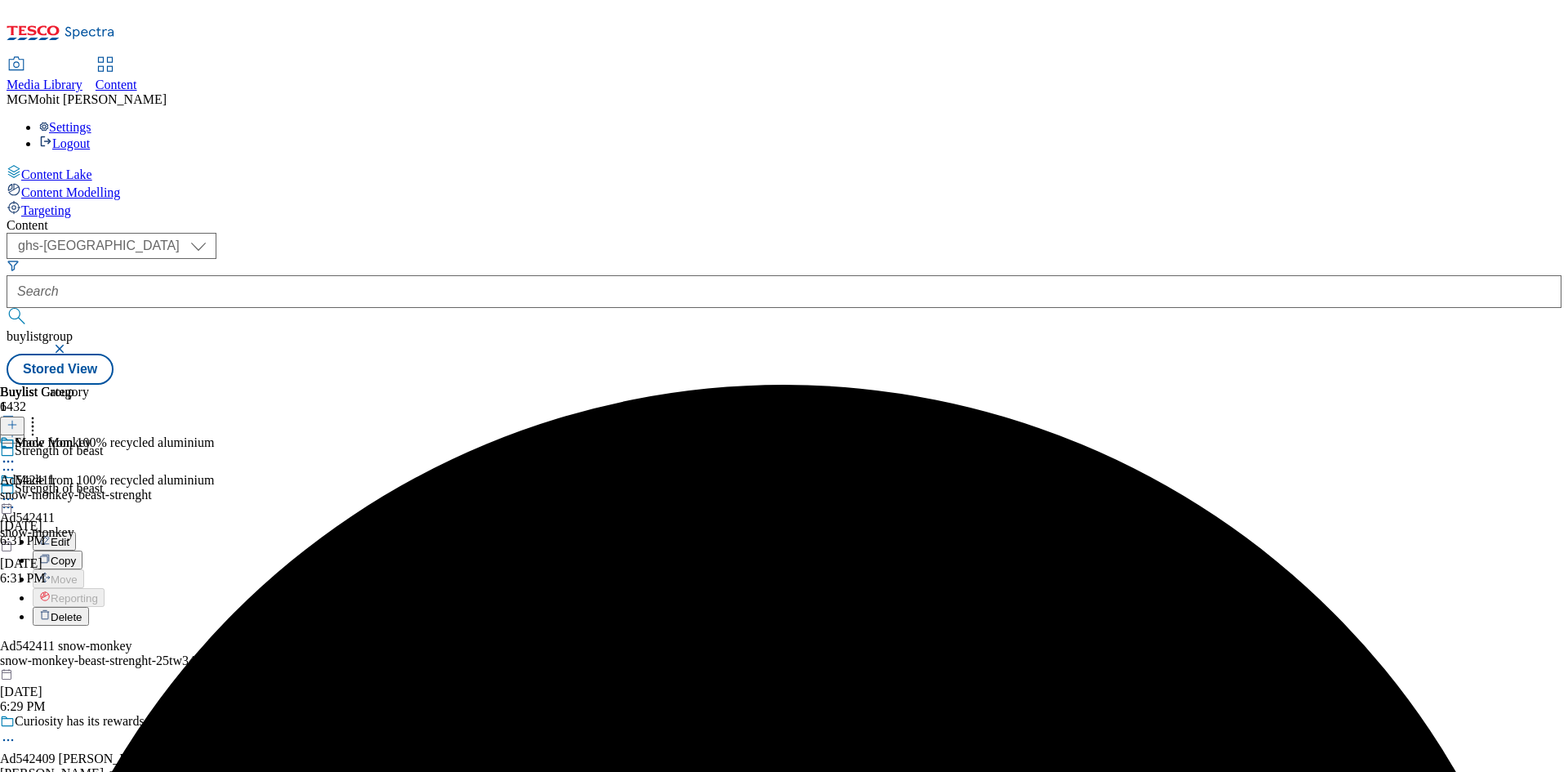
click at [70, 536] on span "Edit" at bounding box center [60, 542] width 19 height 12
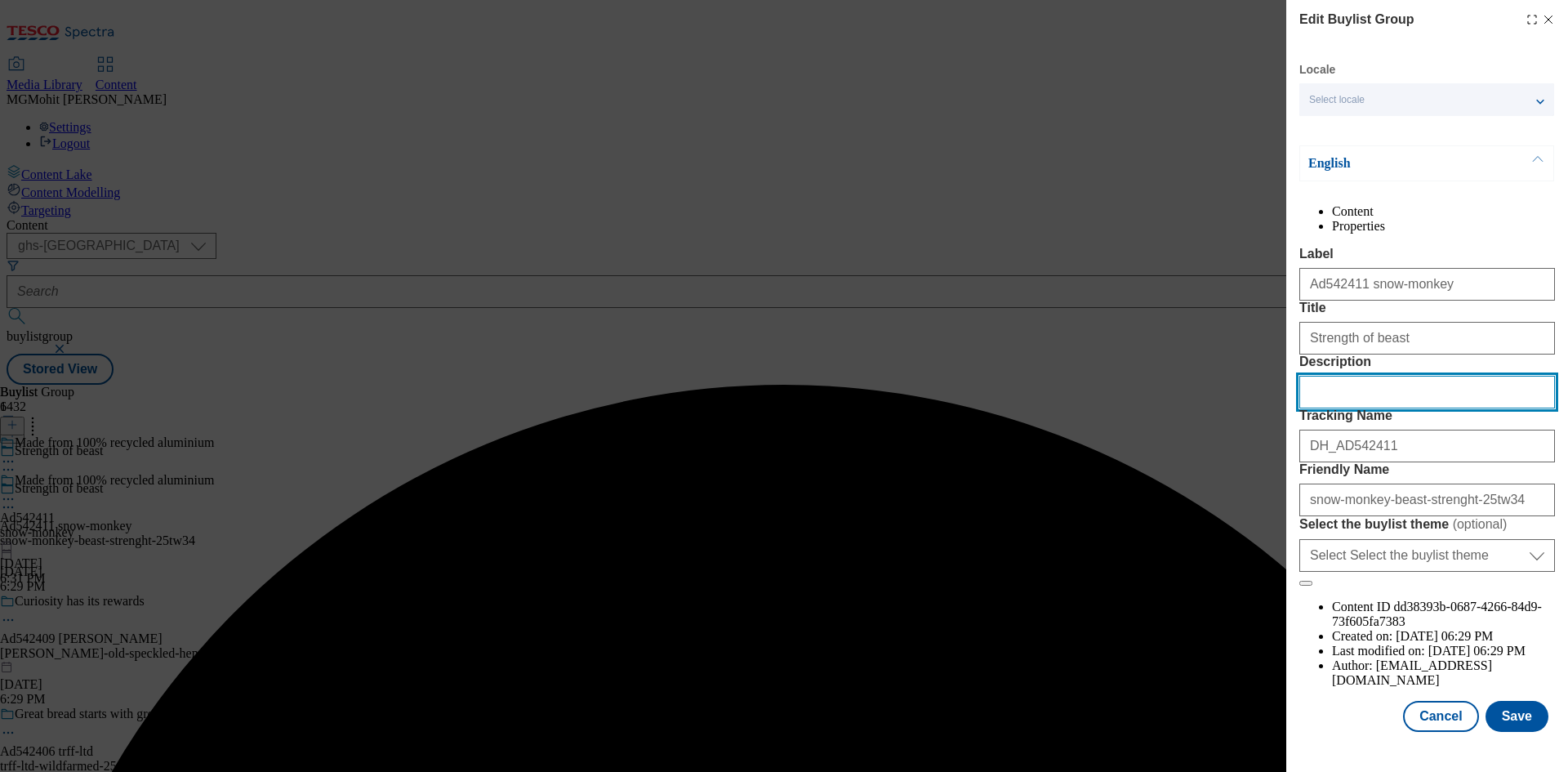
click at [1309, 409] on input "Description" at bounding box center [1426, 392] width 256 height 33
paste input "Beast Strength Super Strong Kitchen Foil"
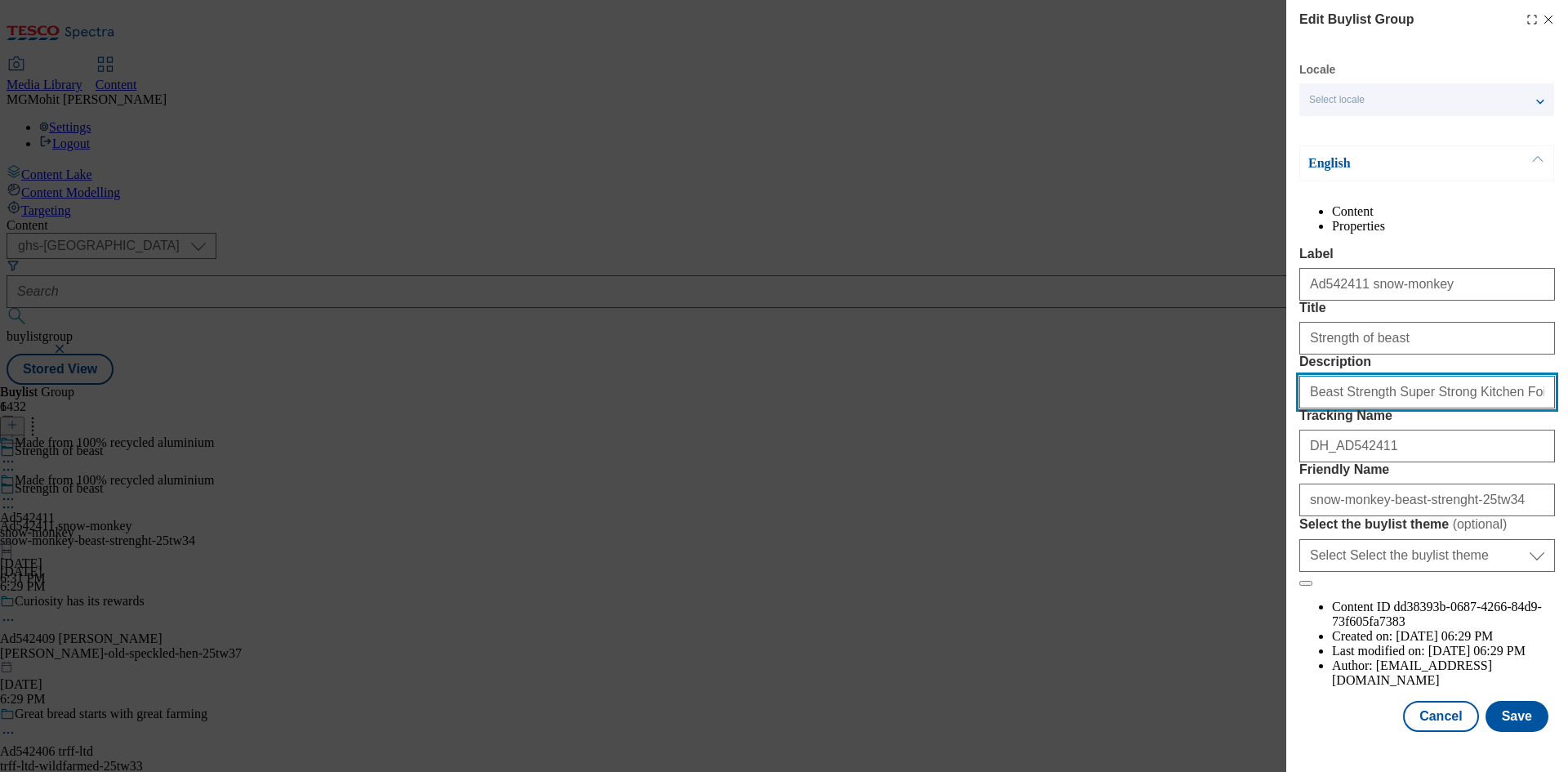
scroll to position [63, 0]
type input "Beast Strength Super Strong Kitchen Foil"
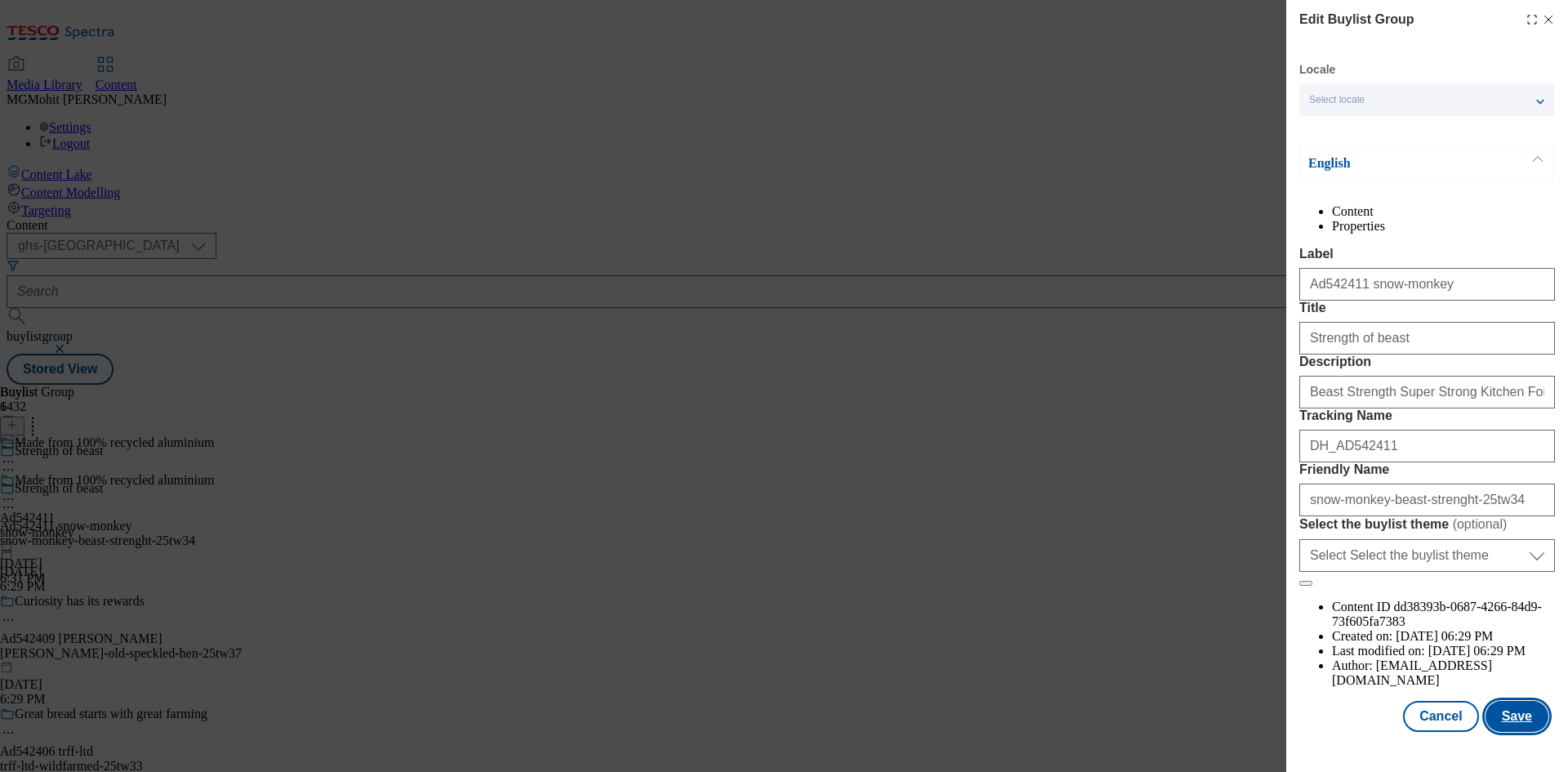
click at [1509, 730] on button "Save" at bounding box center [1517, 716] width 63 height 31
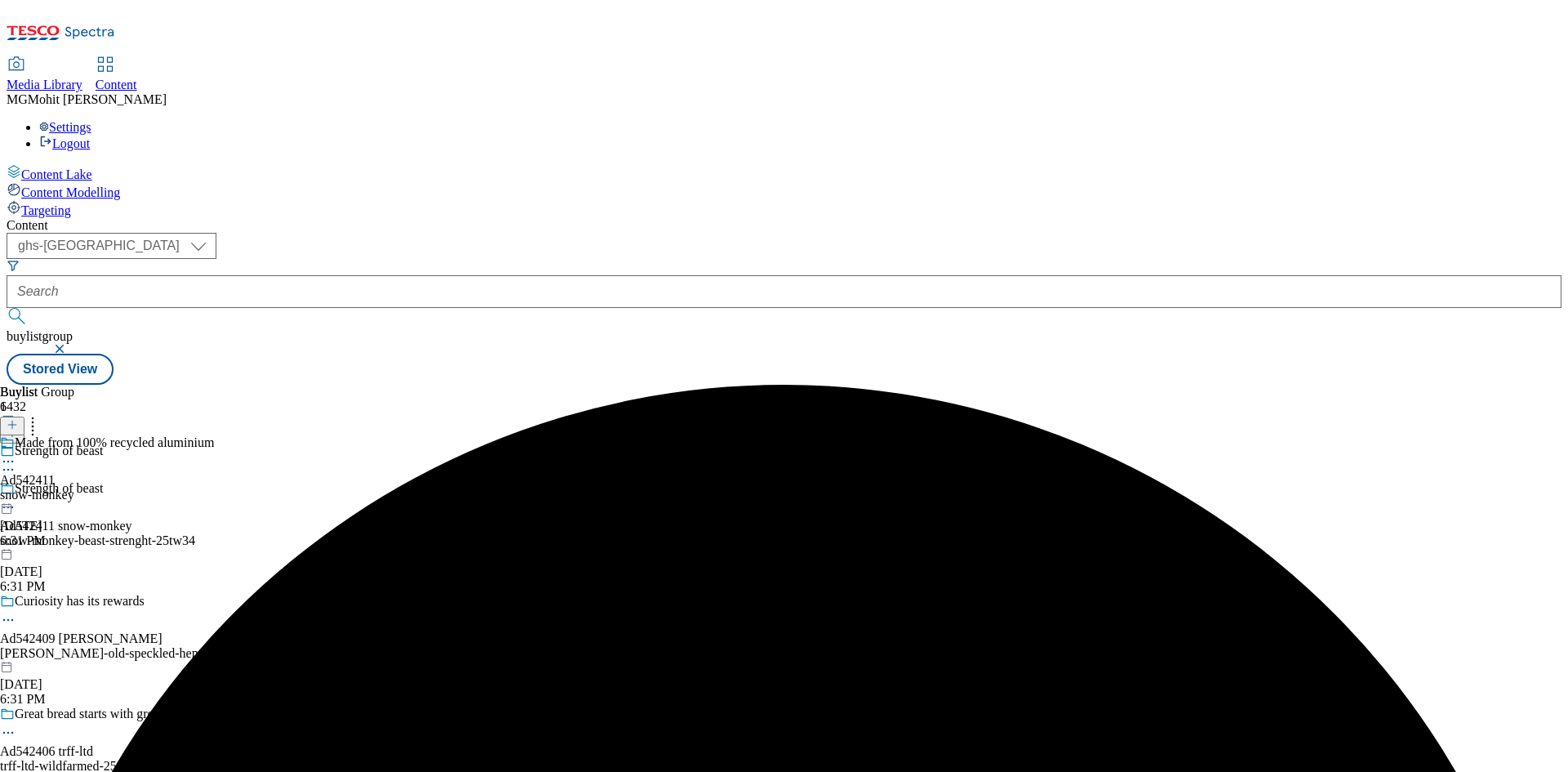
click at [16, 453] on icon at bounding box center [8, 461] width 16 height 16
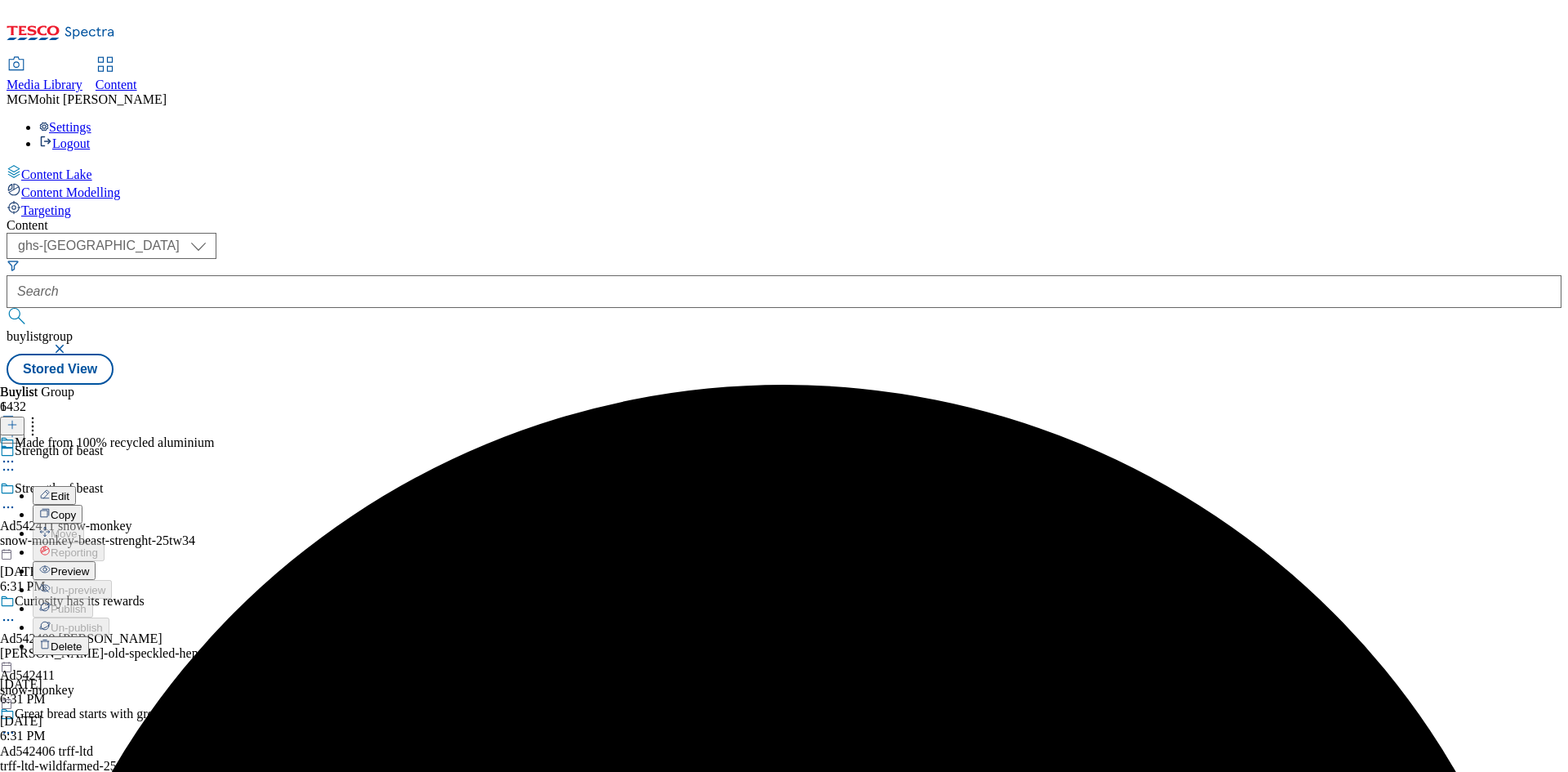
click at [89, 565] on span "Preview" at bounding box center [70, 571] width 39 height 12
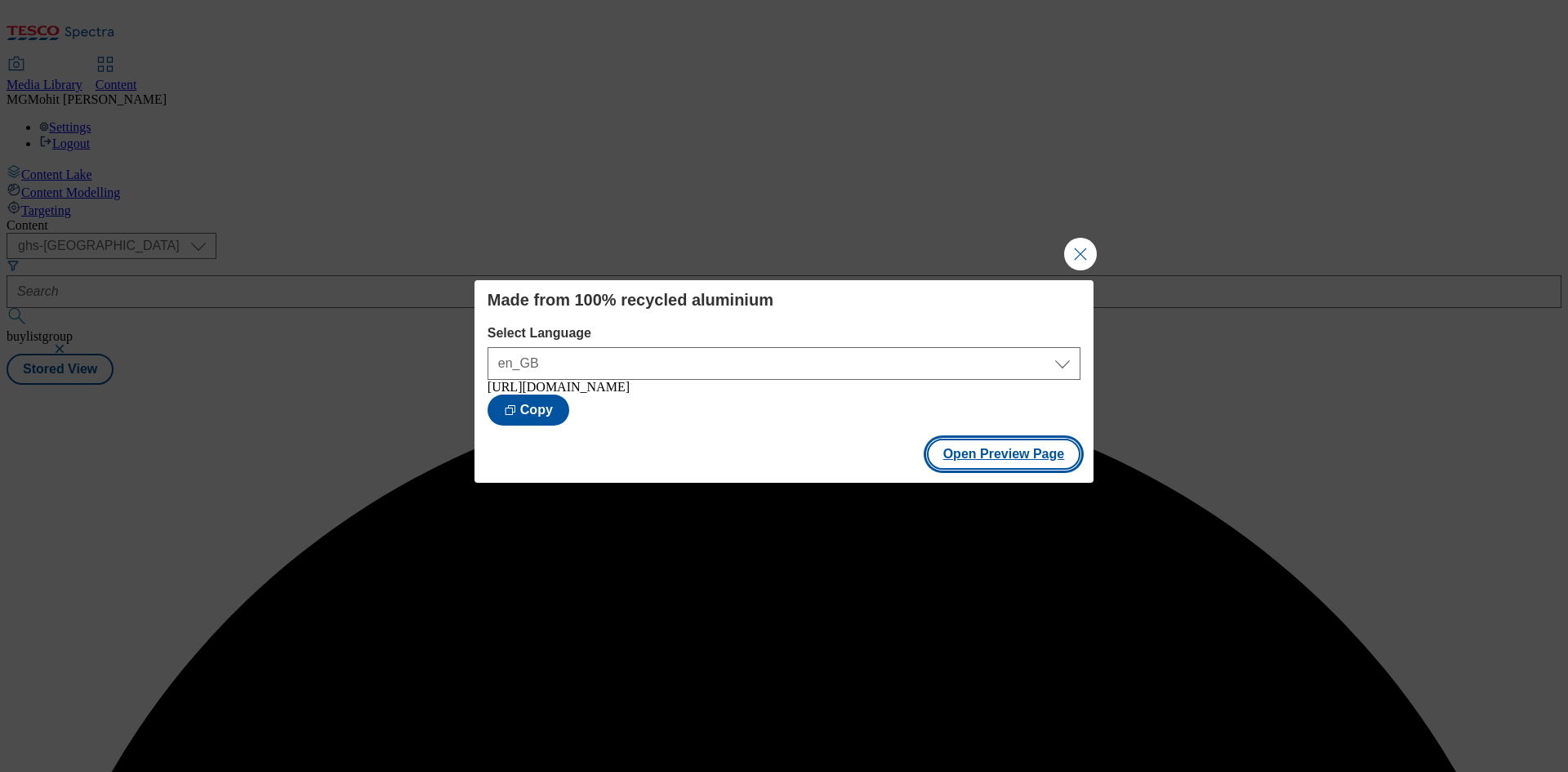
click at [948, 458] on button "Open Preview Page" at bounding box center [1005, 454] width 155 height 31
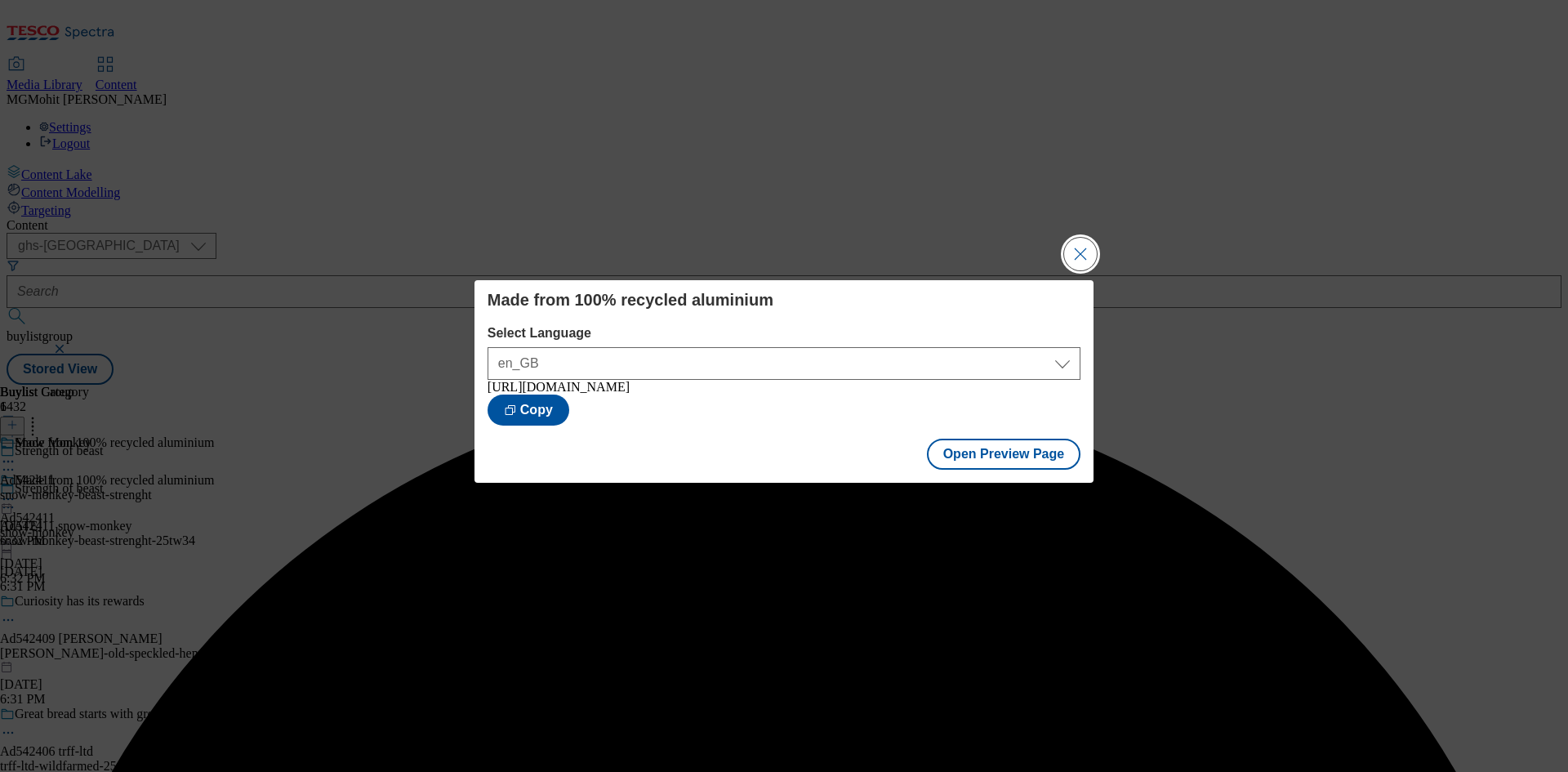
click at [1086, 246] on button "Close Modal" at bounding box center [1080, 254] width 33 height 33
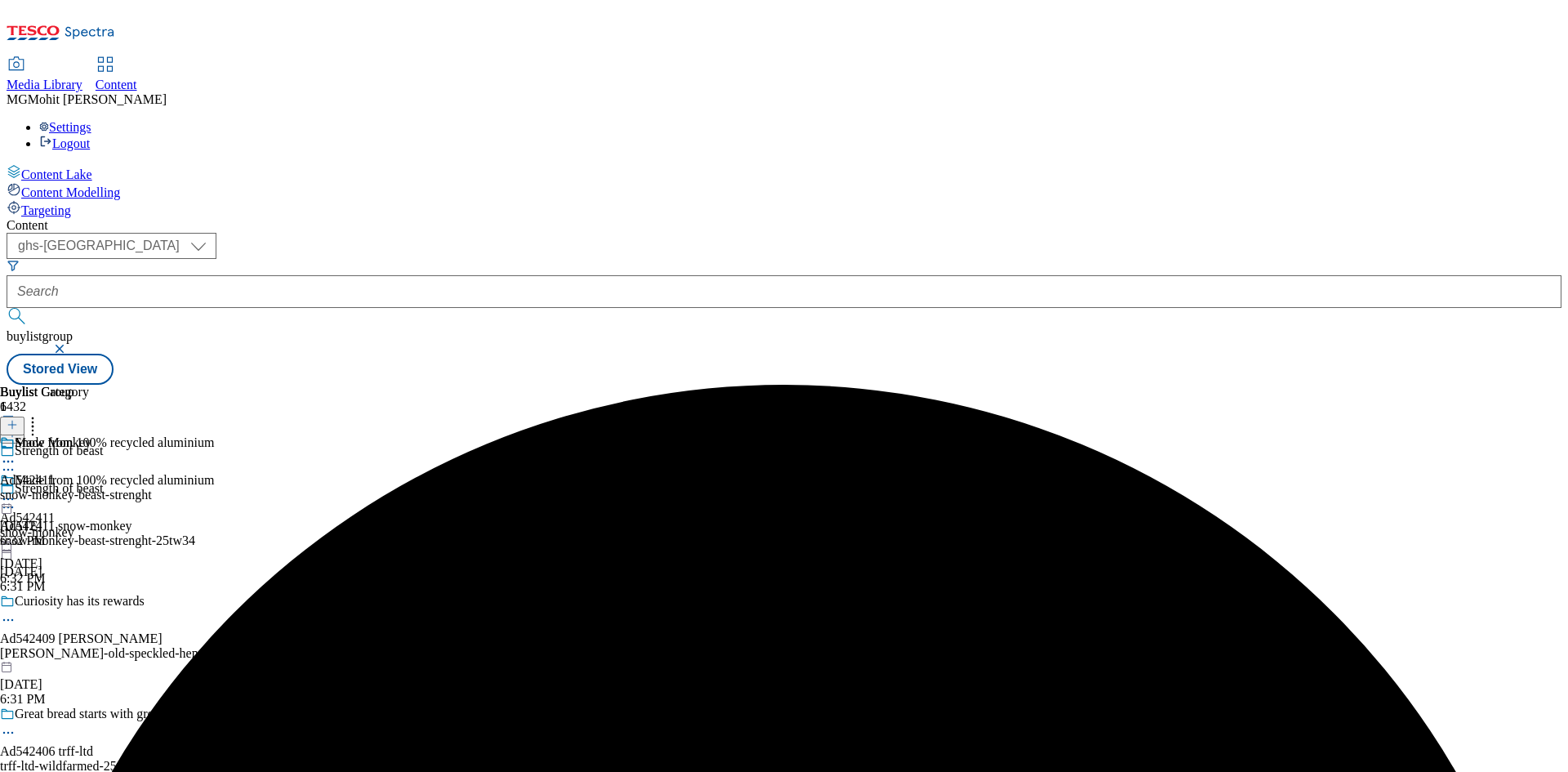
click at [16, 491] on icon at bounding box center [8, 498] width 16 height 16
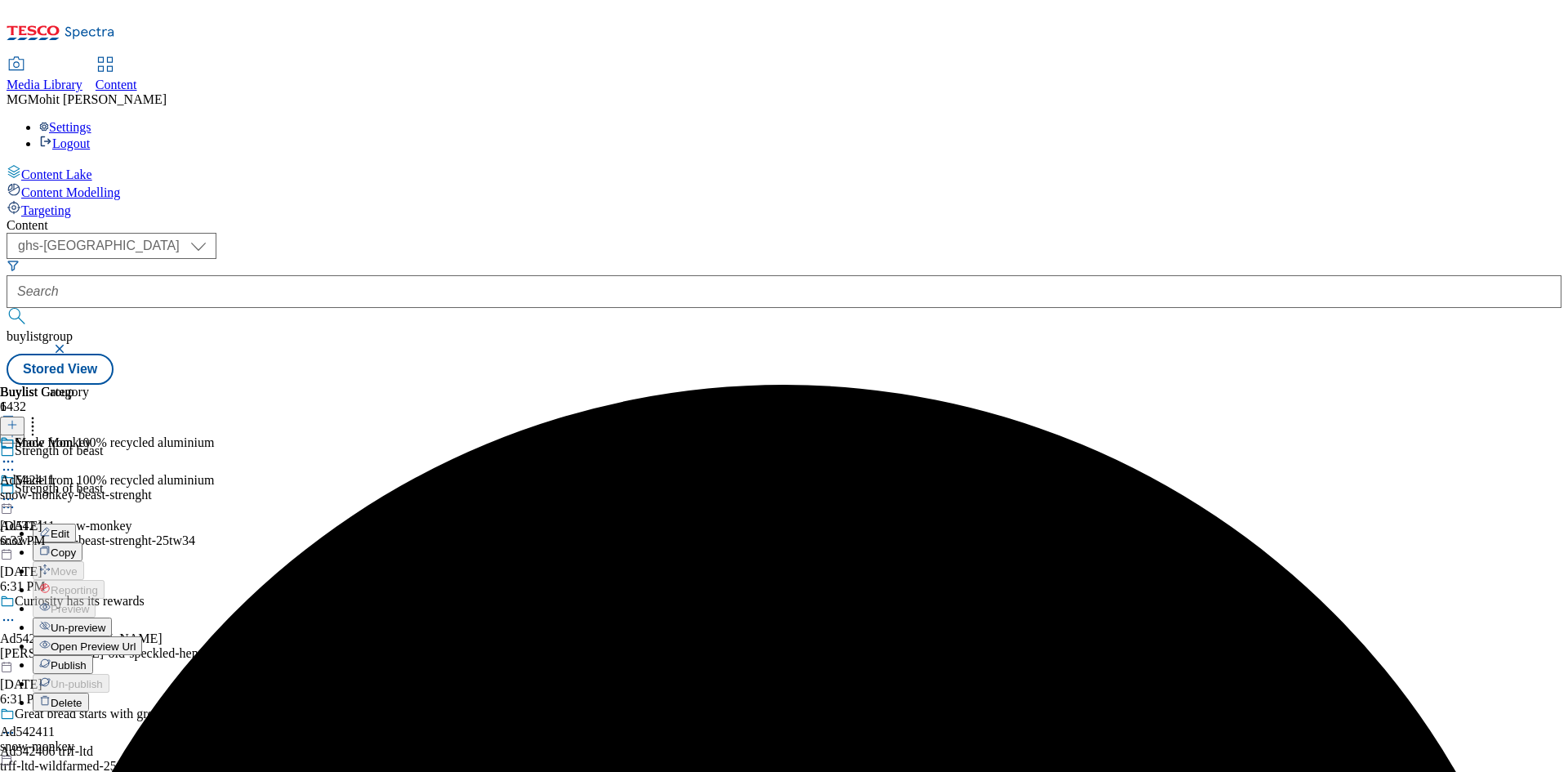
click at [87, 660] on span "Publish" at bounding box center [69, 665] width 36 height 12
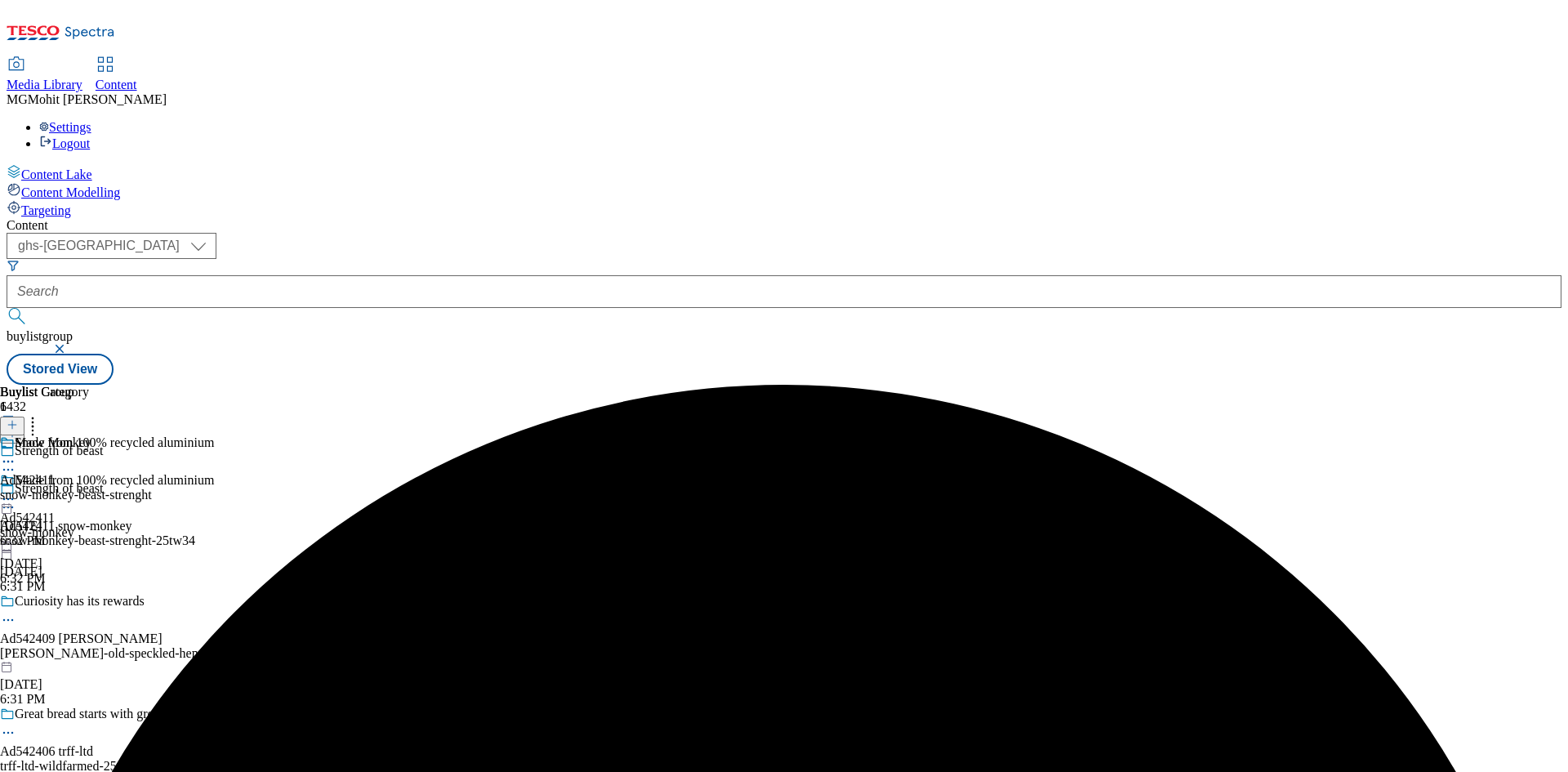
click at [16, 491] on icon at bounding box center [8, 498] width 16 height 16
